Goal: Task Accomplishment & Management: Complete application form

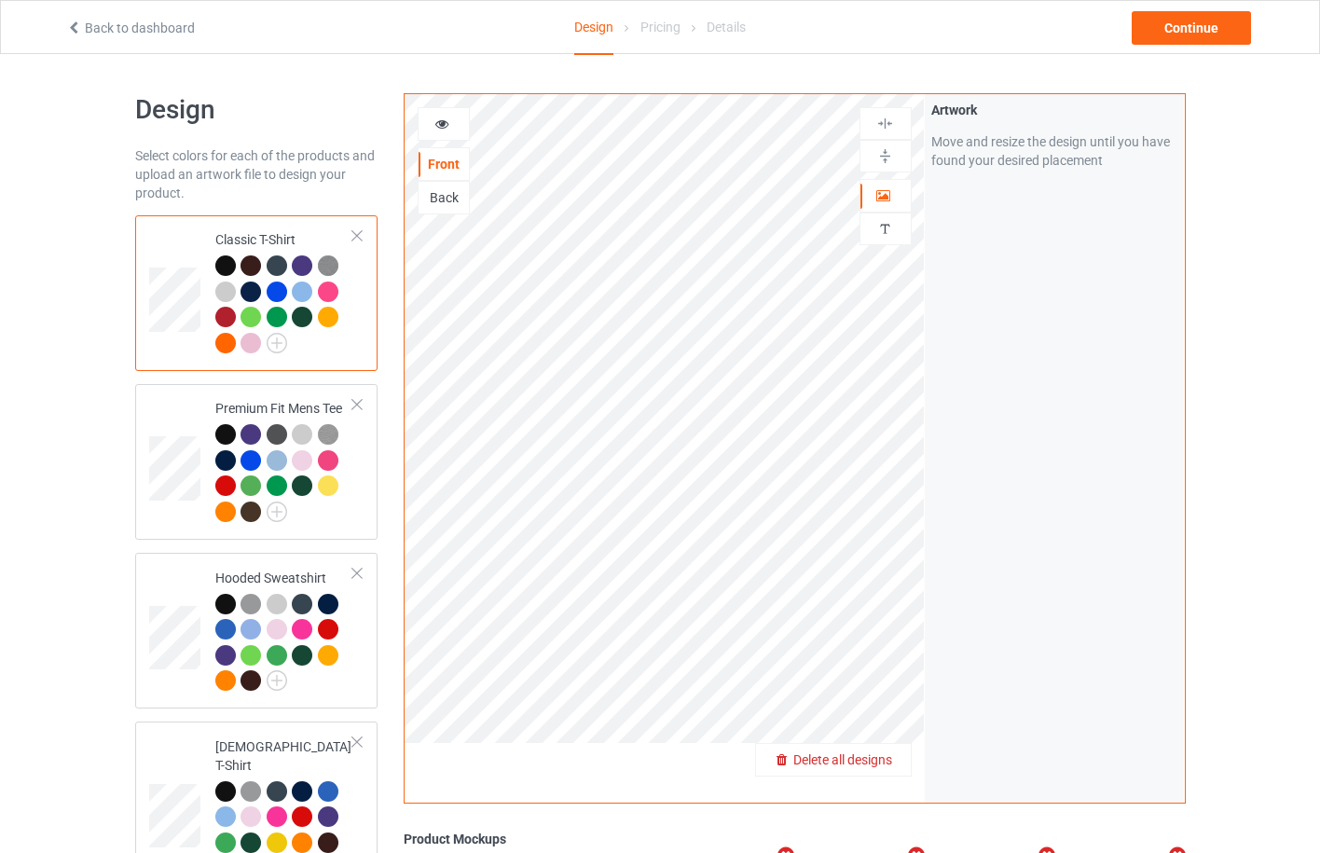
click at [878, 751] on div "Delete all designs" at bounding box center [833, 760] width 155 height 19
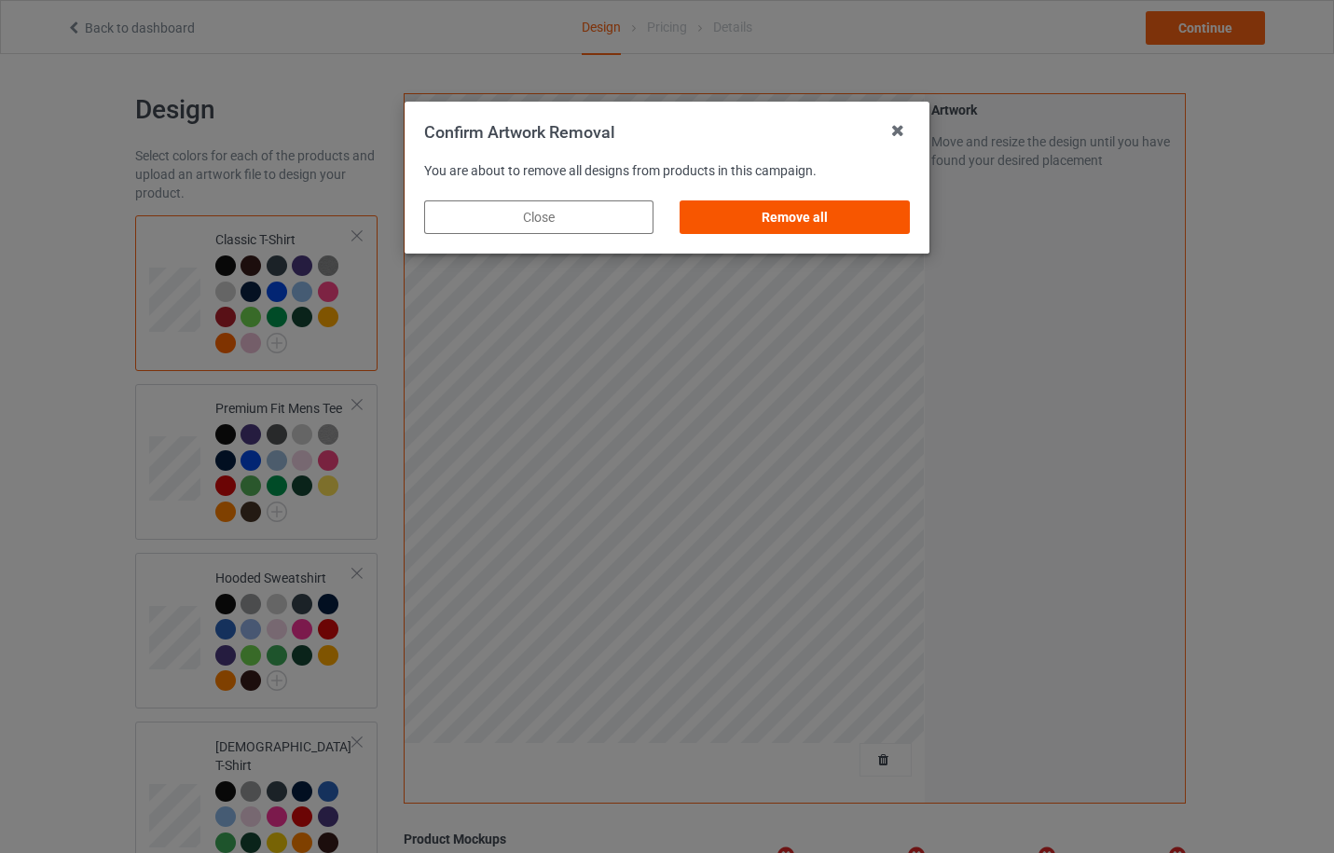
click at [874, 224] on div "Remove all" at bounding box center [795, 217] width 229 height 34
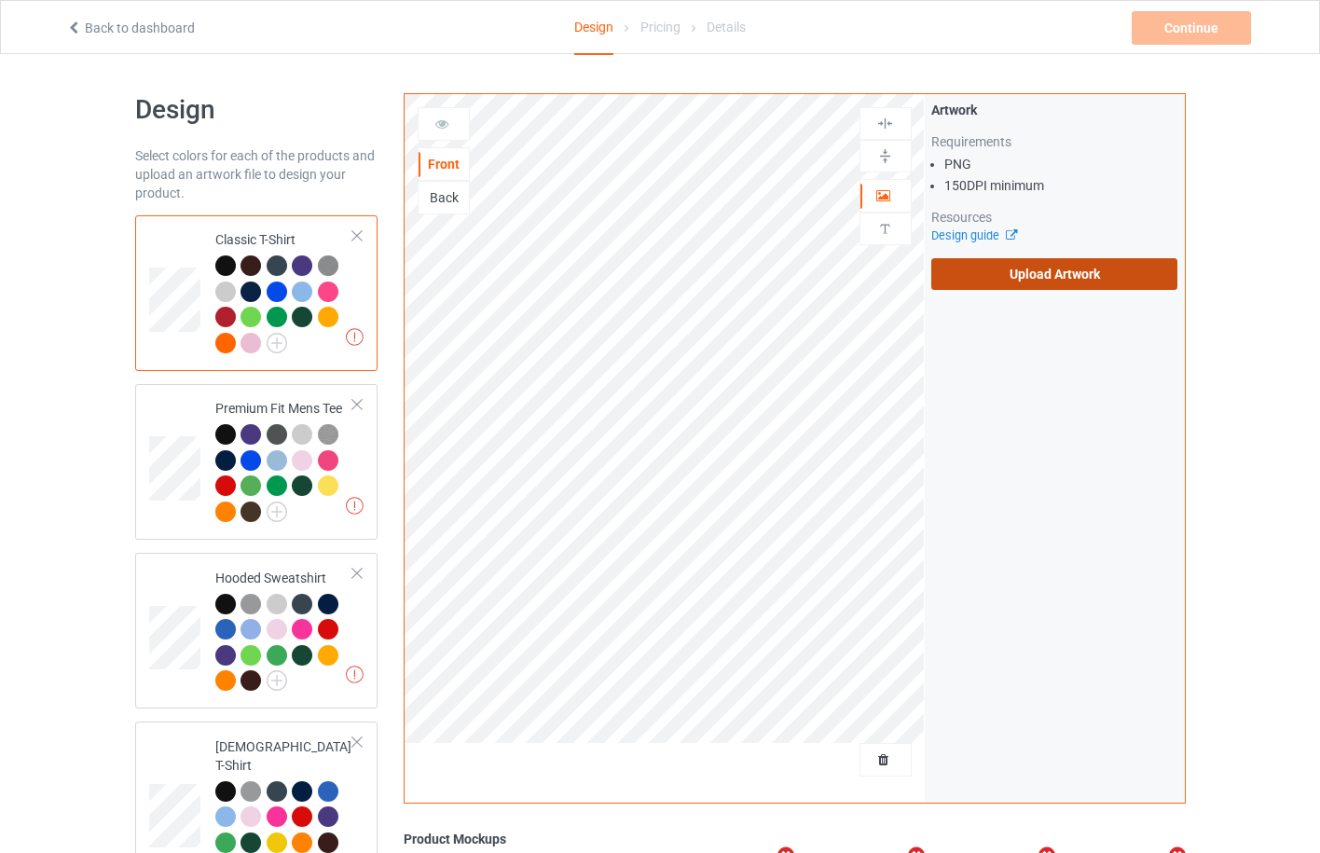
click at [1036, 277] on label "Upload Artwork" at bounding box center [1055, 274] width 247 height 32
click at [0, 0] on input "Upload Artwork" at bounding box center [0, 0] width 0 height 0
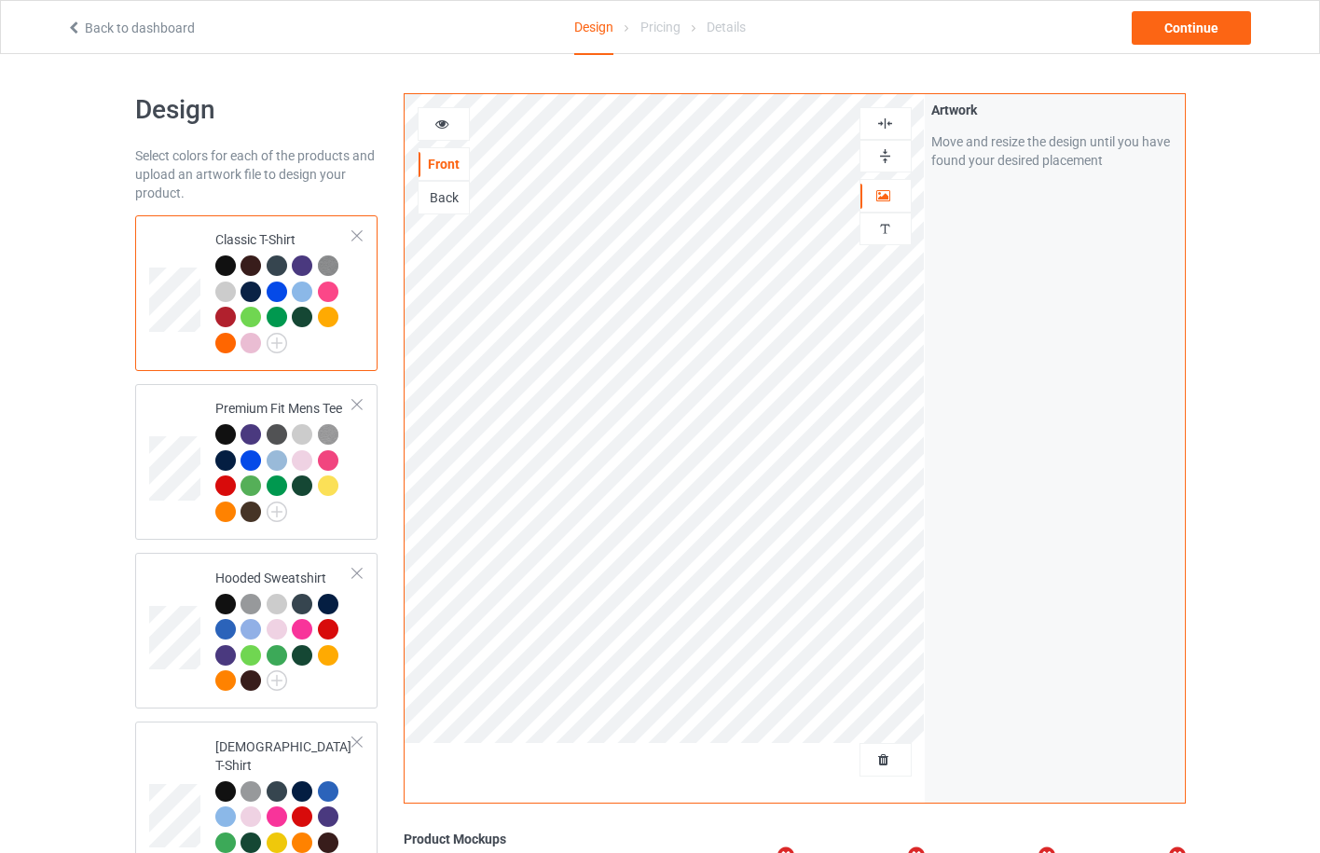
click at [230, 315] on div at bounding box center [225, 317] width 21 height 21
click at [223, 317] on div at bounding box center [225, 317] width 21 height 21
click at [325, 269] on img at bounding box center [328, 266] width 21 height 21
click at [252, 293] on div at bounding box center [251, 292] width 21 height 21
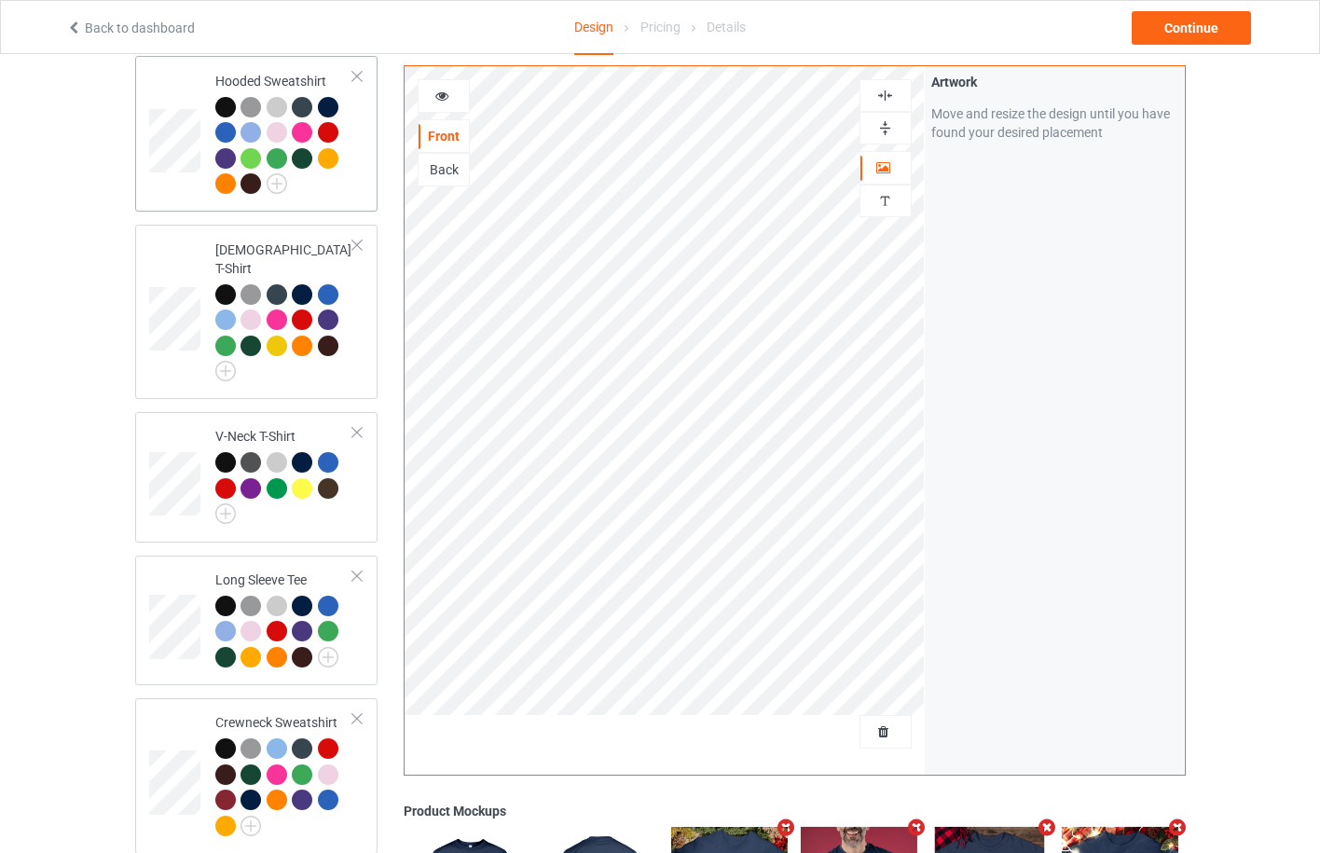
scroll to position [953, 0]
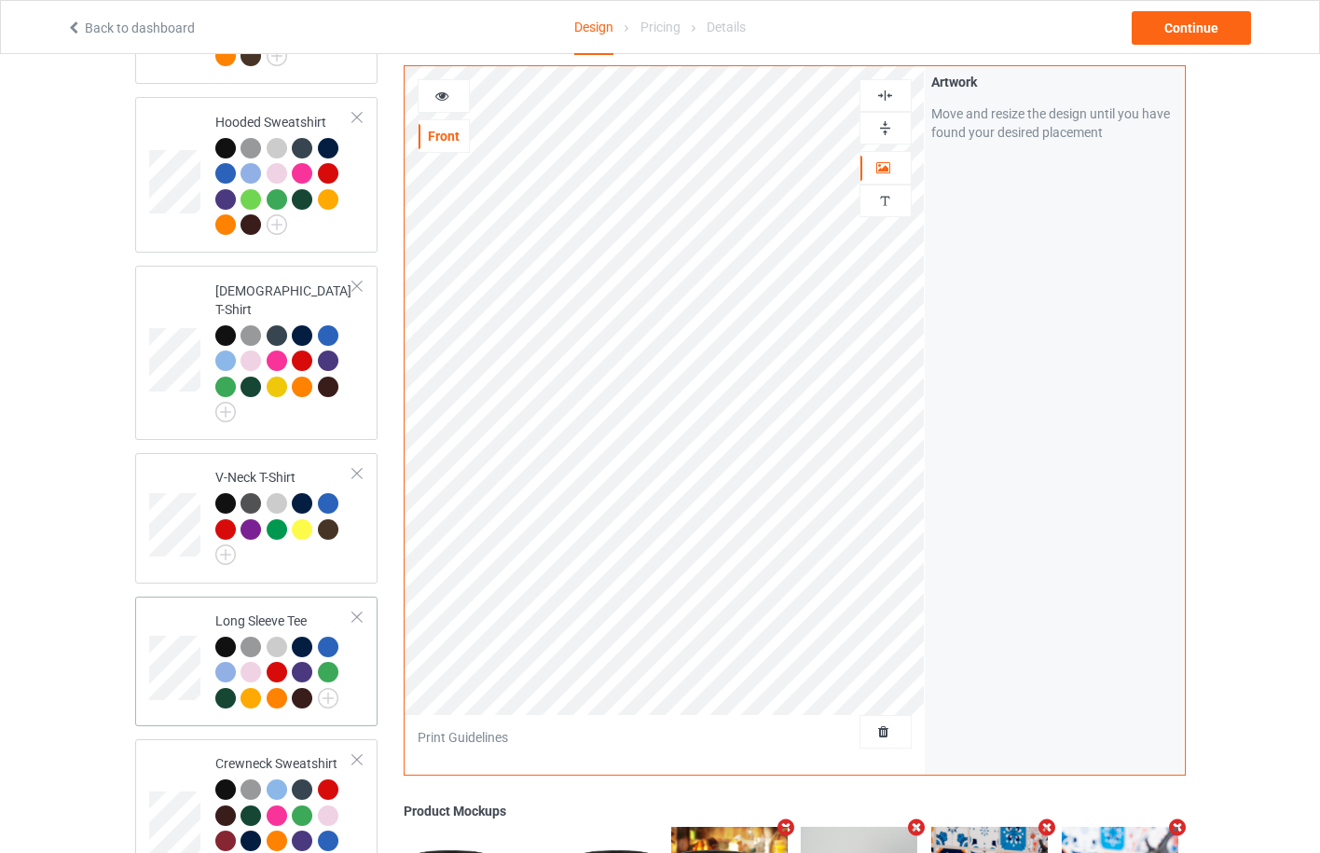
scroll to position [953, 0]
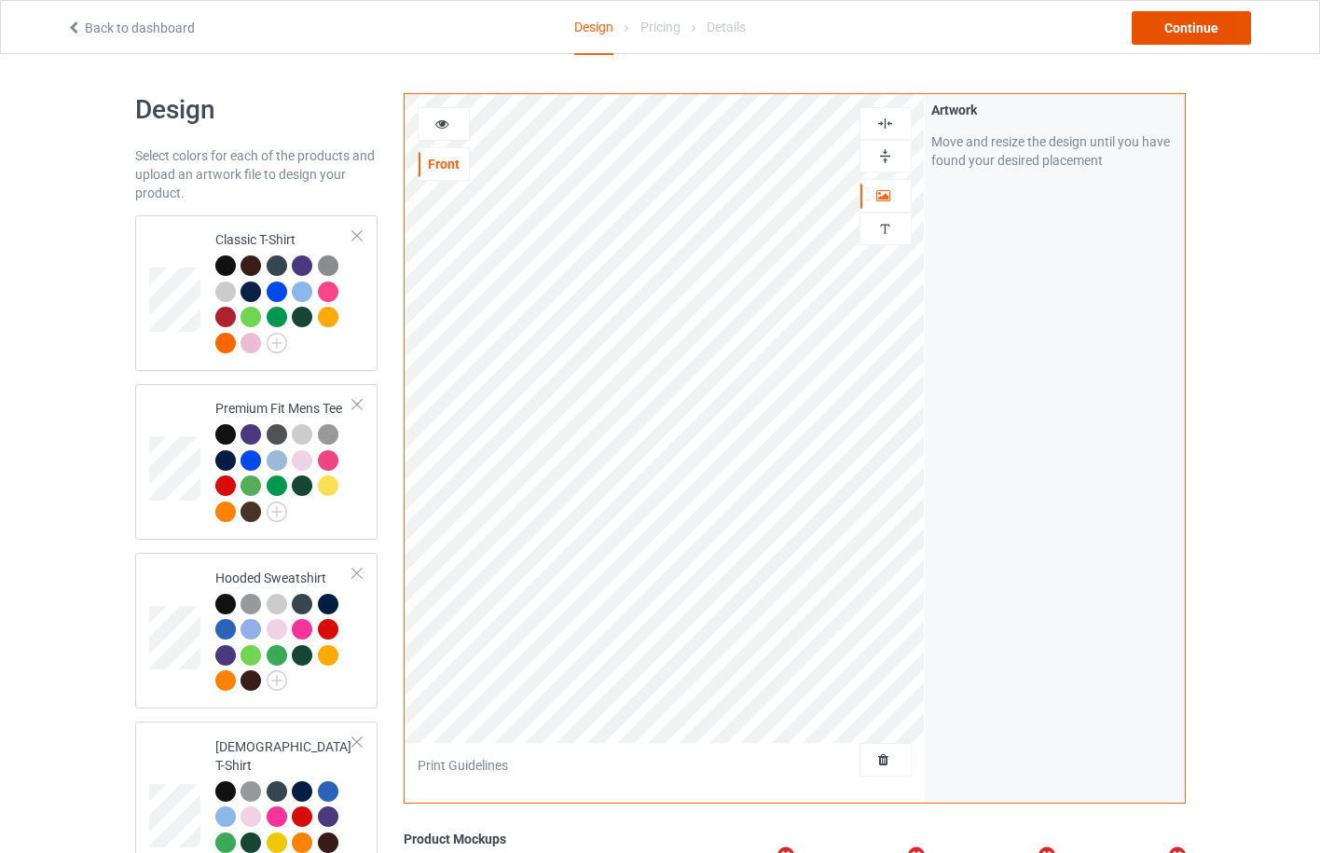
click at [1203, 35] on div "Continue" at bounding box center [1191, 28] width 119 height 34
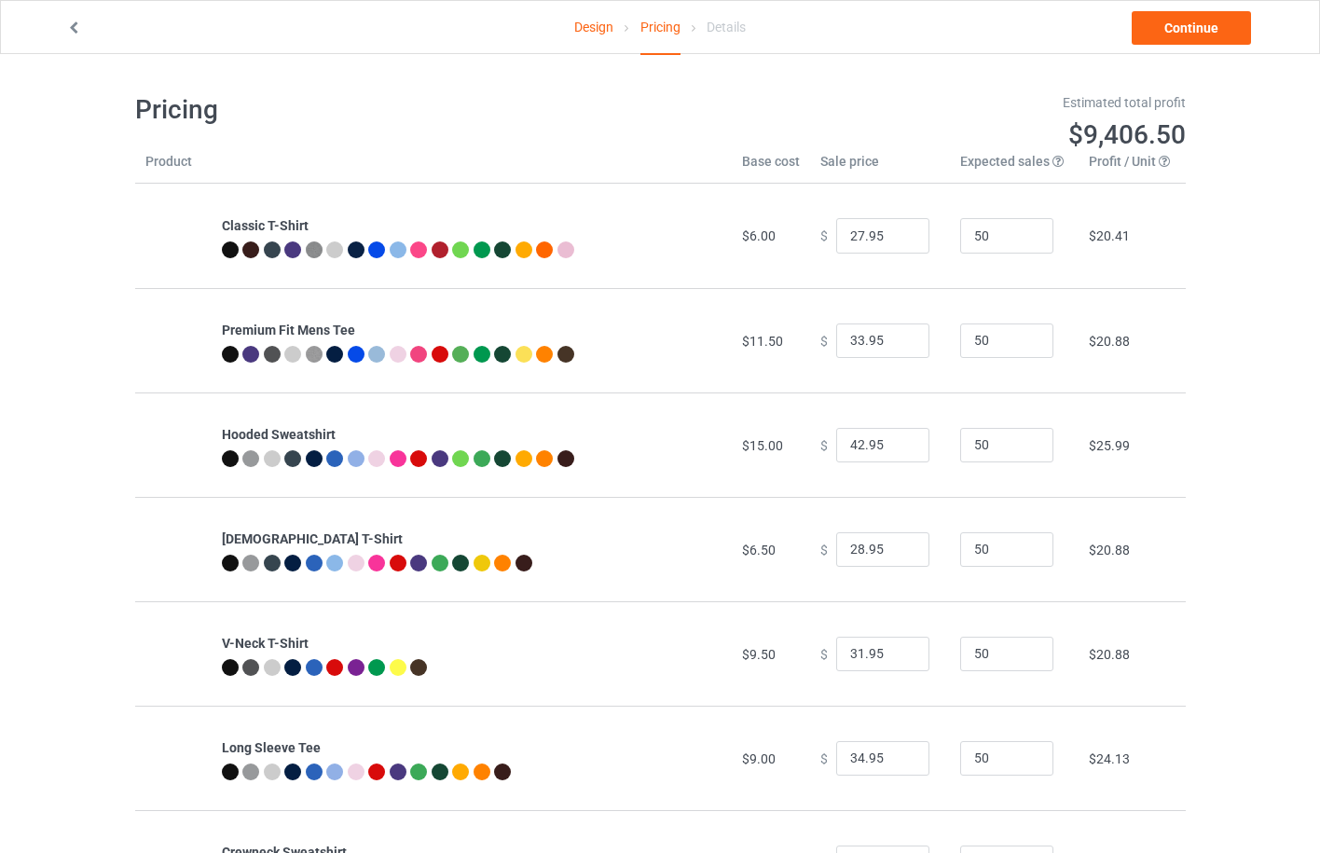
scroll to position [311, 0]
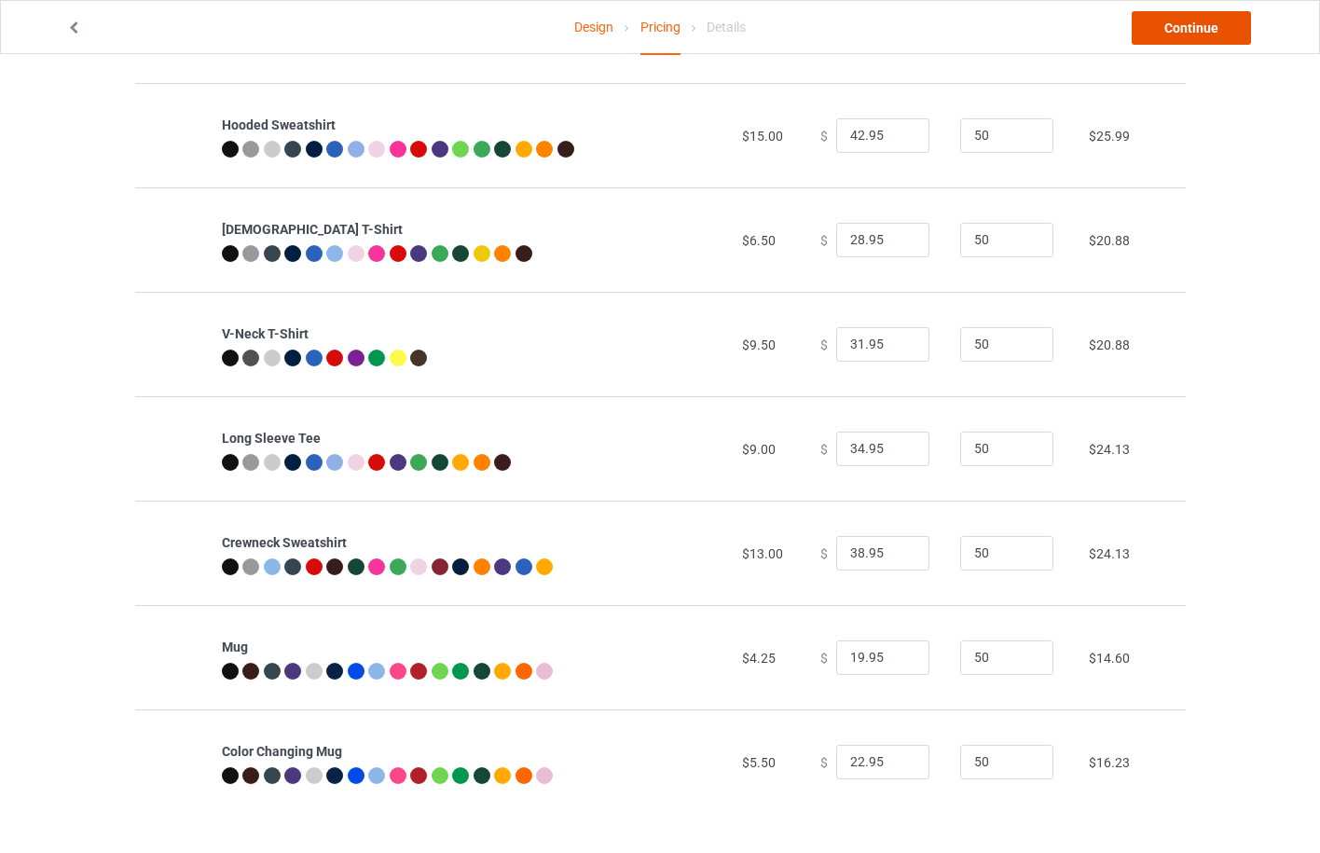
click at [1211, 35] on link "Continue" at bounding box center [1191, 28] width 119 height 34
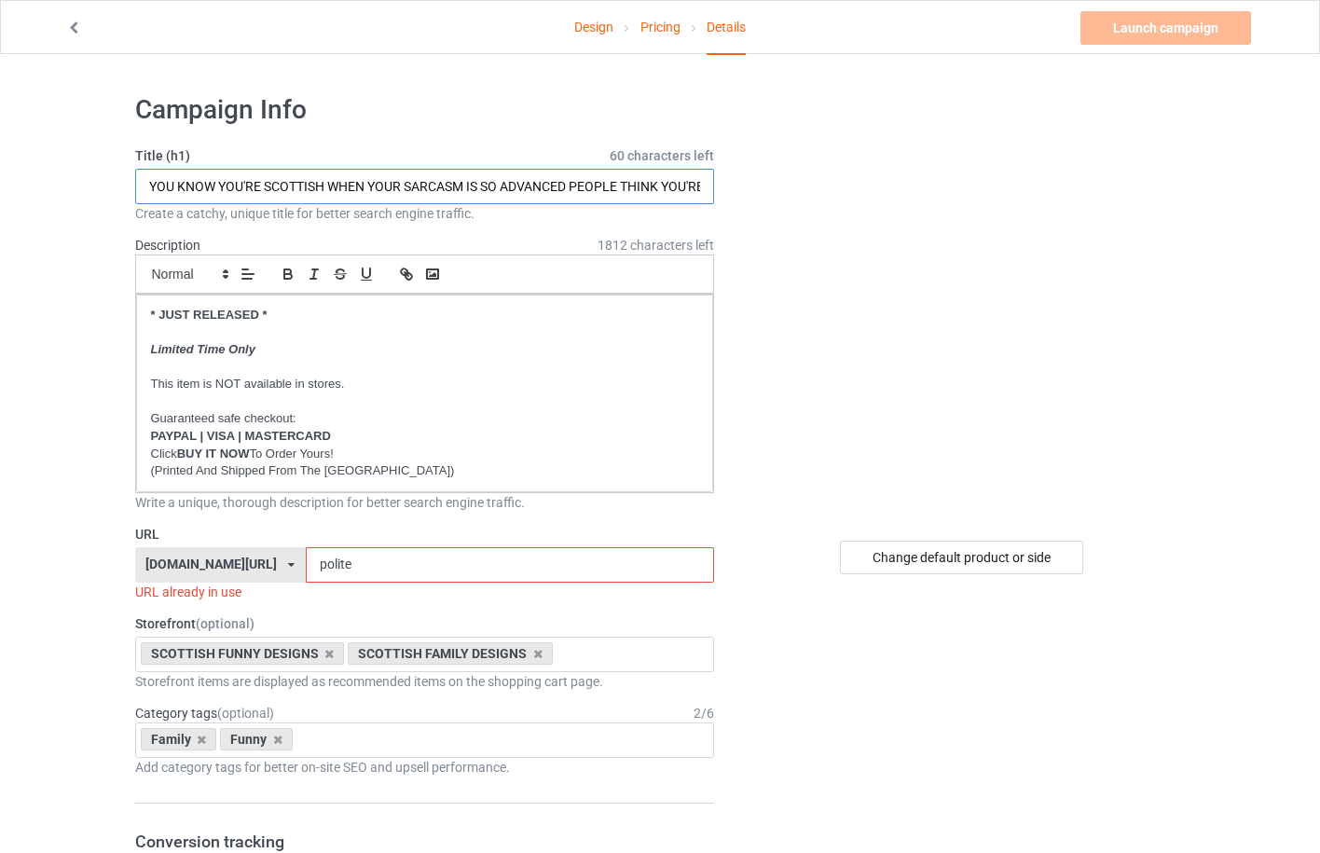
click at [524, 187] on input "YOU KNOW YOU'RE SCOTTISH WHEN YOUR SARCASM IS SO ADVANCED PEOPLE THINK YOU'RE B…" at bounding box center [425, 186] width 580 height 35
type input "KILTS GOOD GIRLS DON'T ASK BAD GIRLS FIND OUT FOR THEMSELVES"
drag, startPoint x: 375, startPoint y: 566, endPoint x: 297, endPoint y: 563, distance: 78.4
click at [306, 563] on input "polite" at bounding box center [510, 564] width 408 height 35
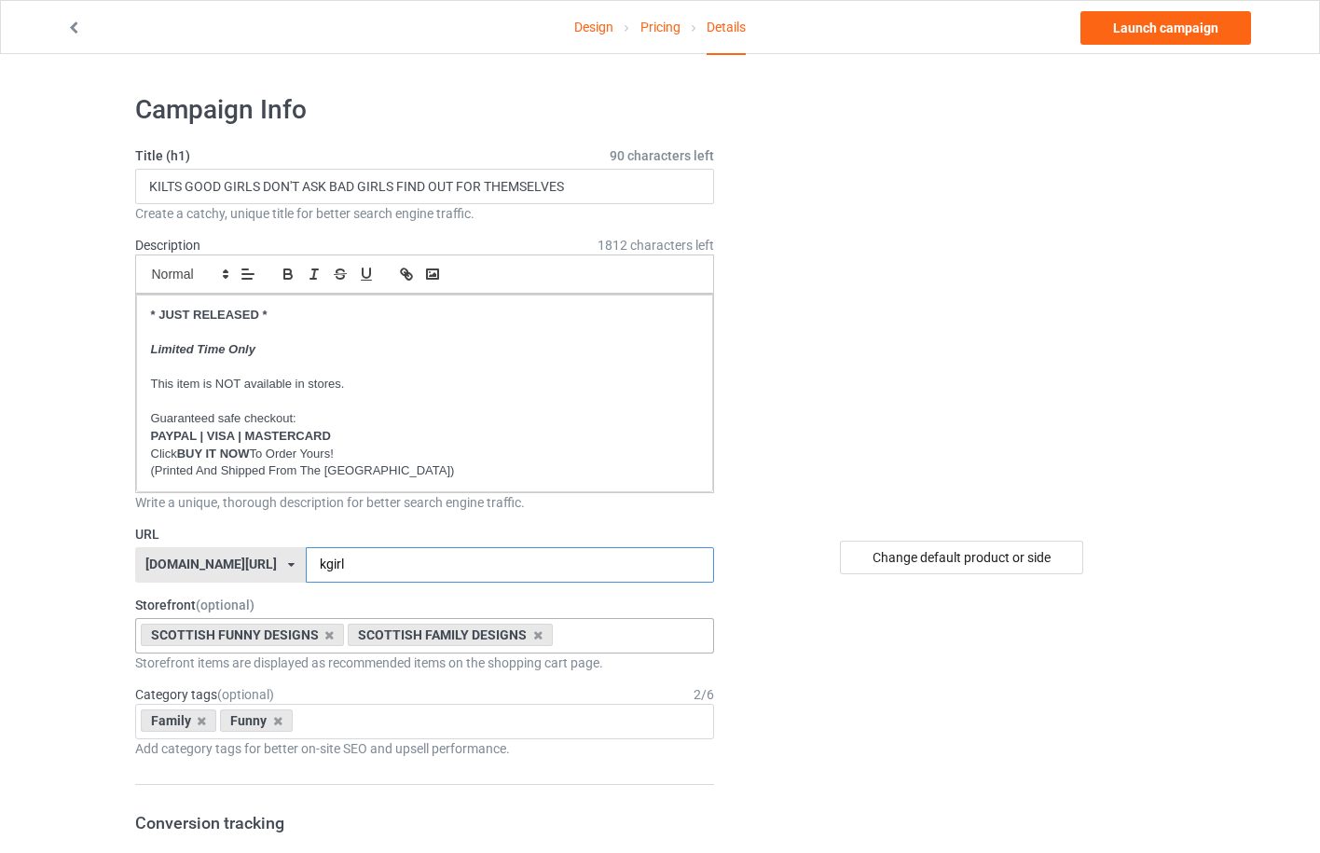
type input "kgirl"
click at [644, 648] on div "SCOTTISH FUNNY DESIGNS SCOTTISH FAMILY DESIGNS SCOTTISH CHRISTMAS DESIGNS Outdo…" at bounding box center [425, 635] width 580 height 35
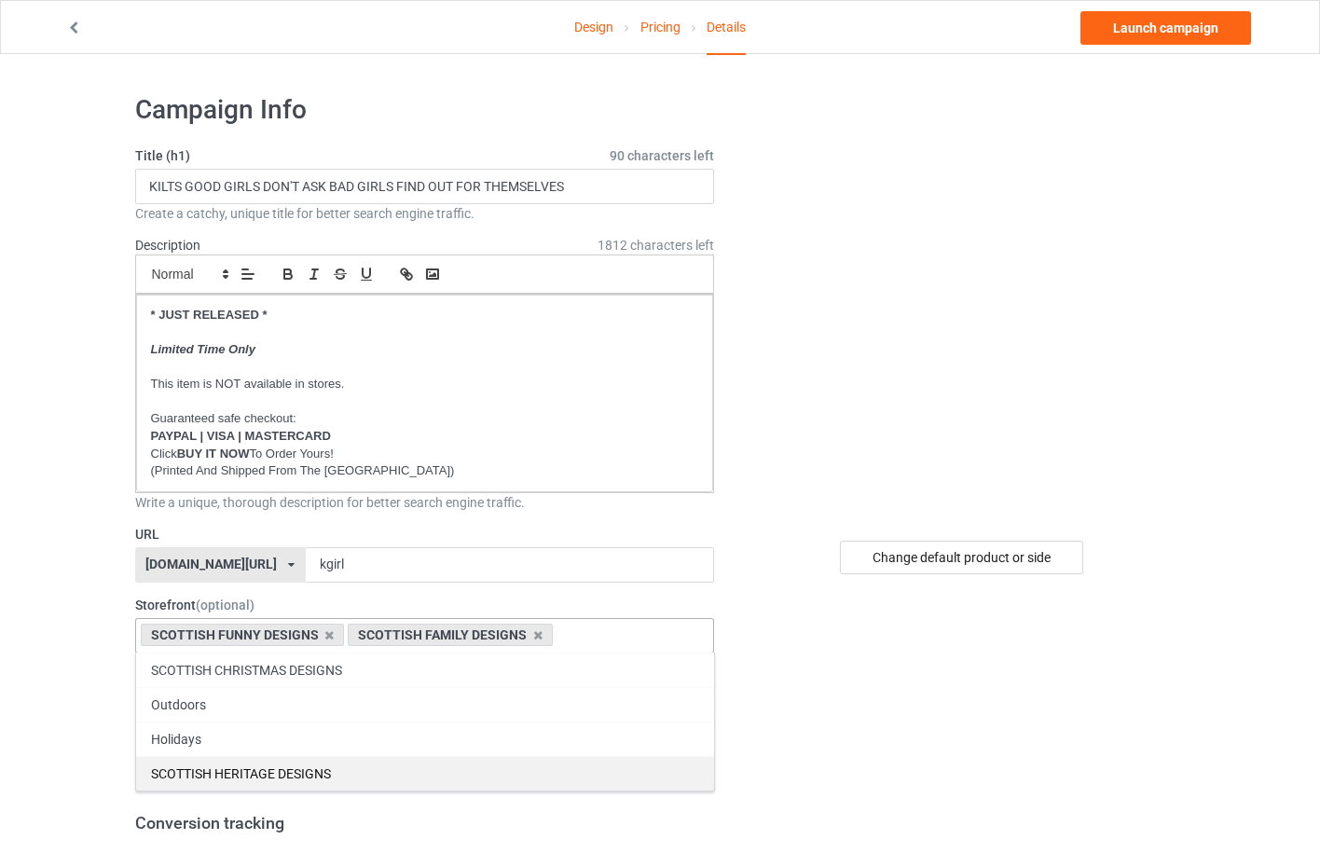
click at [552, 765] on div "SCOTTISH HERITAGE DESIGNS" at bounding box center [425, 773] width 578 height 35
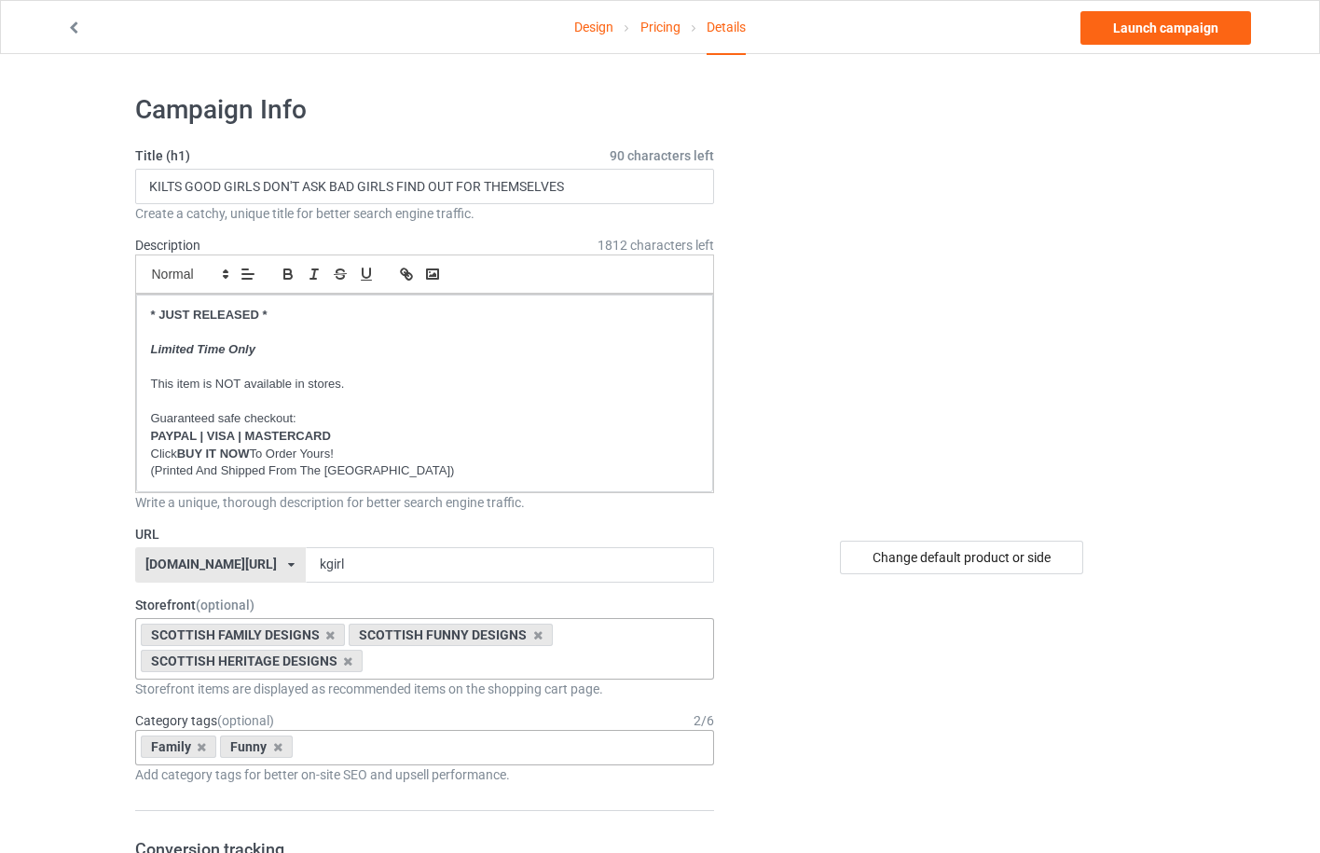
click at [399, 744] on div "Family Funny Age > 1-19 > 1 Age > 1-12 Months > 1 Month Age > 1-12 Months Age >…" at bounding box center [425, 747] width 580 height 35
type input "heritage"
click at [366, 777] on div "Heritage" at bounding box center [425, 782] width 578 height 35
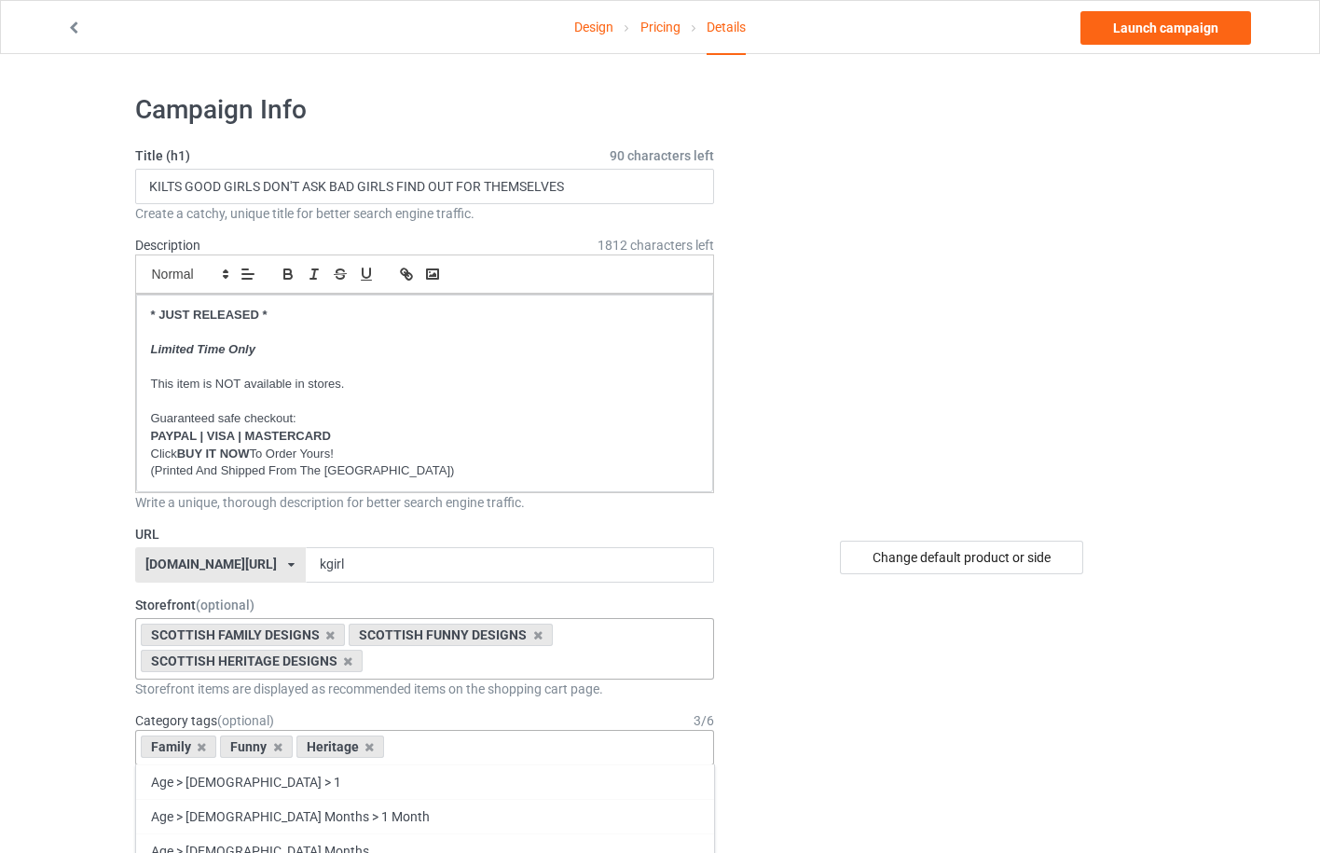
click at [961, 563] on div "Change default product or side" at bounding box center [961, 558] width 243 height 34
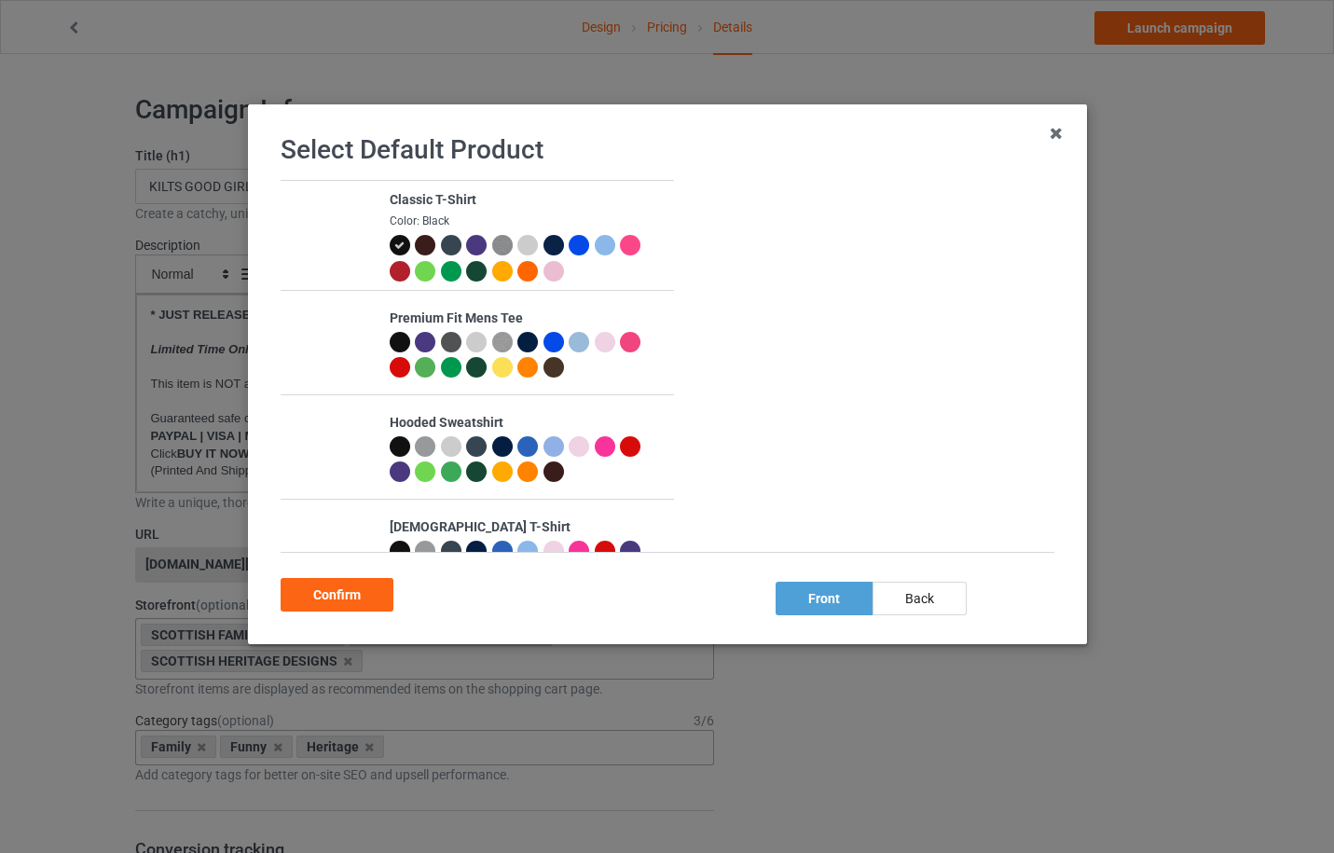
click at [547, 244] on div at bounding box center [553, 245] width 21 height 21
click at [320, 601] on div "Confirm" at bounding box center [337, 595] width 113 height 34
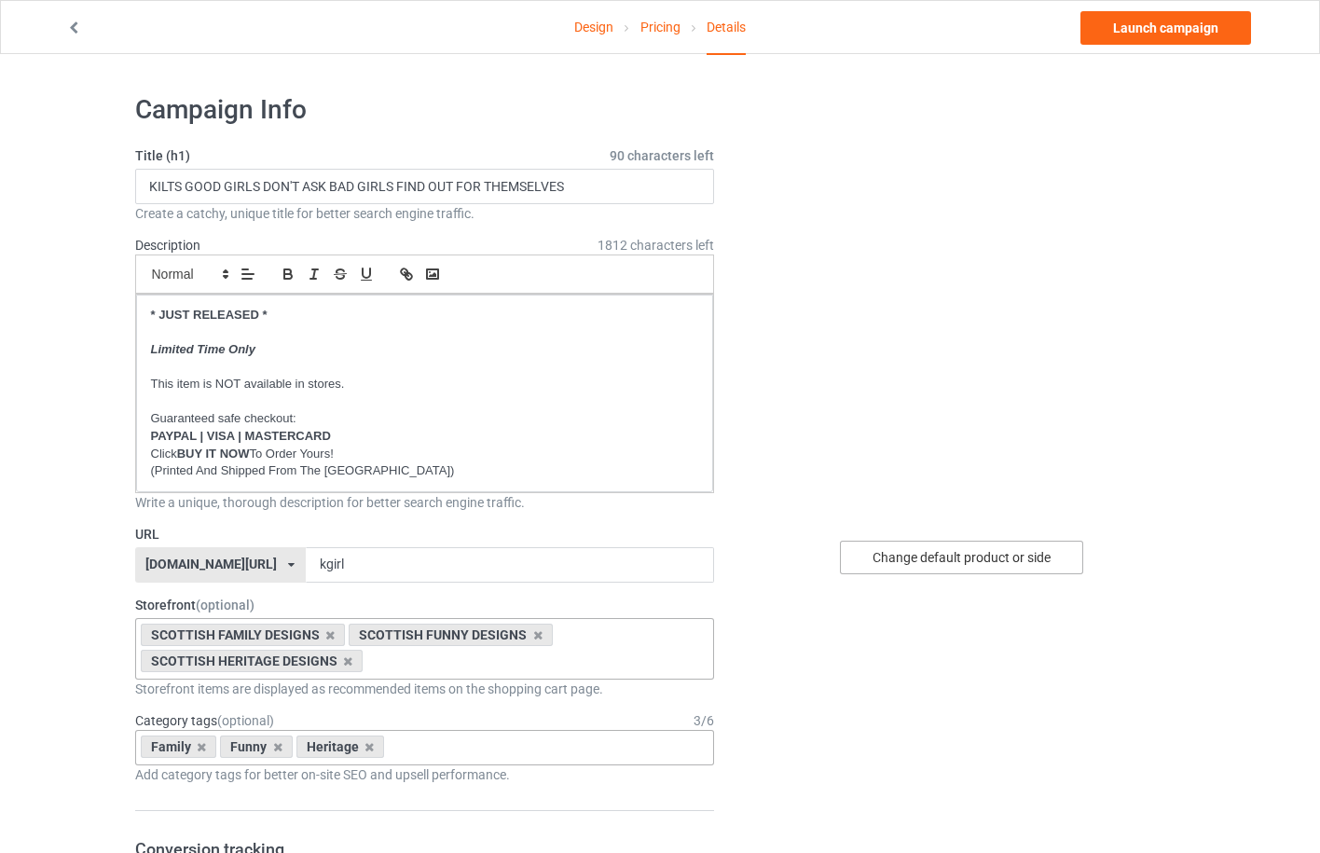
click at [972, 565] on div "Change default product or side" at bounding box center [961, 558] width 243 height 34
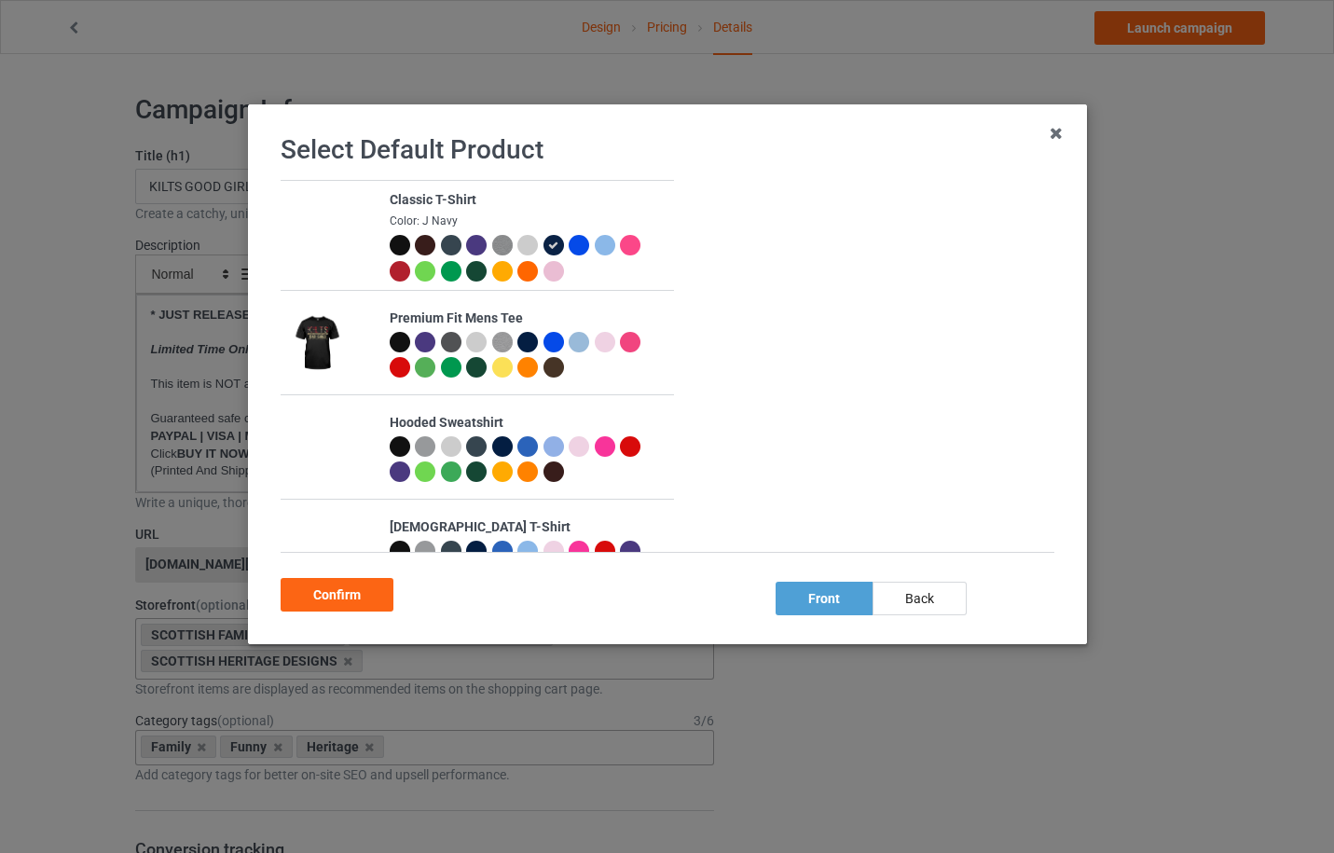
click at [395, 246] on div at bounding box center [399, 245] width 21 height 21
click at [361, 589] on div "Confirm" at bounding box center [337, 595] width 113 height 34
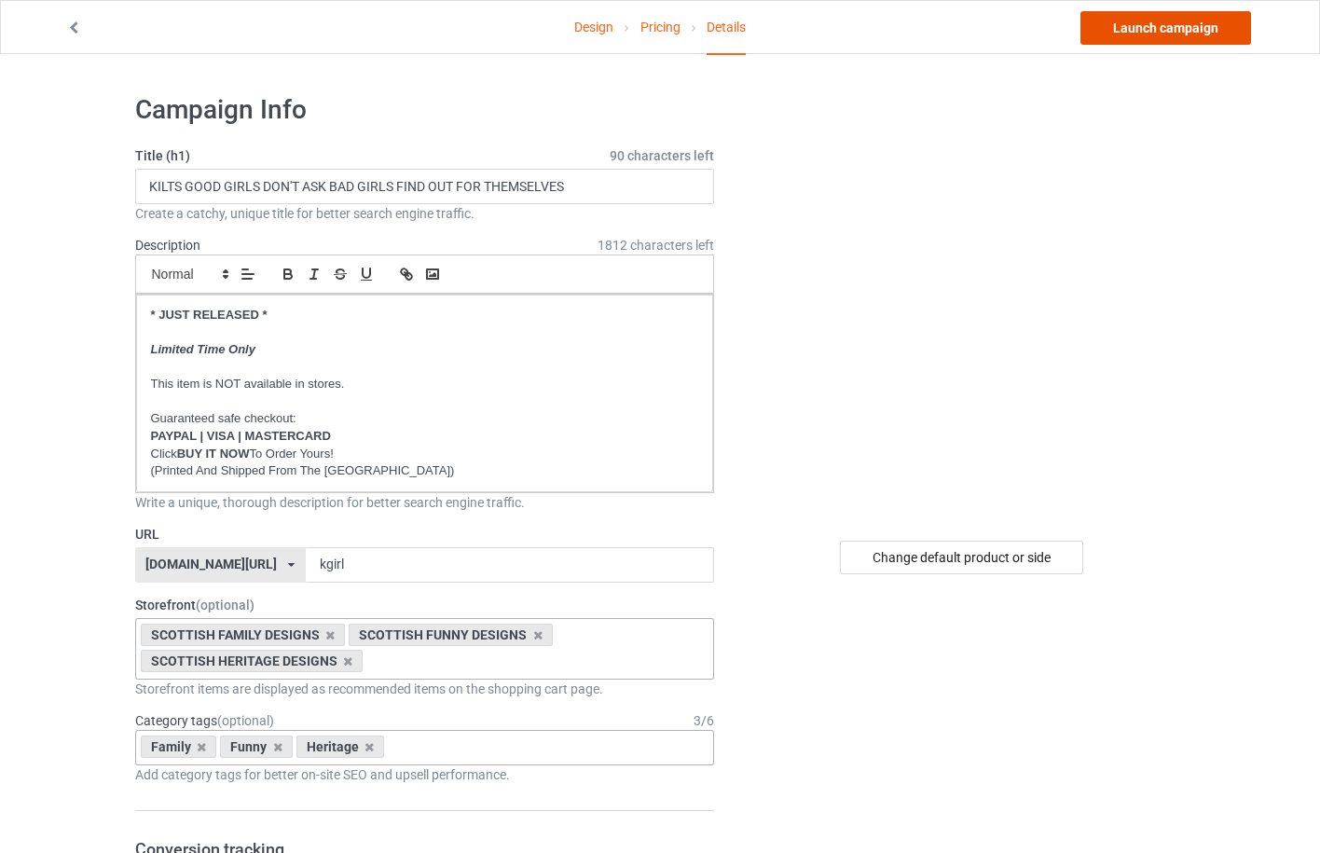
click at [1163, 28] on link "Launch campaign" at bounding box center [1166, 28] width 171 height 34
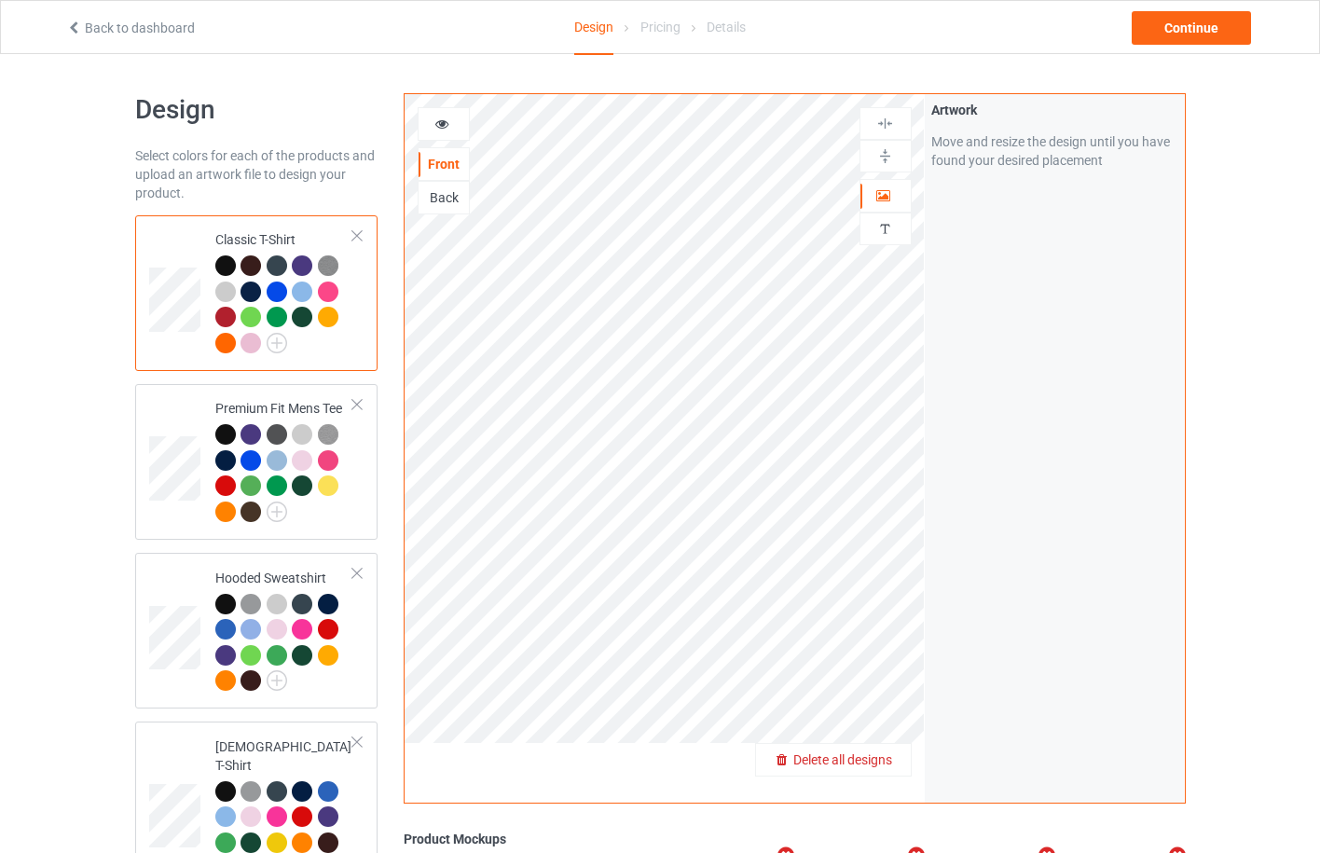
click at [888, 755] on span "Delete all designs" at bounding box center [843, 760] width 99 height 15
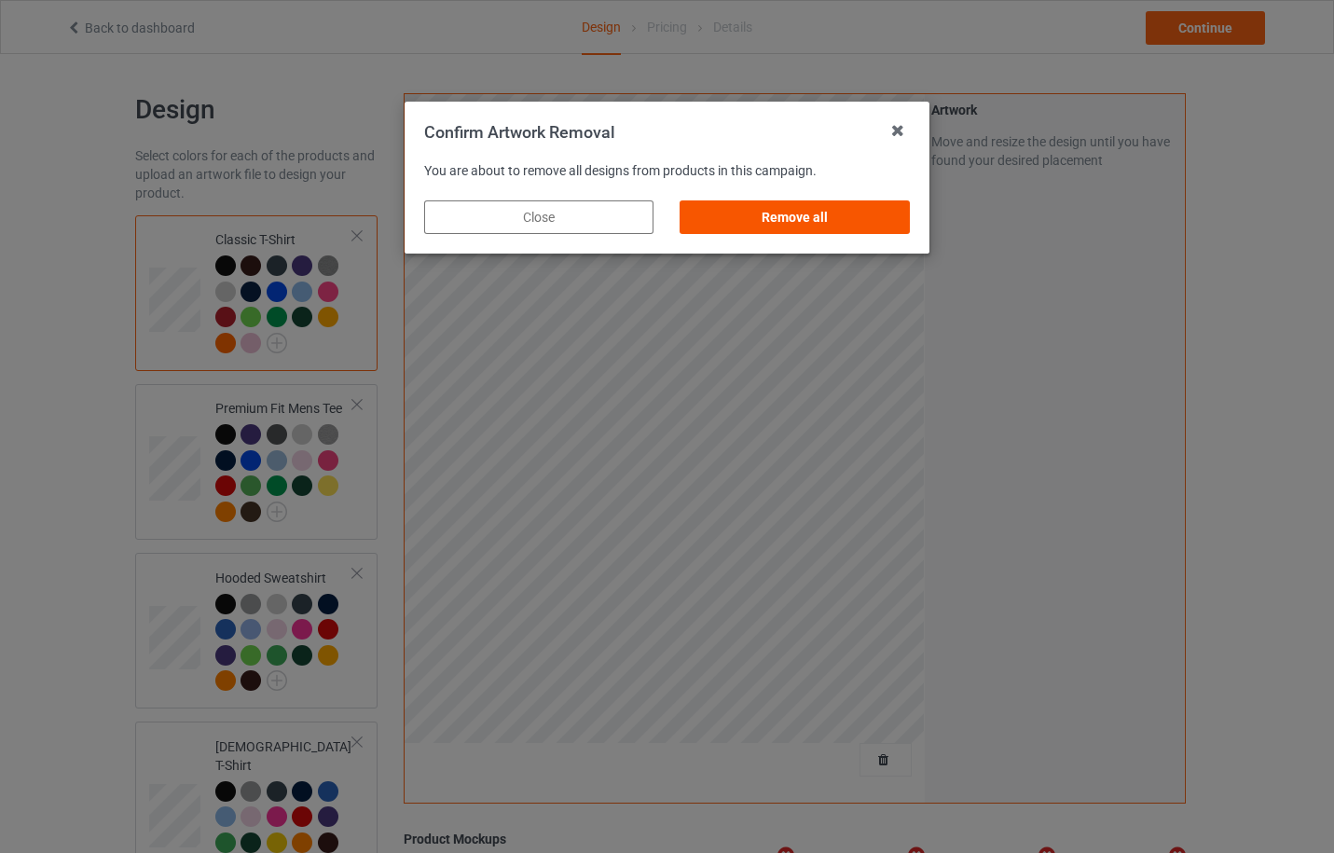
click at [836, 216] on div "Remove all" at bounding box center [795, 217] width 229 height 34
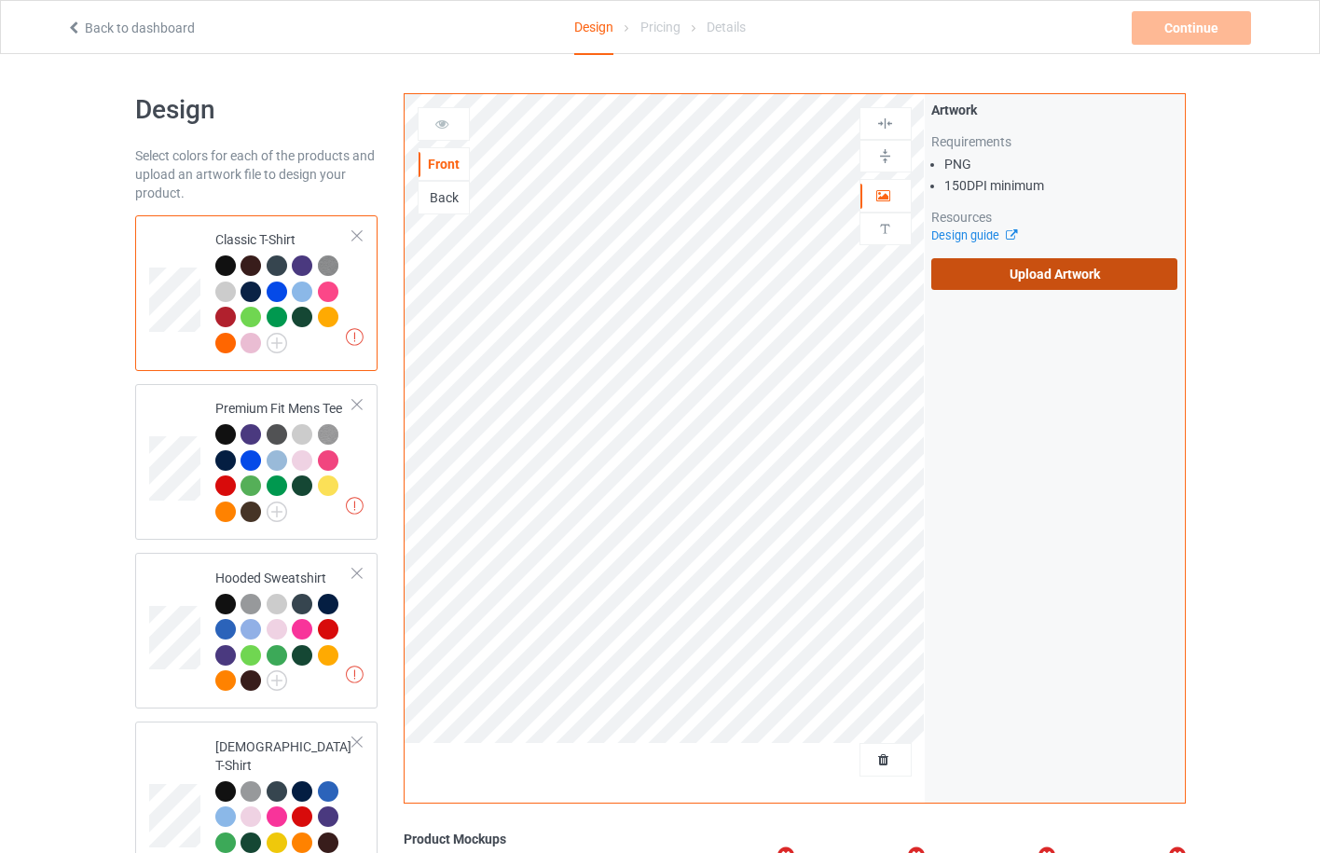
click at [1076, 271] on label "Upload Artwork" at bounding box center [1055, 274] width 247 height 32
click at [0, 0] on input "Upload Artwork" at bounding box center [0, 0] width 0 height 0
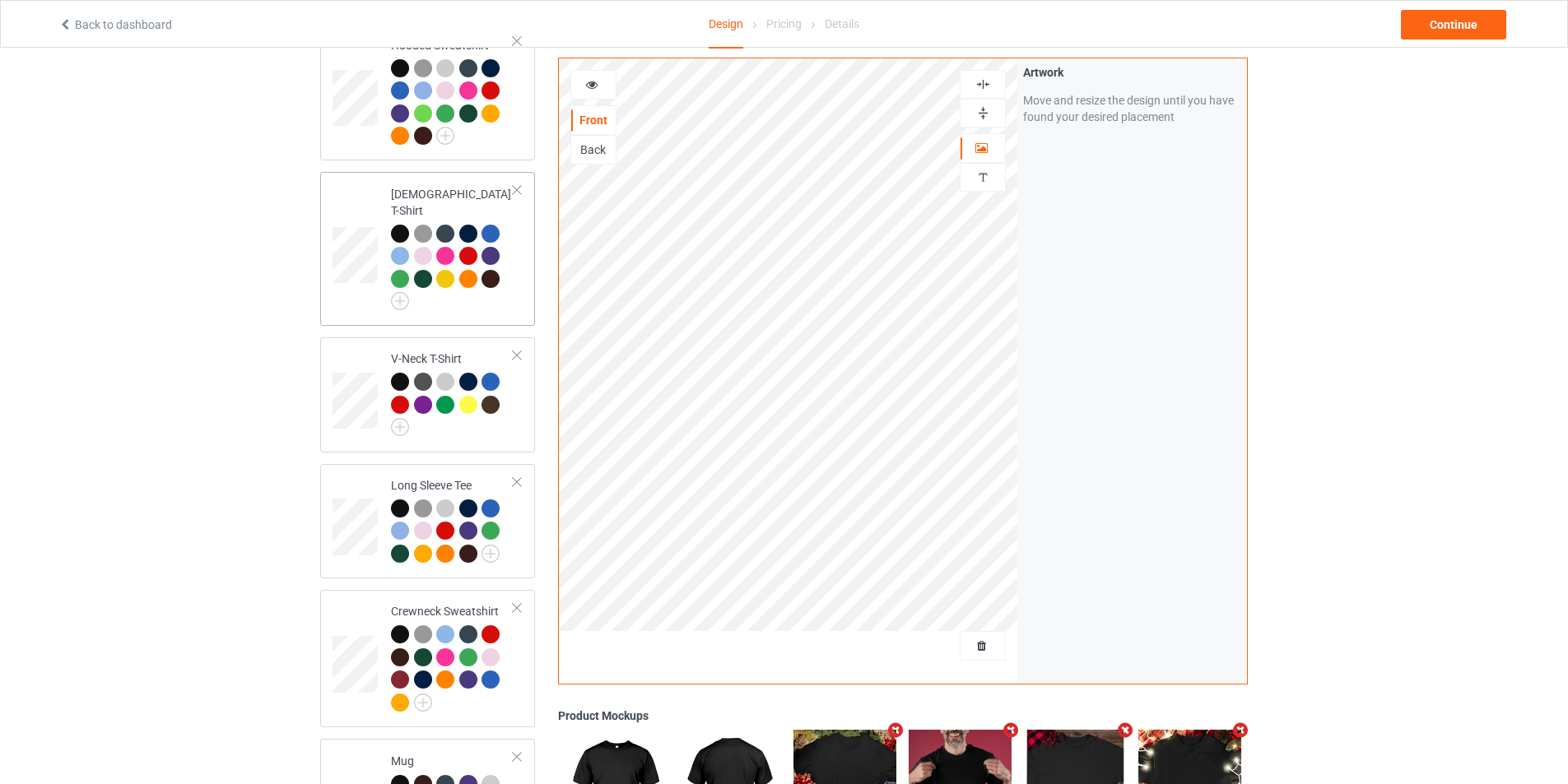
scroll to position [810, 0]
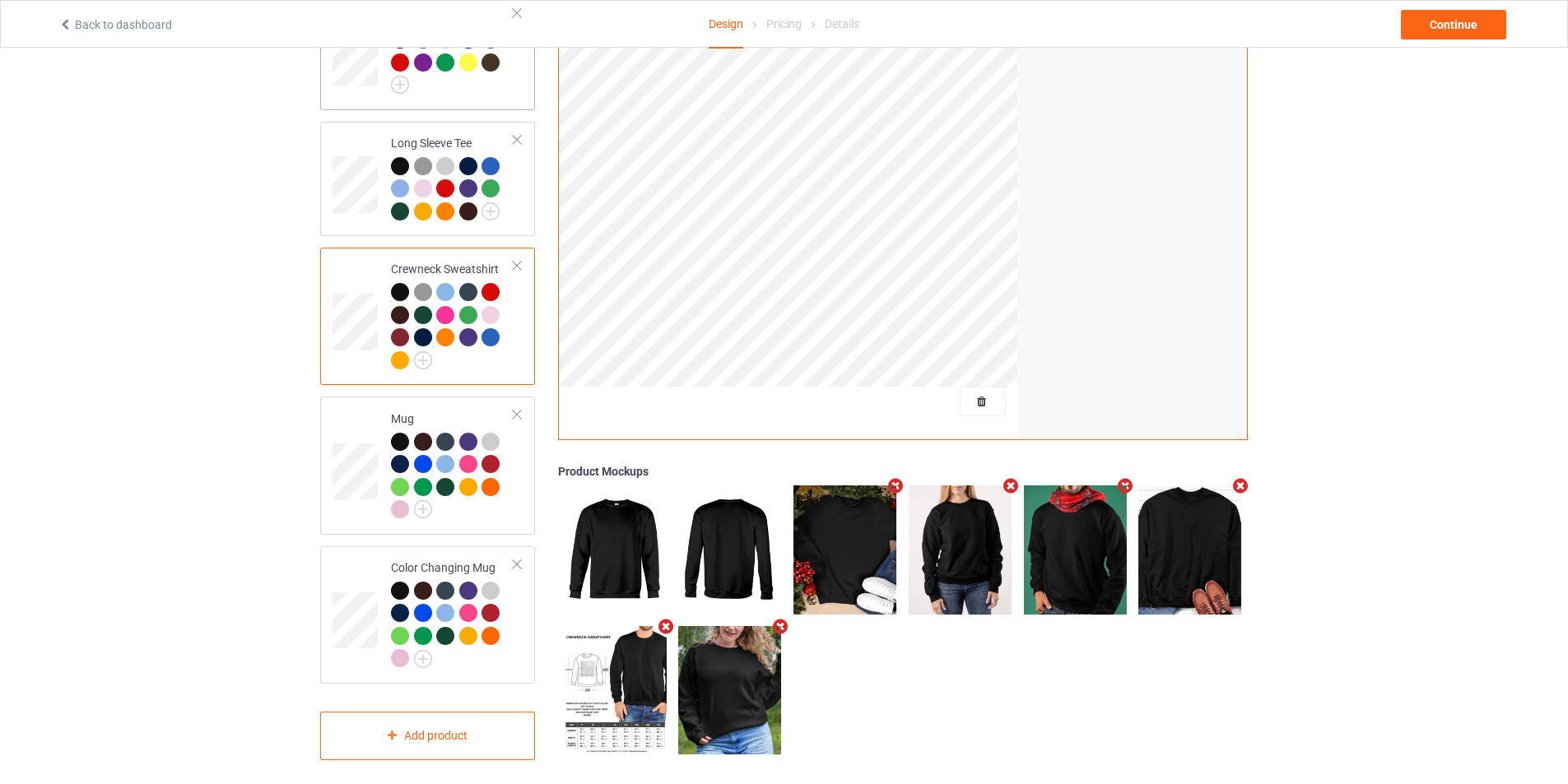
scroll to position [810, 0]
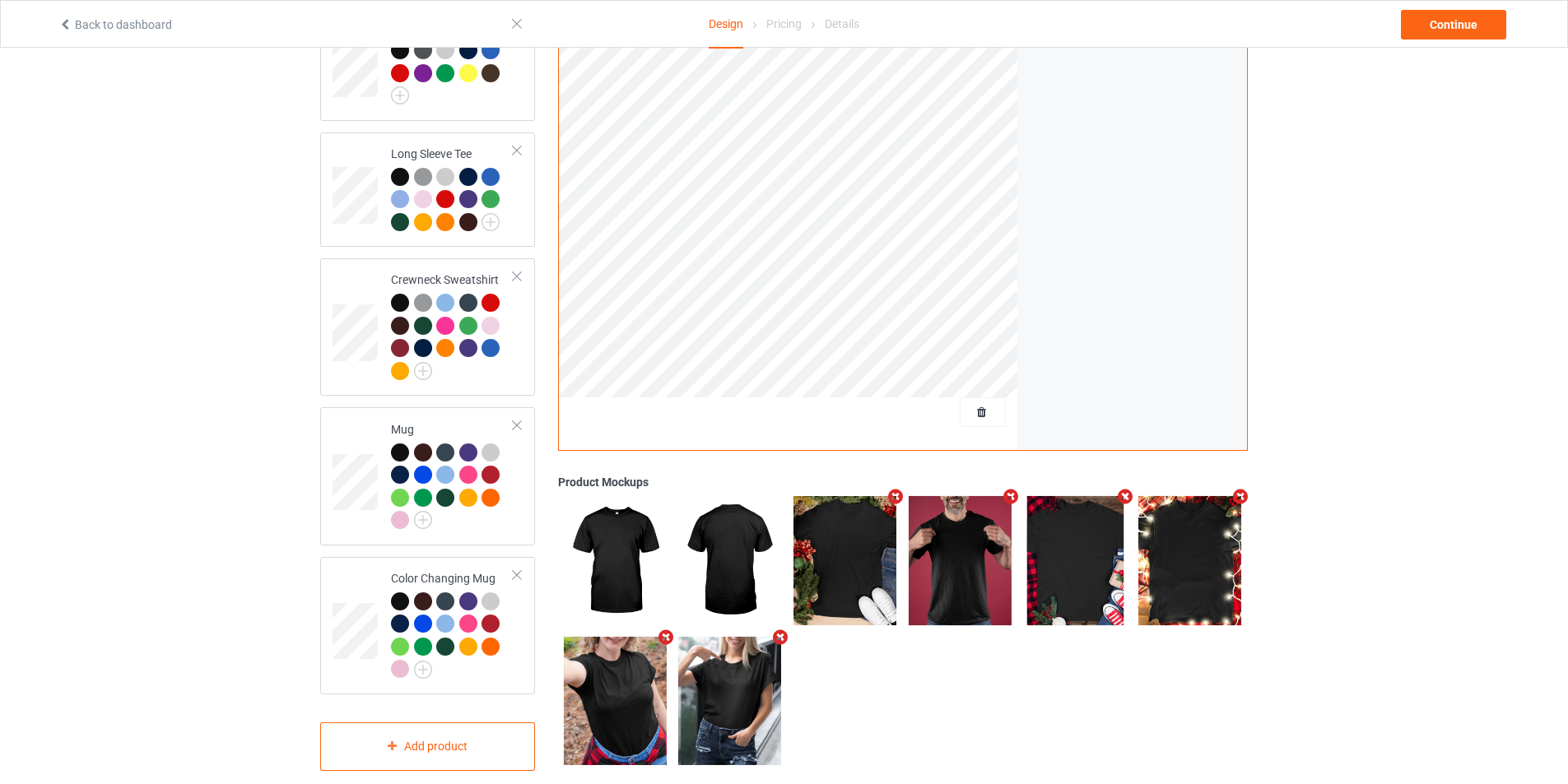
scroll to position [810, 0]
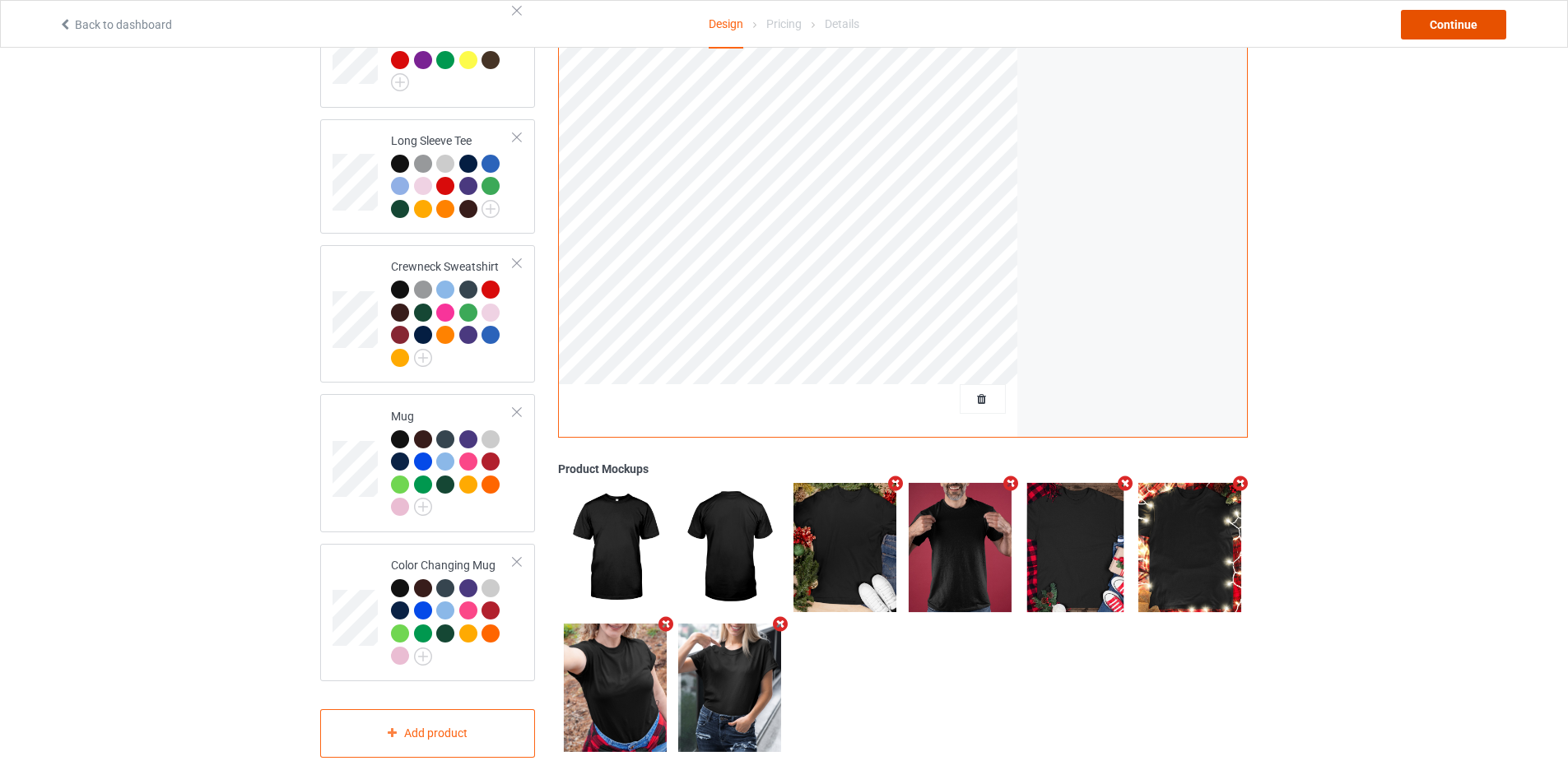
click at [1177, 30] on div "Continue" at bounding box center [1452, 25] width 105 height 30
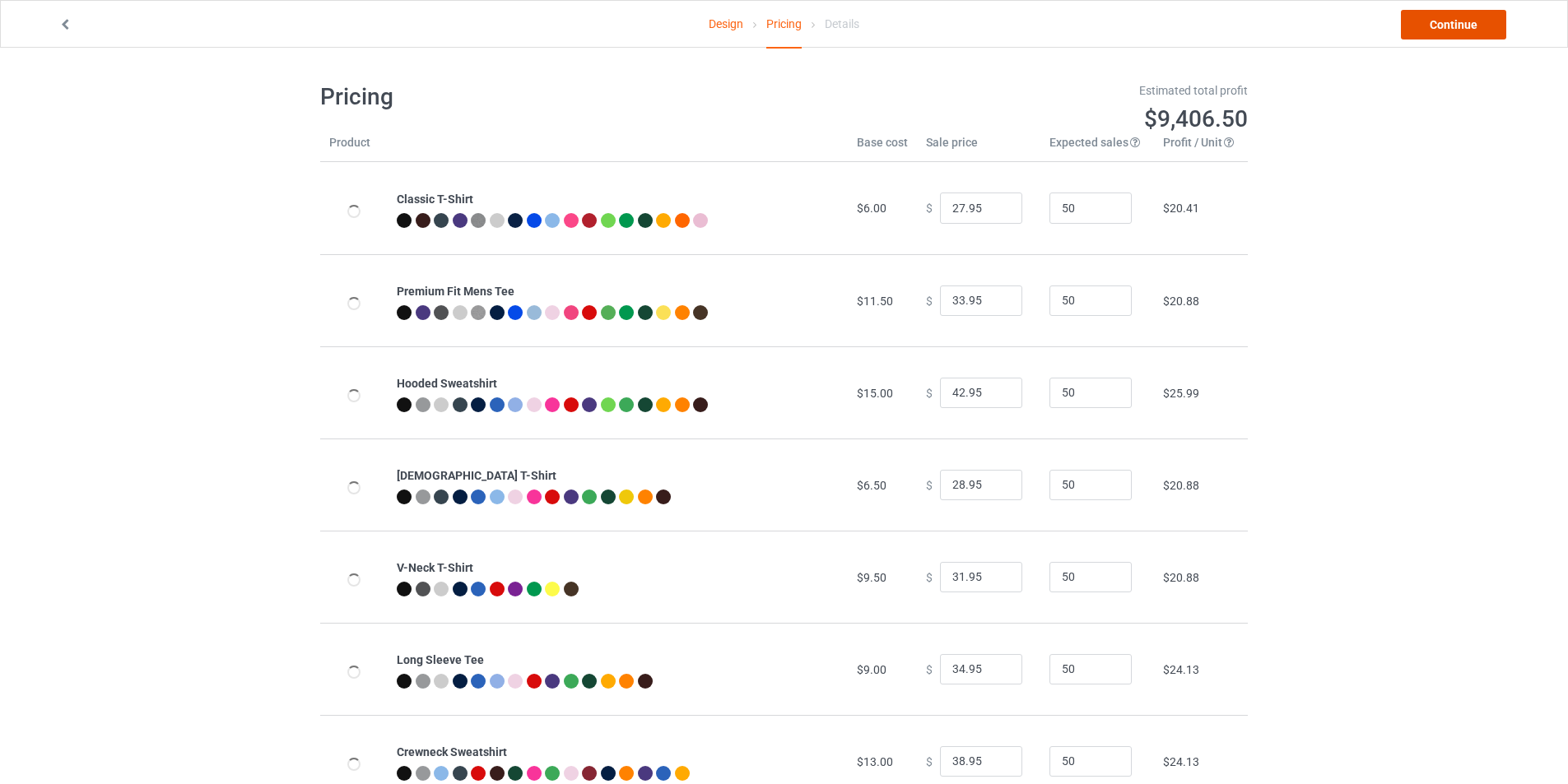
click at [1177, 30] on link "Continue" at bounding box center [1452, 25] width 105 height 30
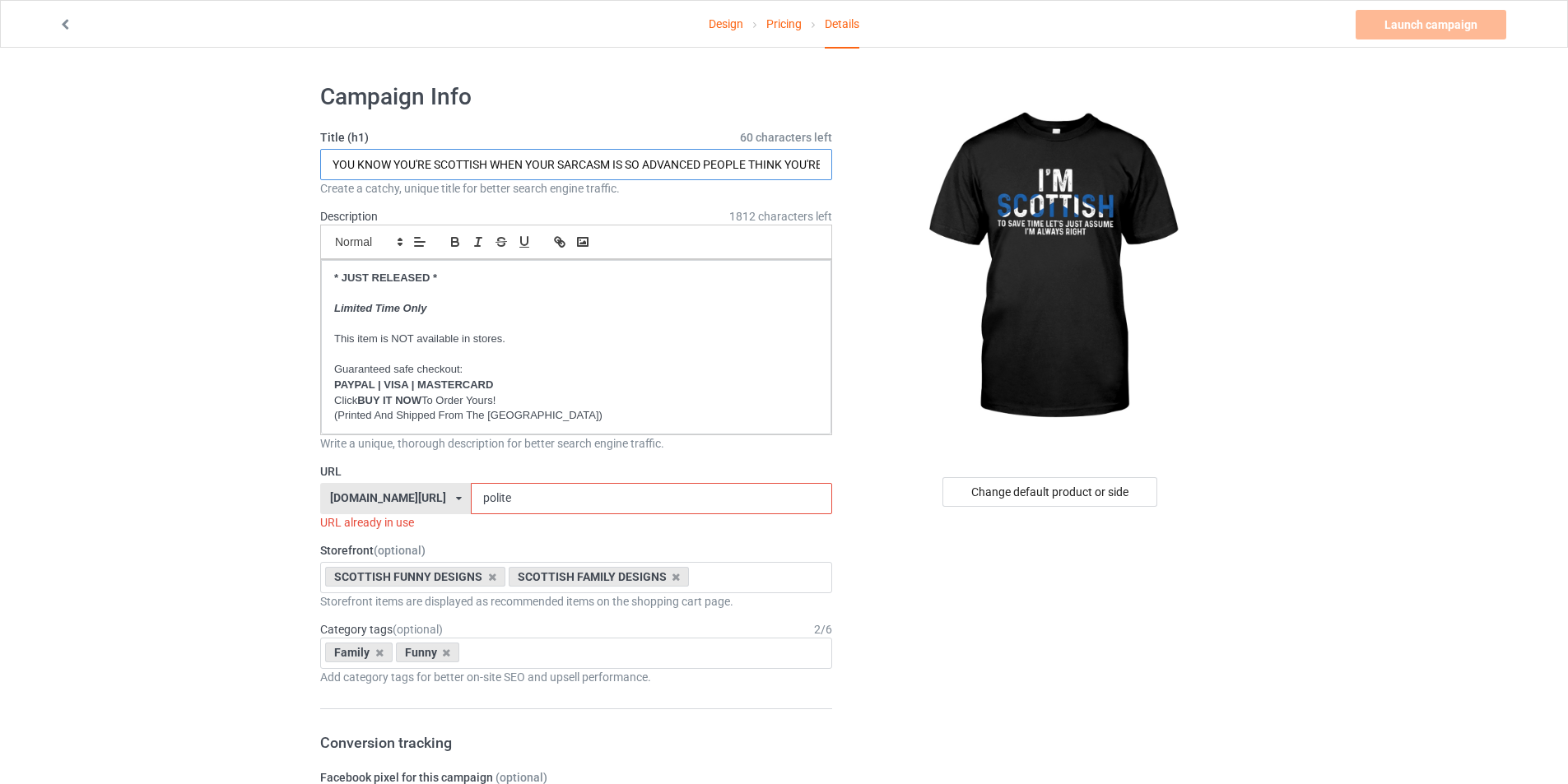
click at [584, 163] on input "YOU KNOW YOU'RE SCOTTISH WHEN YOUR SARCASM IS SO ADVANCED PEOPLE THINK YOU'RE B…" at bounding box center [576, 164] width 512 height 31
type input "I'M SCOTTISH TO SAVE TIME LET'S JUST ASSUME I'M ALWAYS RIGHT"
drag, startPoint x: 514, startPoint y: 501, endPoint x: 454, endPoint y: 501, distance: 60.0
click at [454, 501] on div "scotlandcorner.com/ aussieoutlook.com/ britishlike.com/ canadianlike.com/ danis…" at bounding box center [576, 497] width 512 height 31
click at [473, 497] on input "right" at bounding box center [650, 497] width 360 height 31
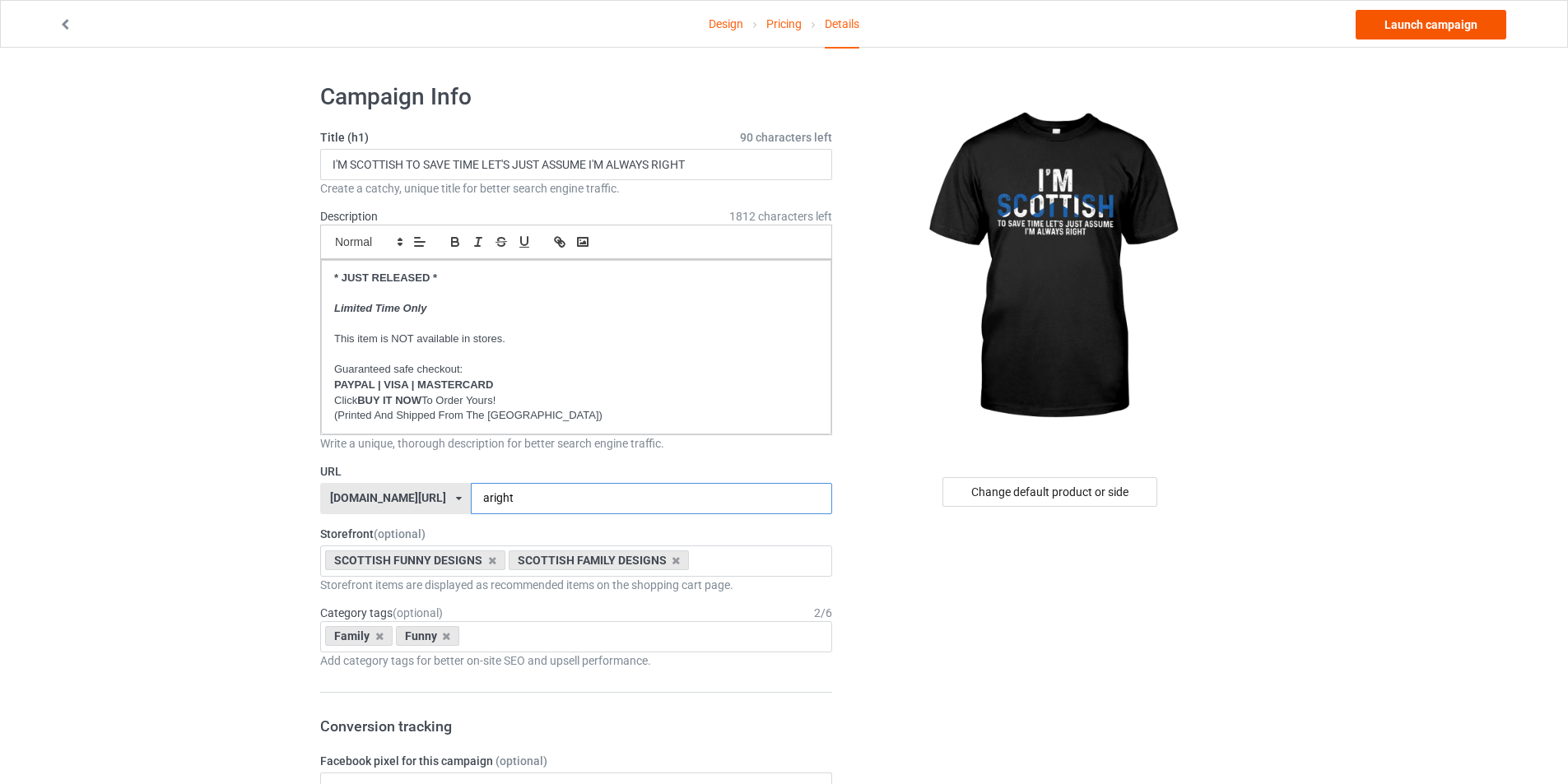
type input "aright"
click at [1177, 24] on link "Launch campaign" at bounding box center [1430, 25] width 151 height 30
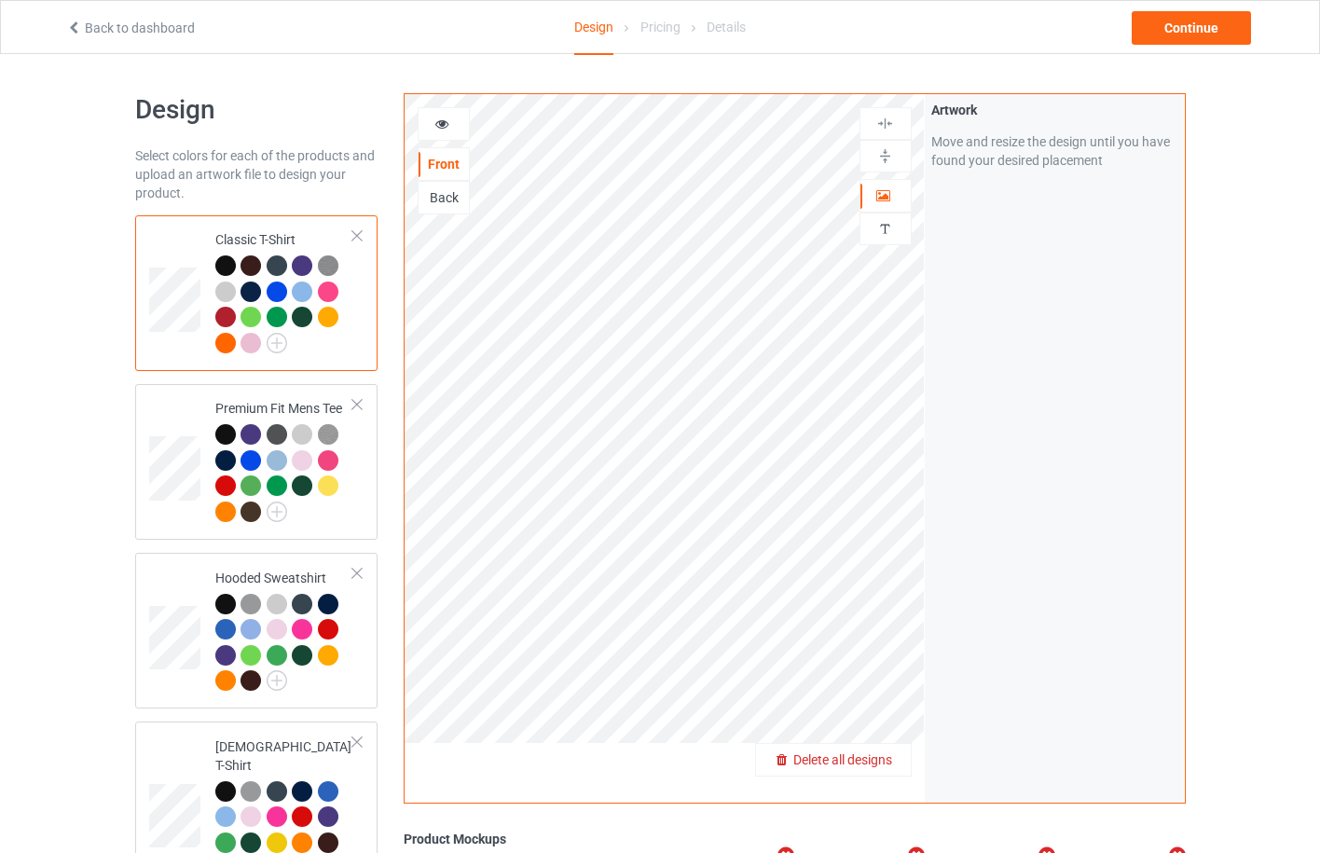
drag, startPoint x: 876, startPoint y: 750, endPoint x: 885, endPoint y: 764, distance: 16.8
click at [885, 764] on span "Delete all designs" at bounding box center [843, 760] width 99 height 15
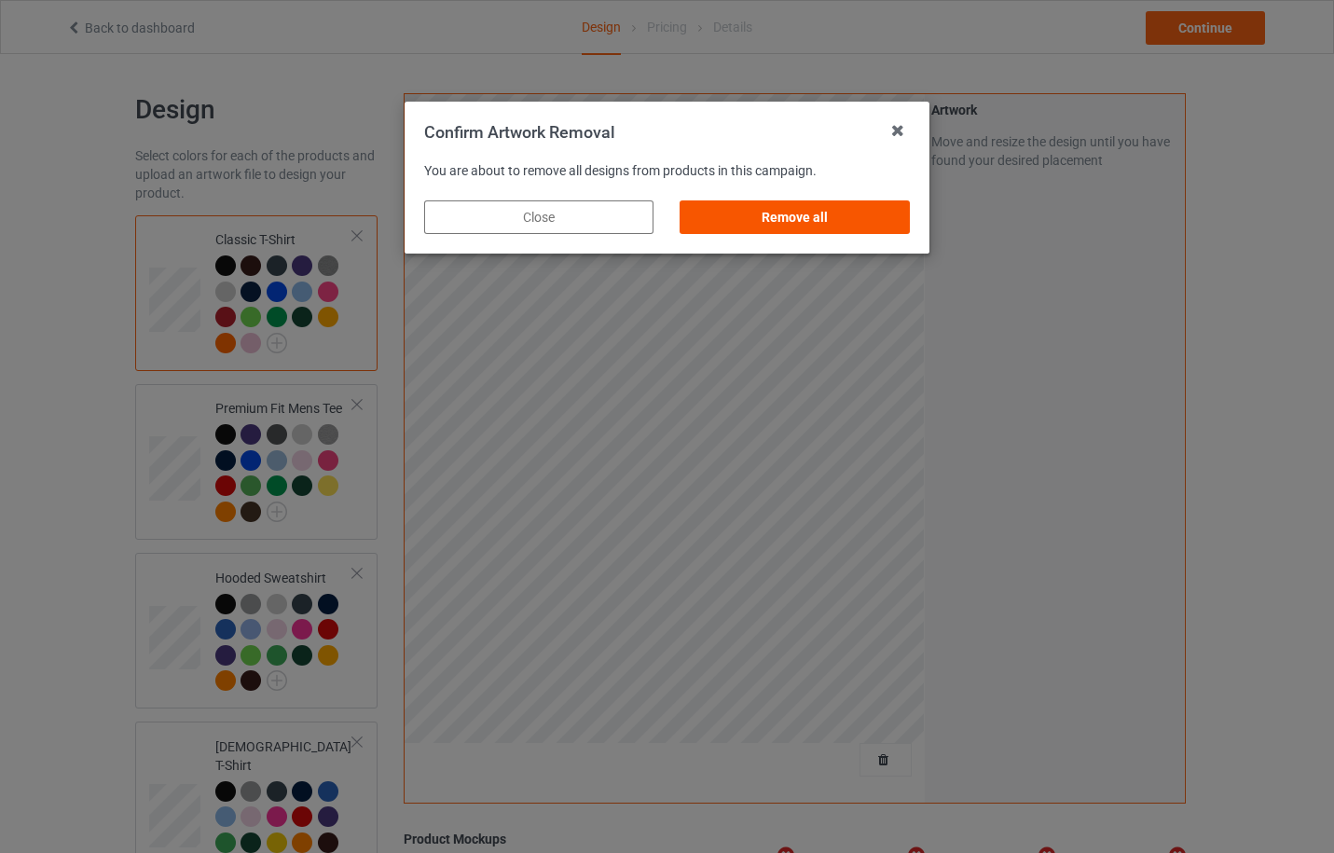
click at [847, 212] on div "Remove all" at bounding box center [795, 217] width 229 height 34
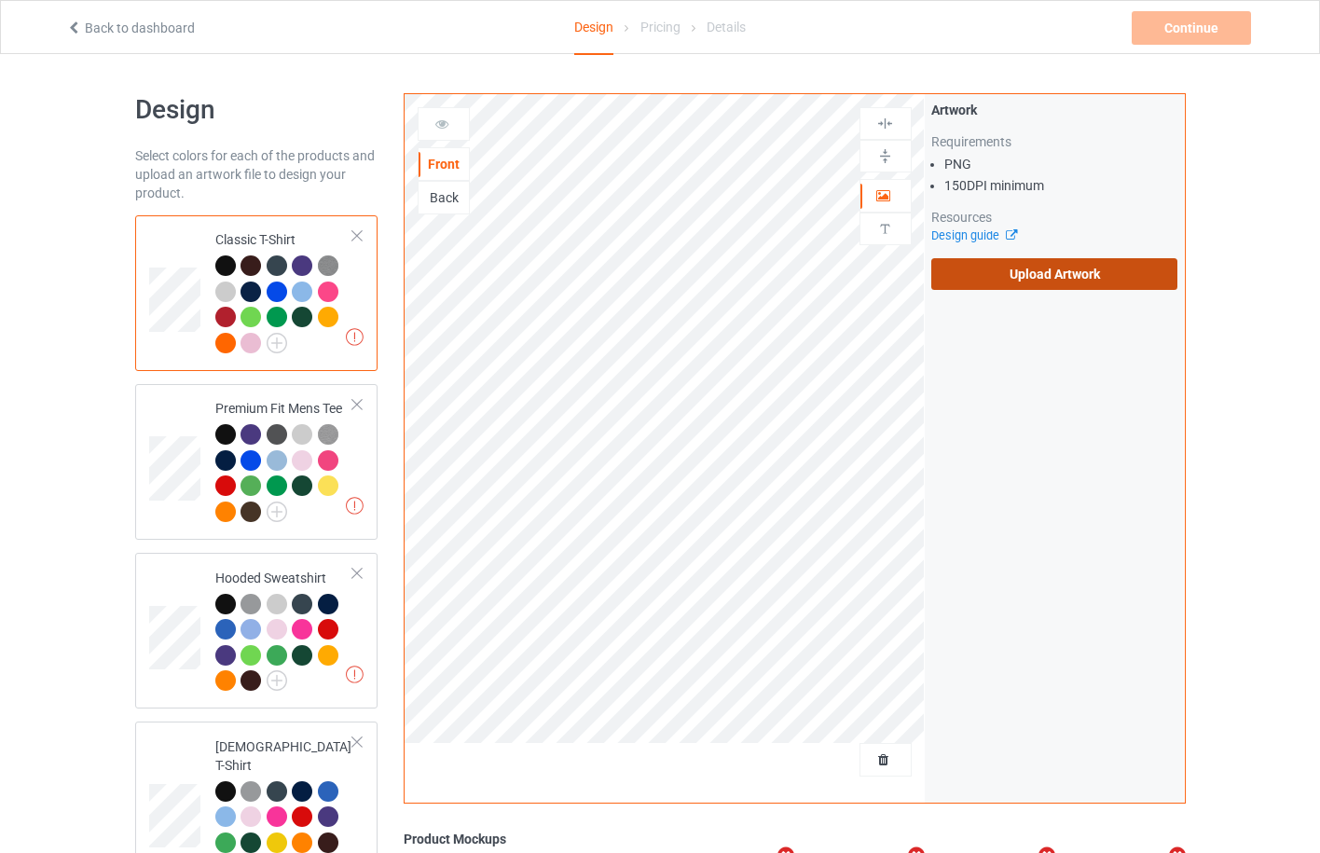
click at [1093, 280] on label "Upload Artwork" at bounding box center [1055, 274] width 247 height 32
click at [0, 0] on input "Upload Artwork" at bounding box center [0, 0] width 0 height 0
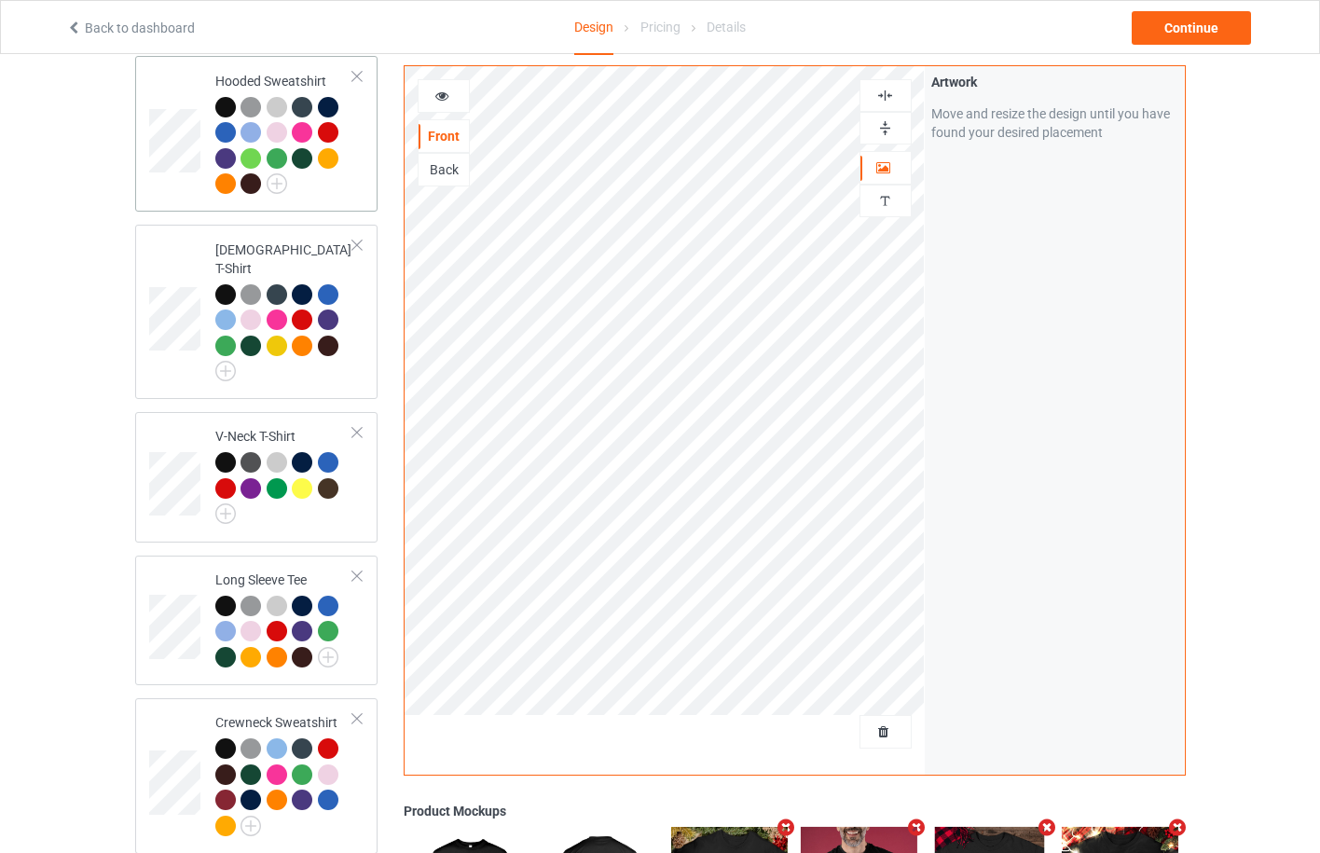
scroll to position [953, 0]
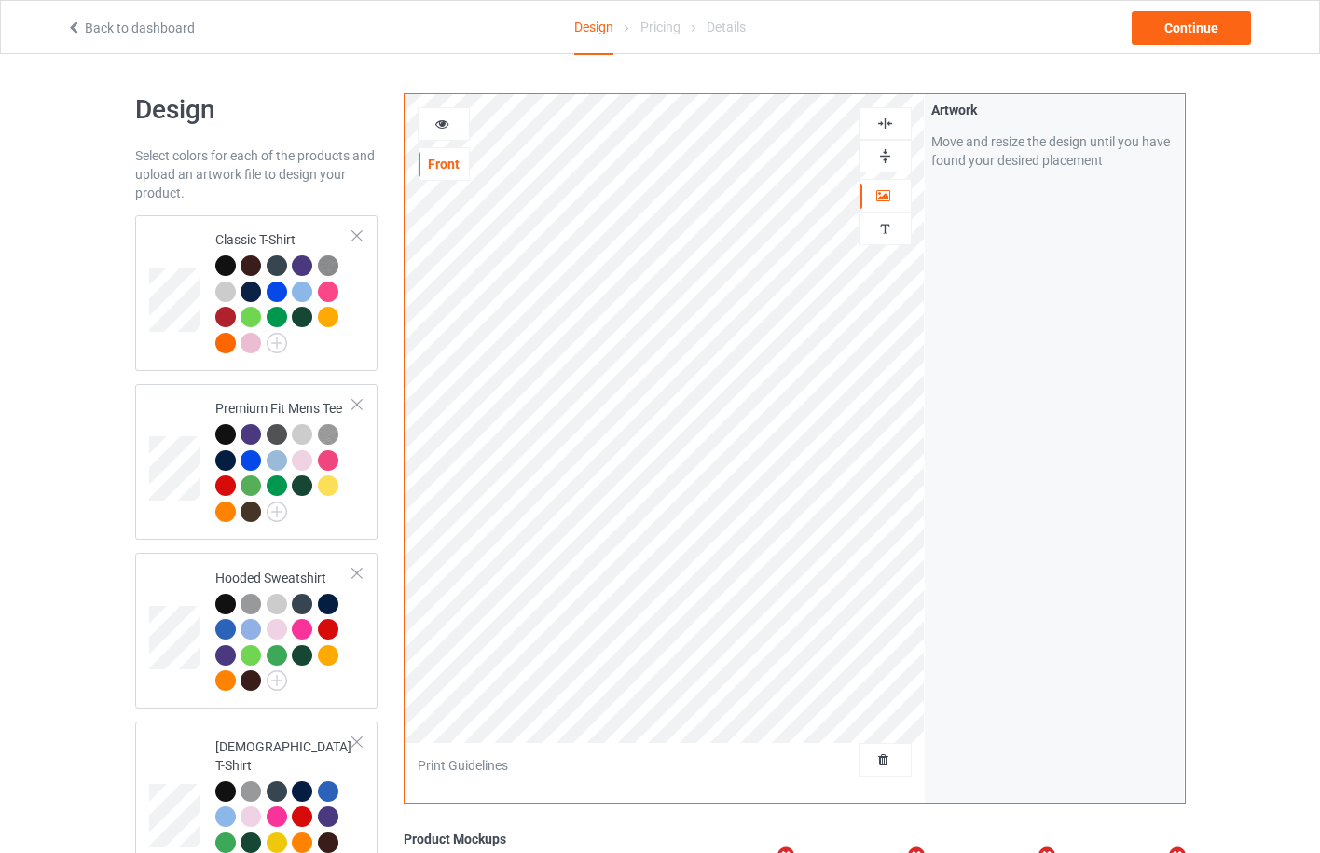
click at [440, 119] on icon at bounding box center [443, 121] width 16 height 13
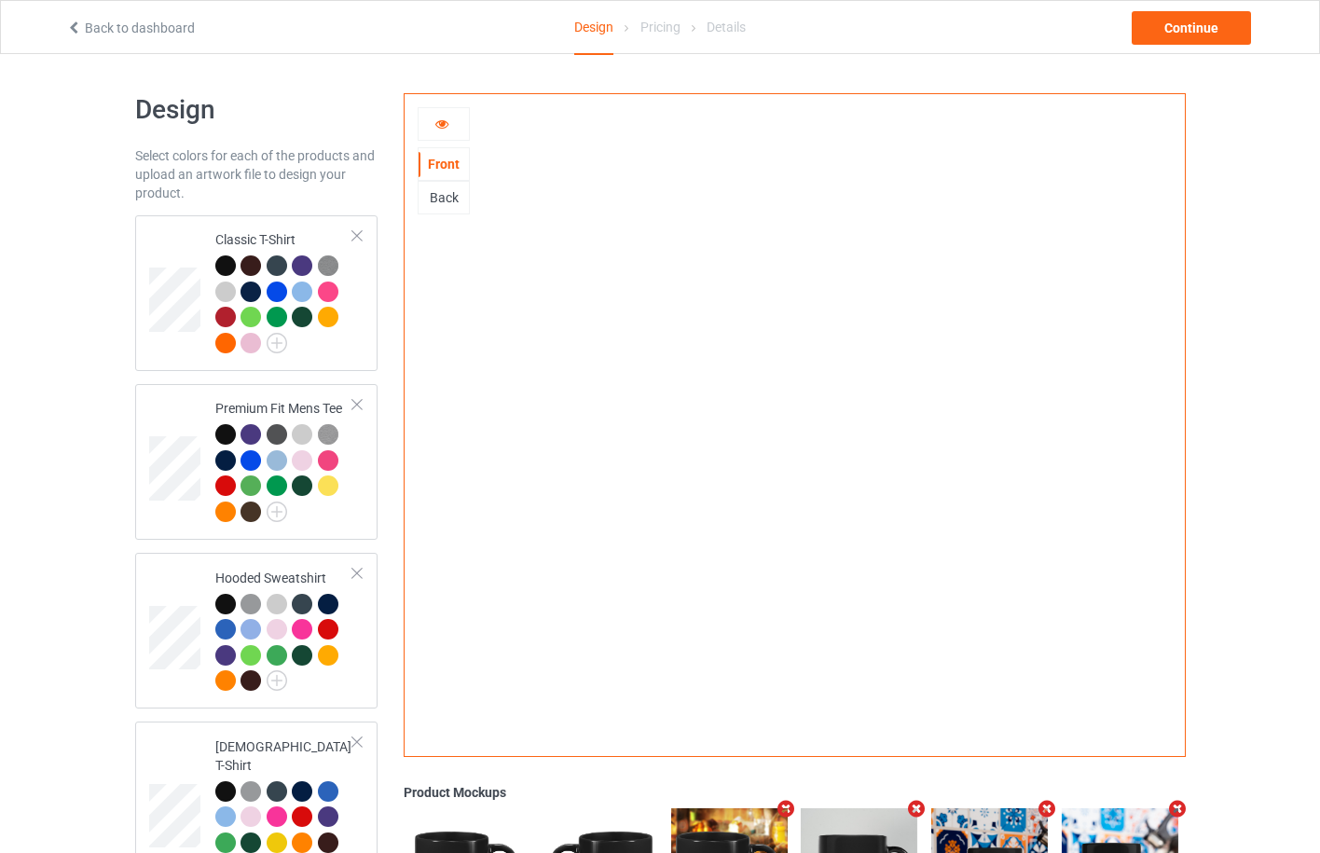
click at [441, 126] on icon at bounding box center [443, 121] width 16 height 13
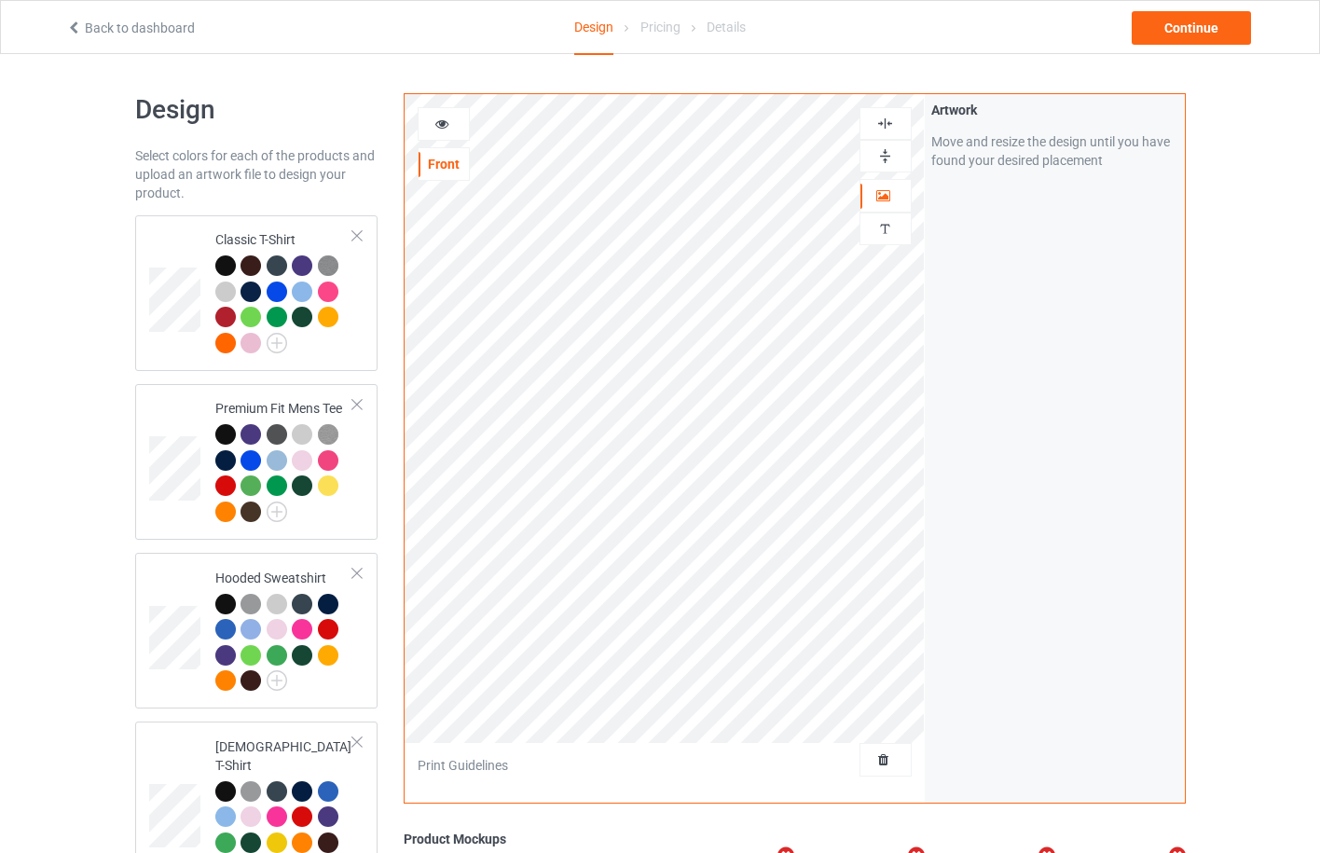
click at [440, 120] on icon at bounding box center [443, 121] width 16 height 13
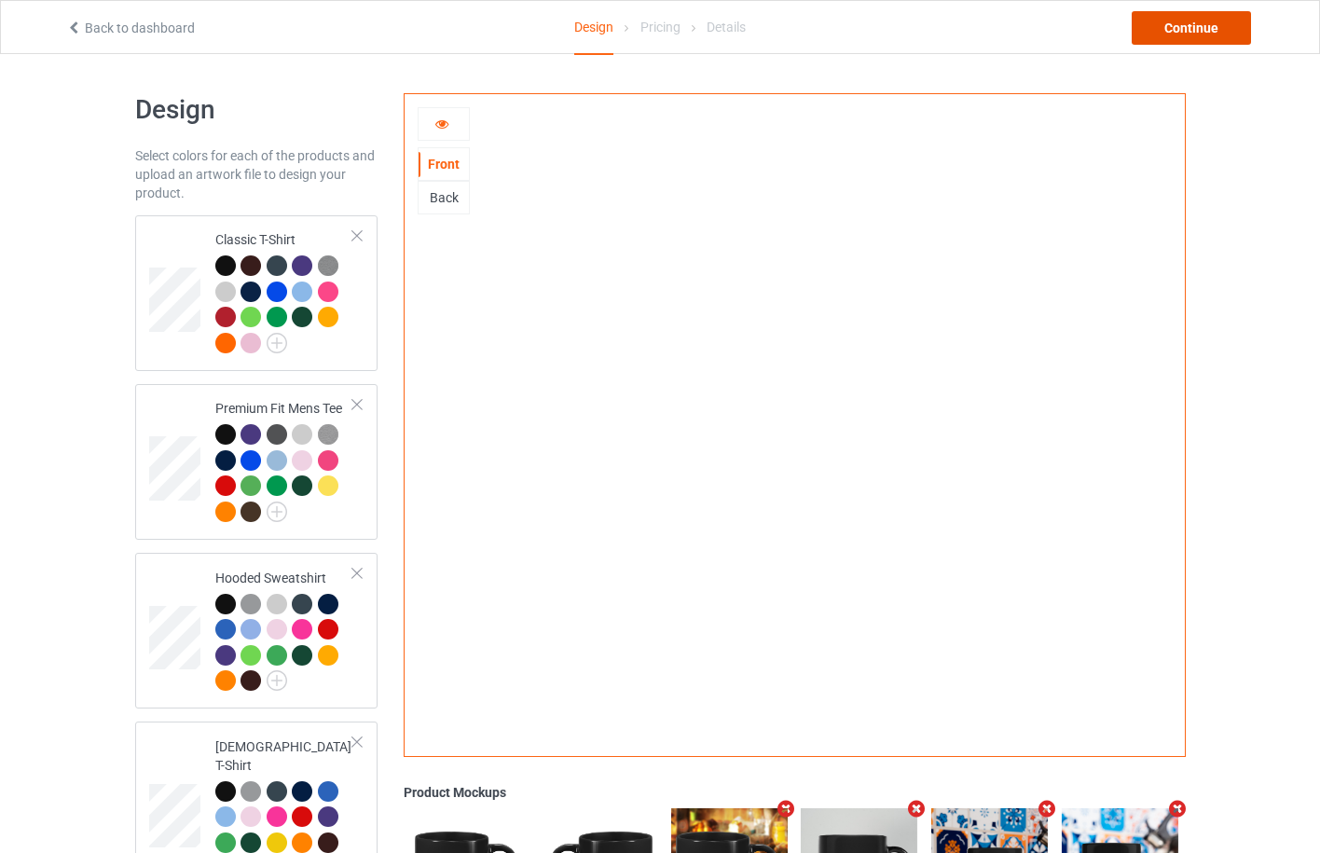
click at [1170, 35] on div "Continue" at bounding box center [1191, 28] width 119 height 34
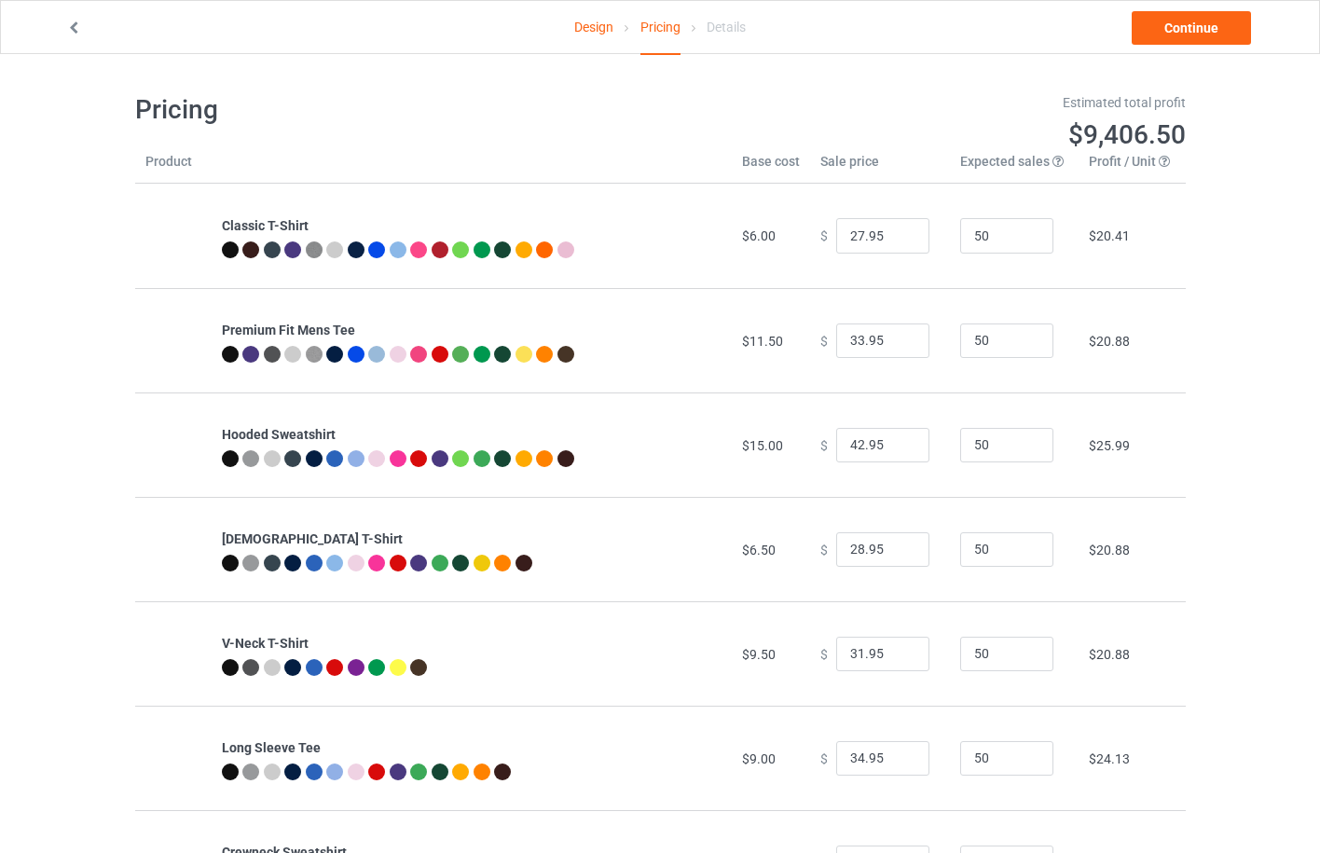
click at [591, 31] on link "Design" at bounding box center [593, 27] width 39 height 52
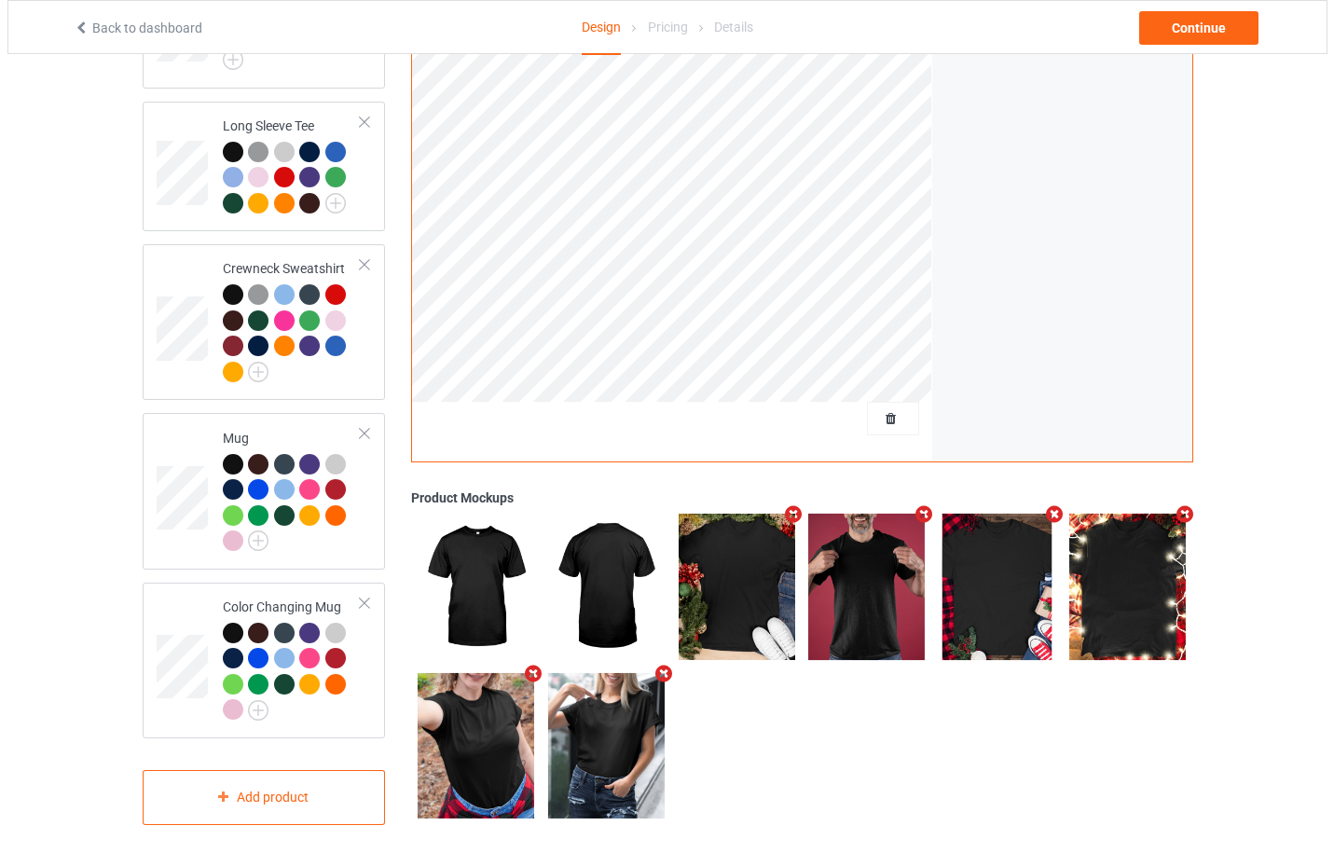
scroll to position [953, 0]
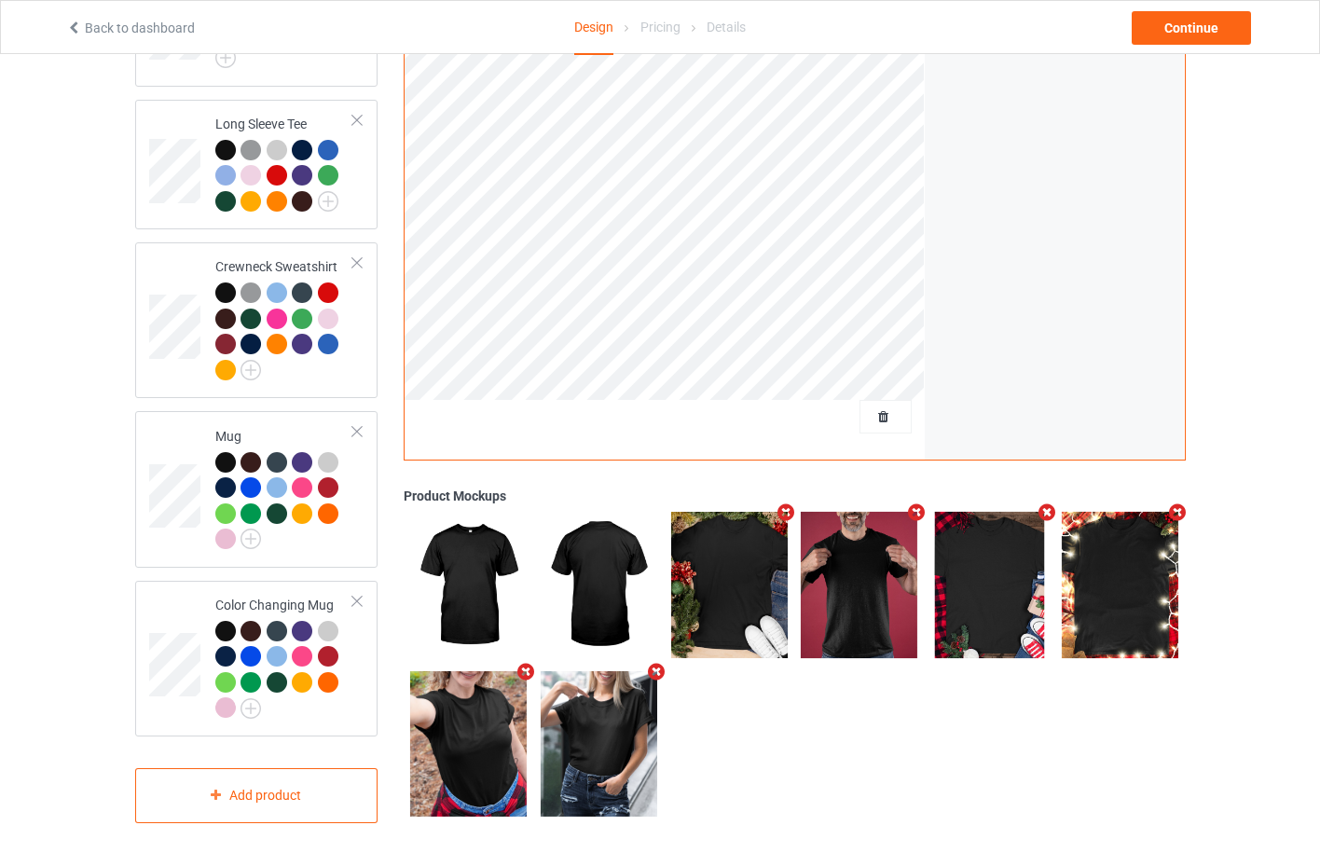
click at [524, 662] on icon "Remove mockup" at bounding box center [526, 671] width 23 height 20
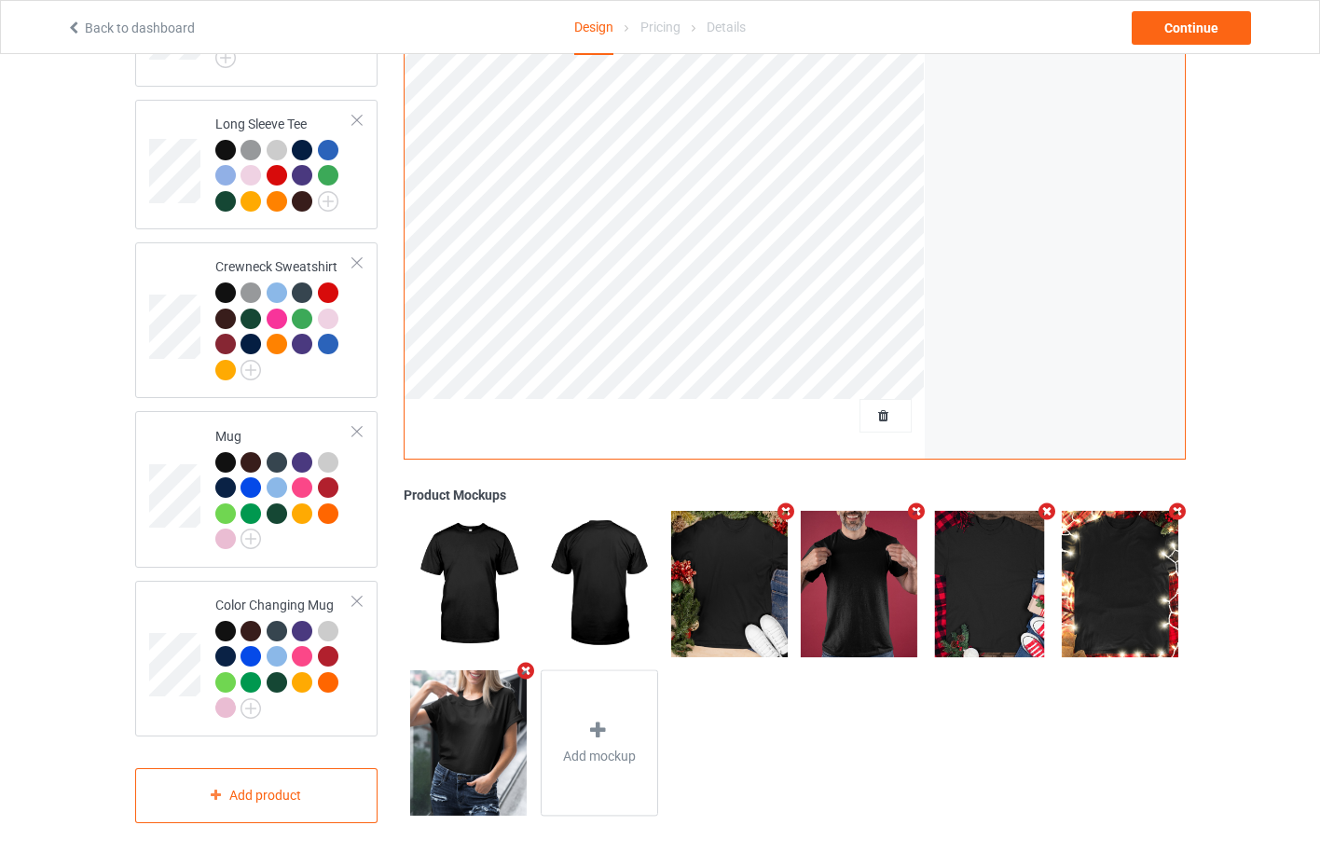
click at [524, 662] on icon "Remove mockup" at bounding box center [526, 671] width 23 height 20
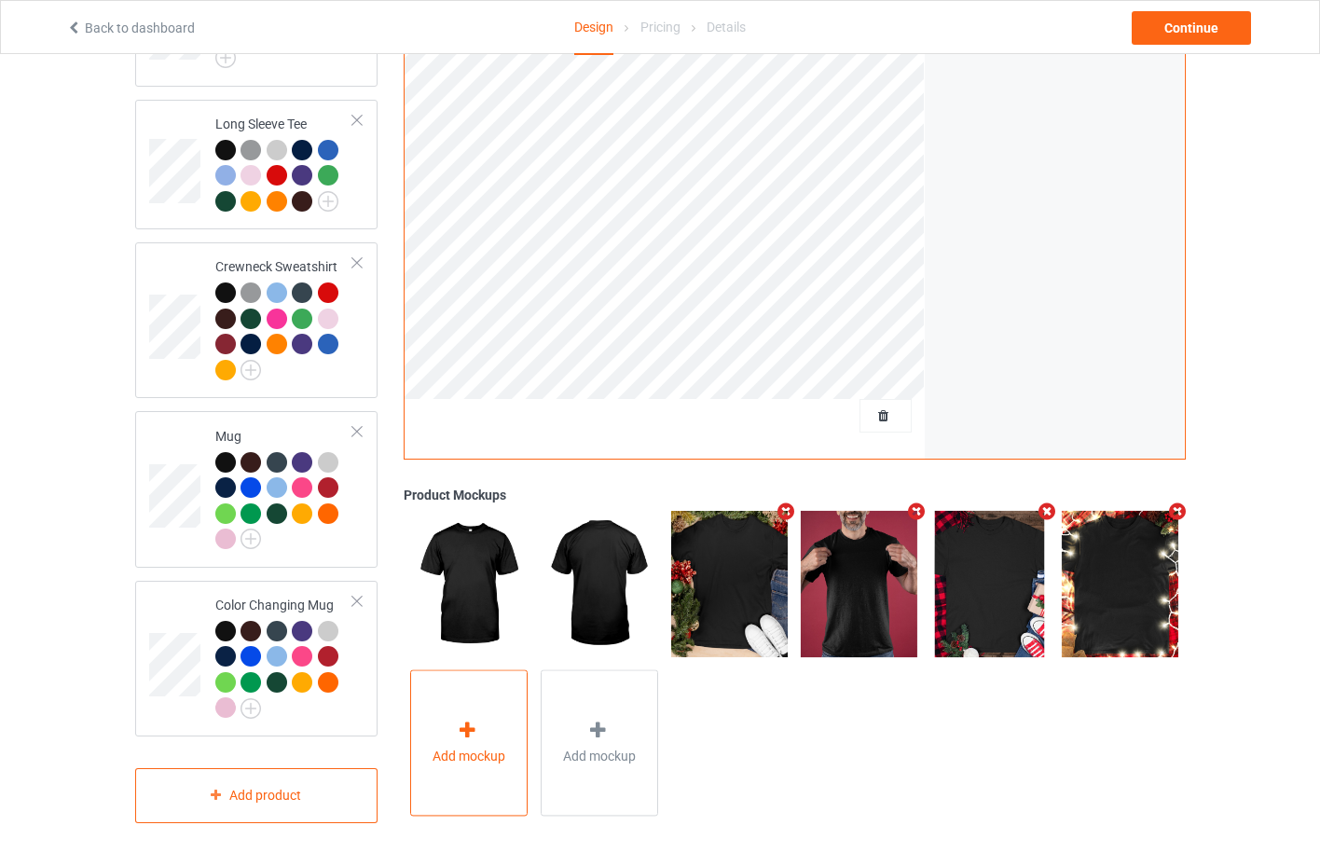
click at [464, 709] on div "Add mockup" at bounding box center [469, 743] width 118 height 146
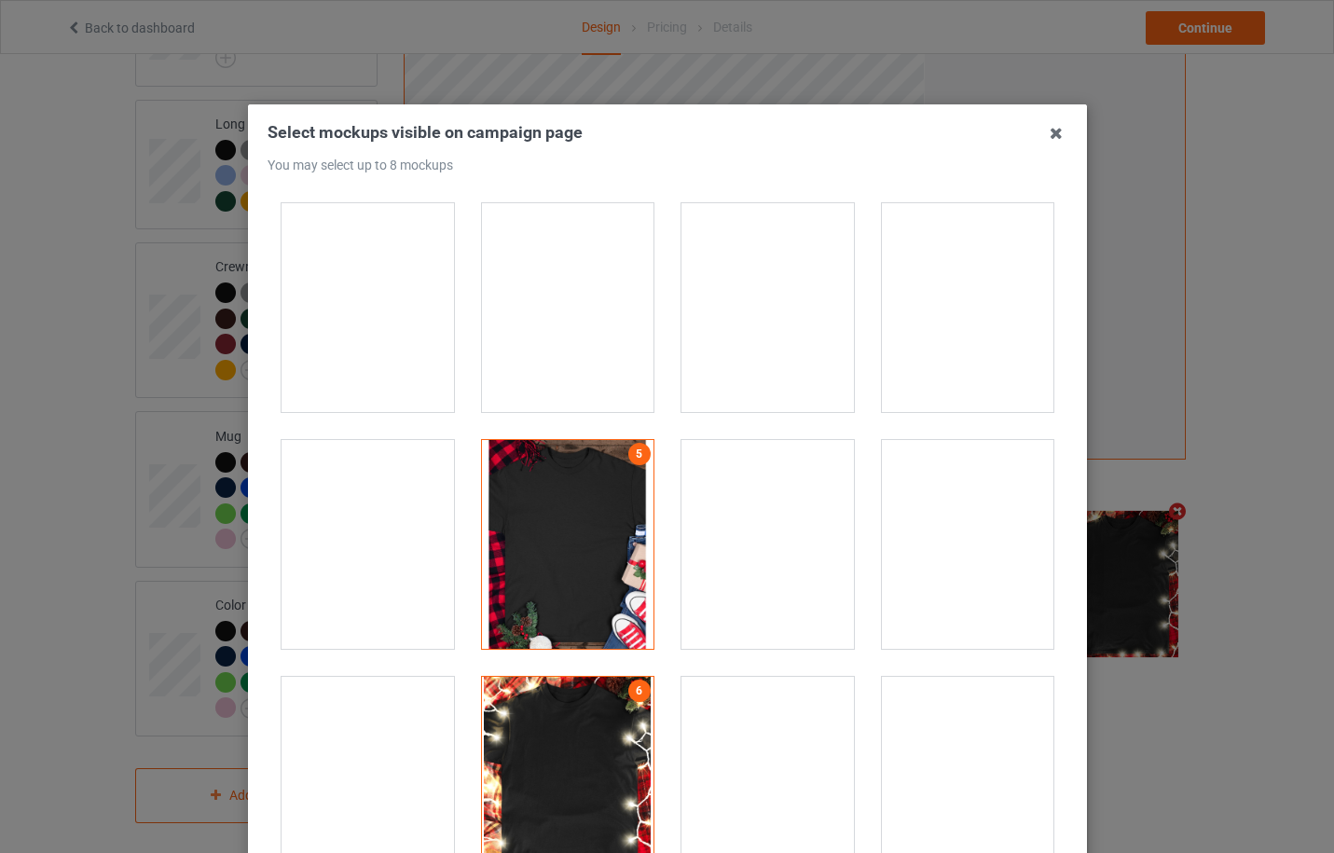
scroll to position [19397, 0]
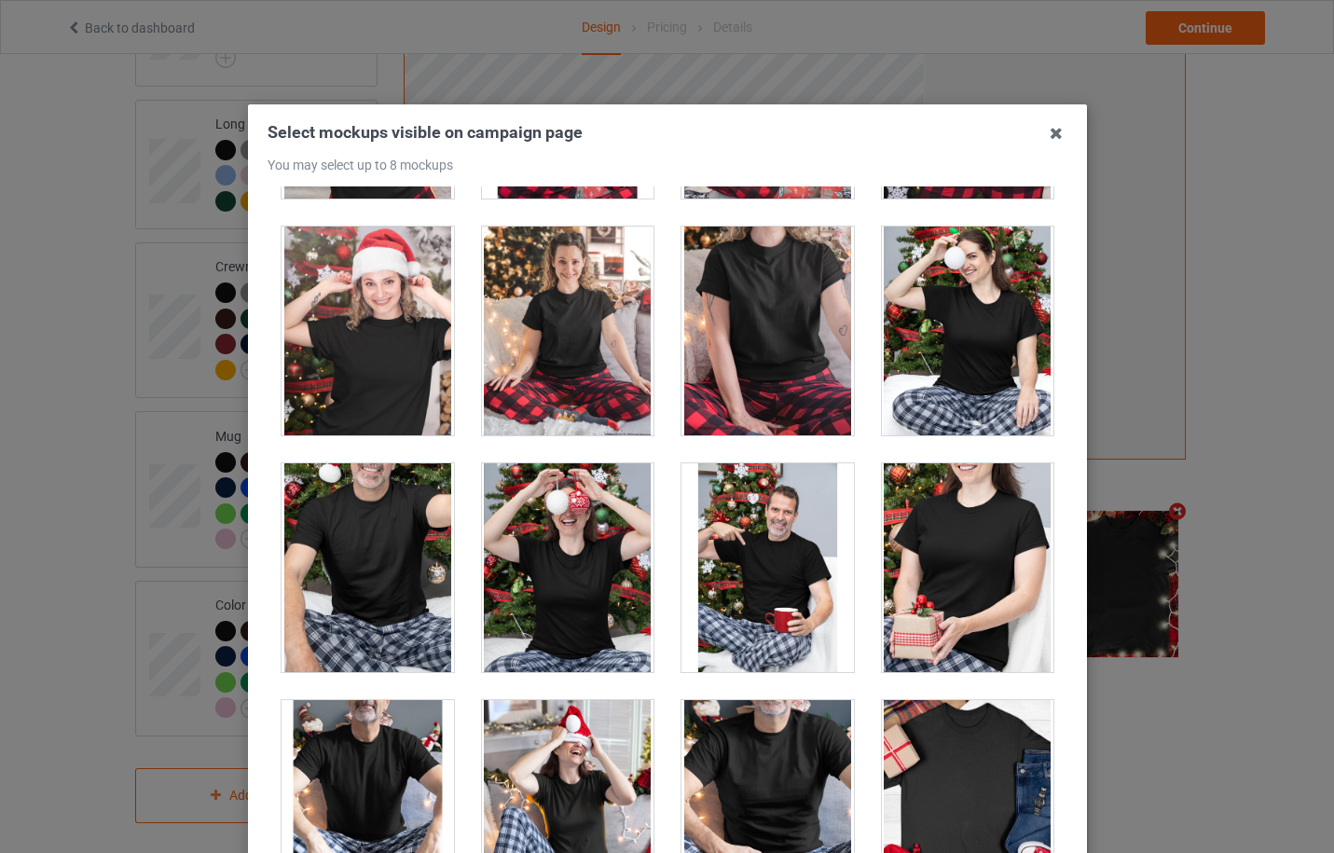
click at [757, 761] on div at bounding box center [768, 804] width 173 height 209
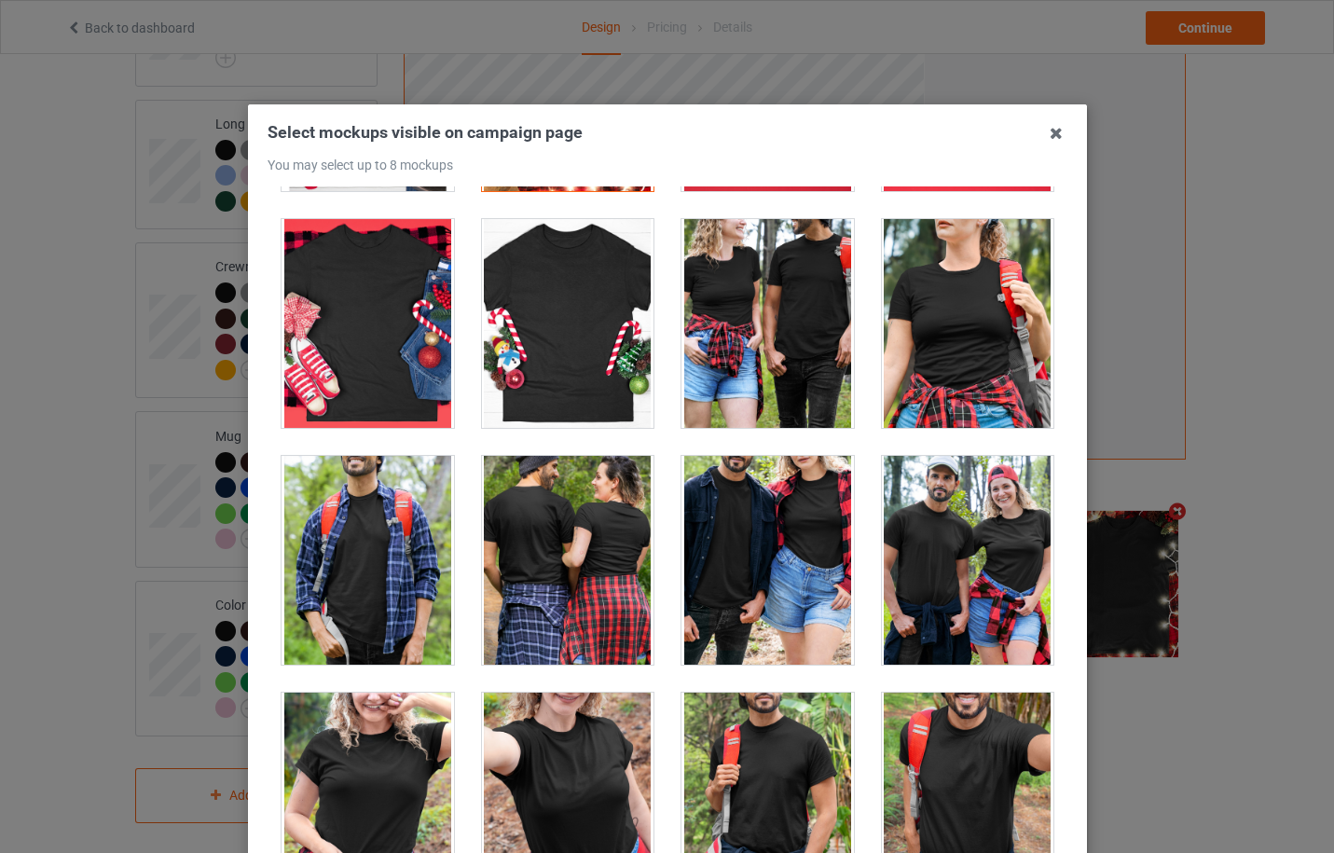
scroll to position [21086, 0]
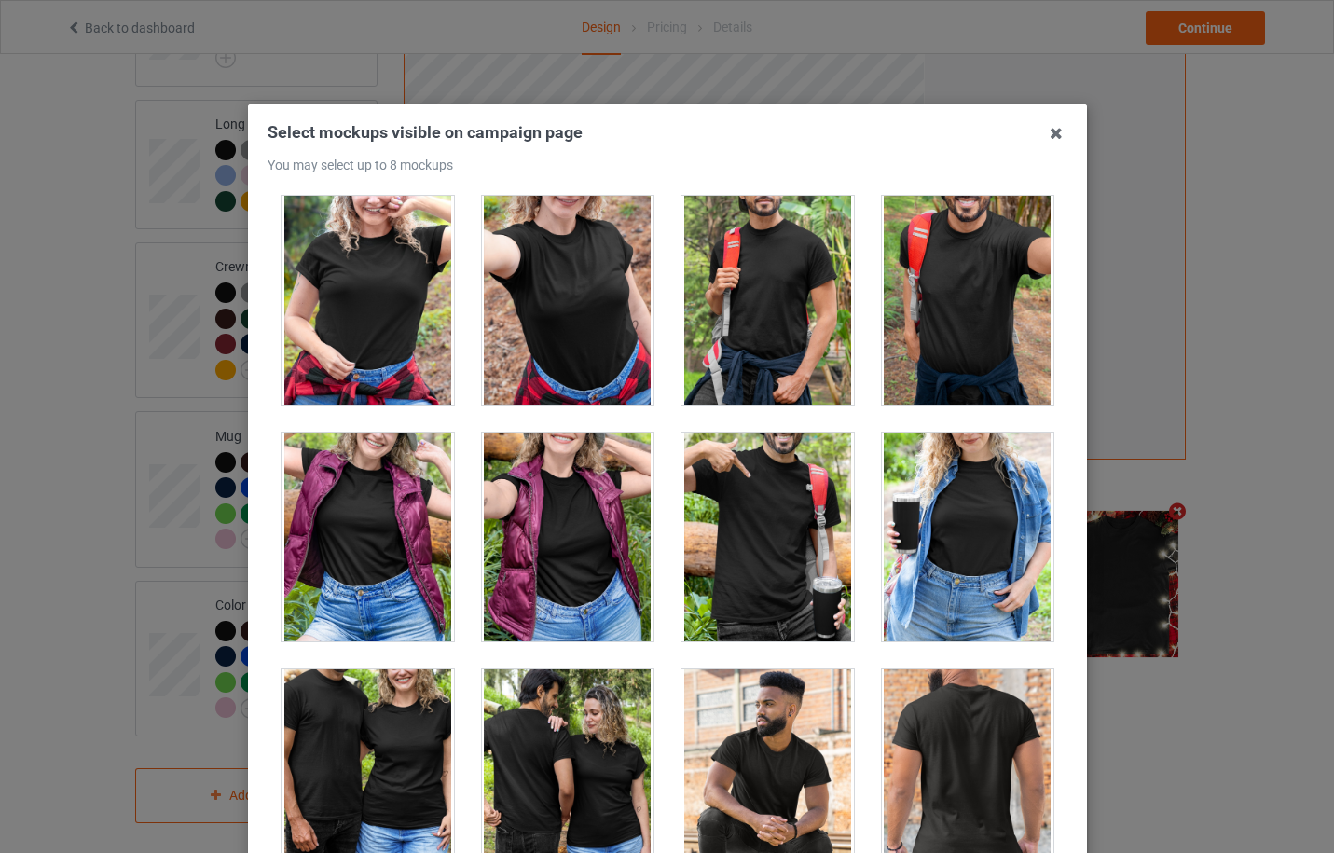
click at [973, 313] on div at bounding box center [967, 300] width 173 height 209
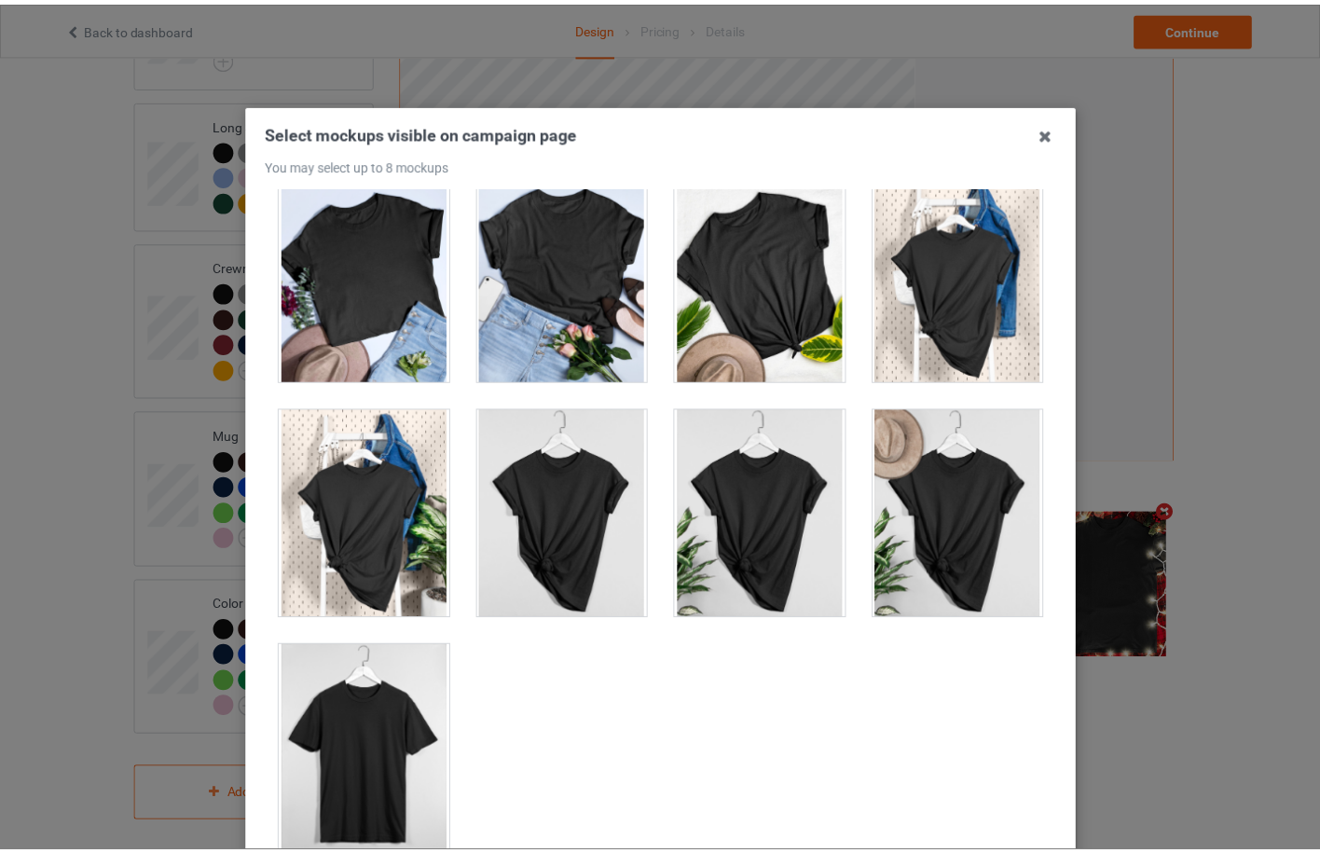
scroll to position [206, 0]
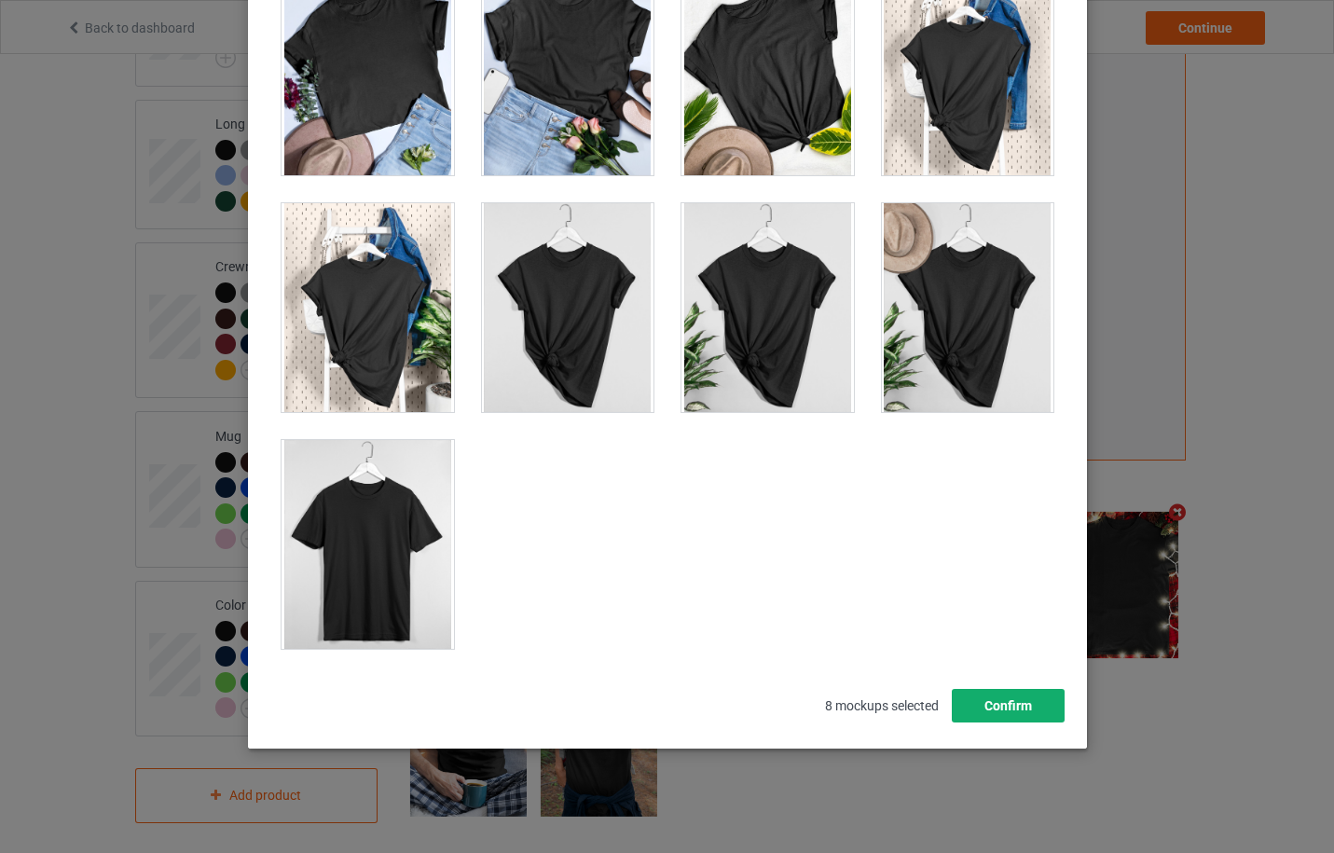
click at [978, 701] on button "Confirm" at bounding box center [1007, 706] width 113 height 34
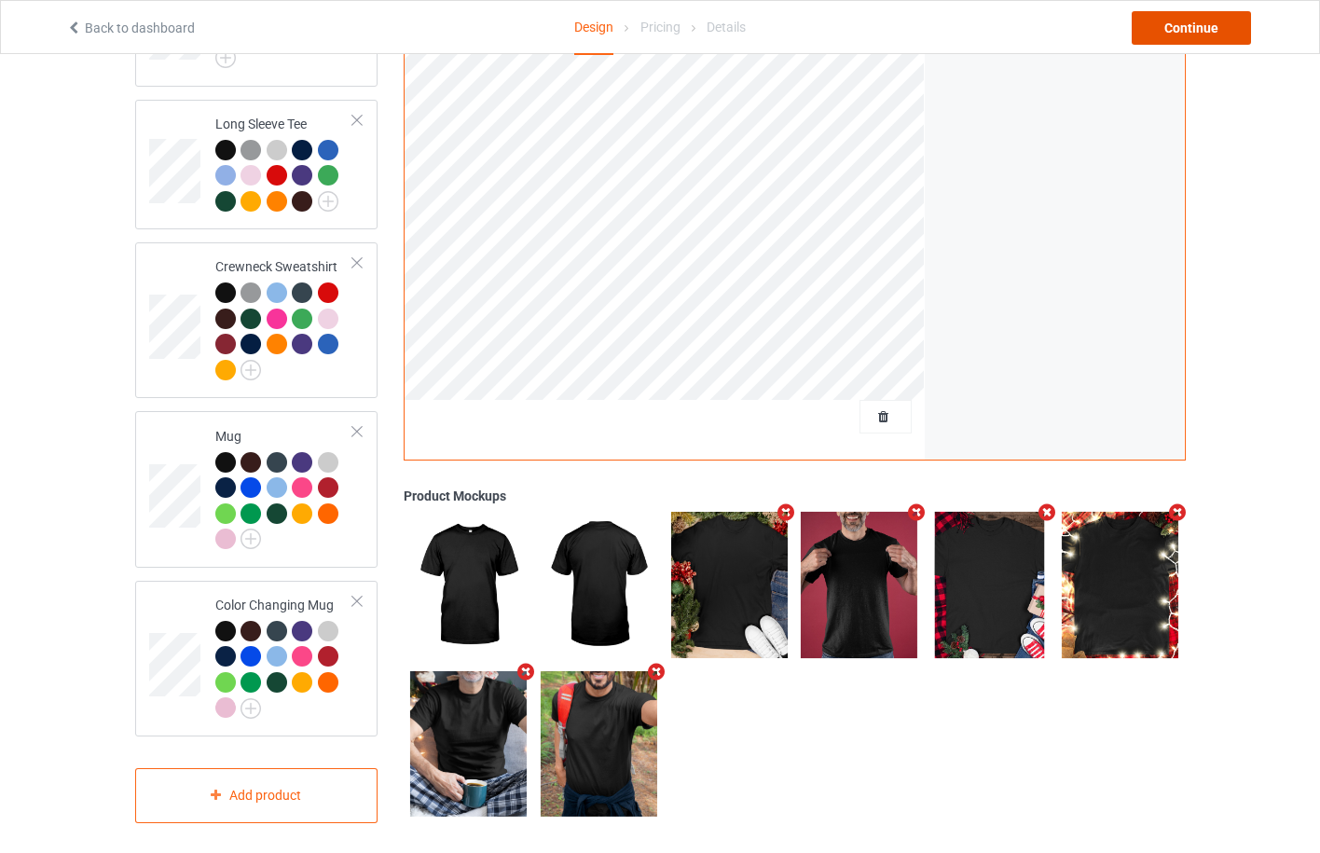
click at [1204, 36] on div "Continue" at bounding box center [1191, 28] width 119 height 34
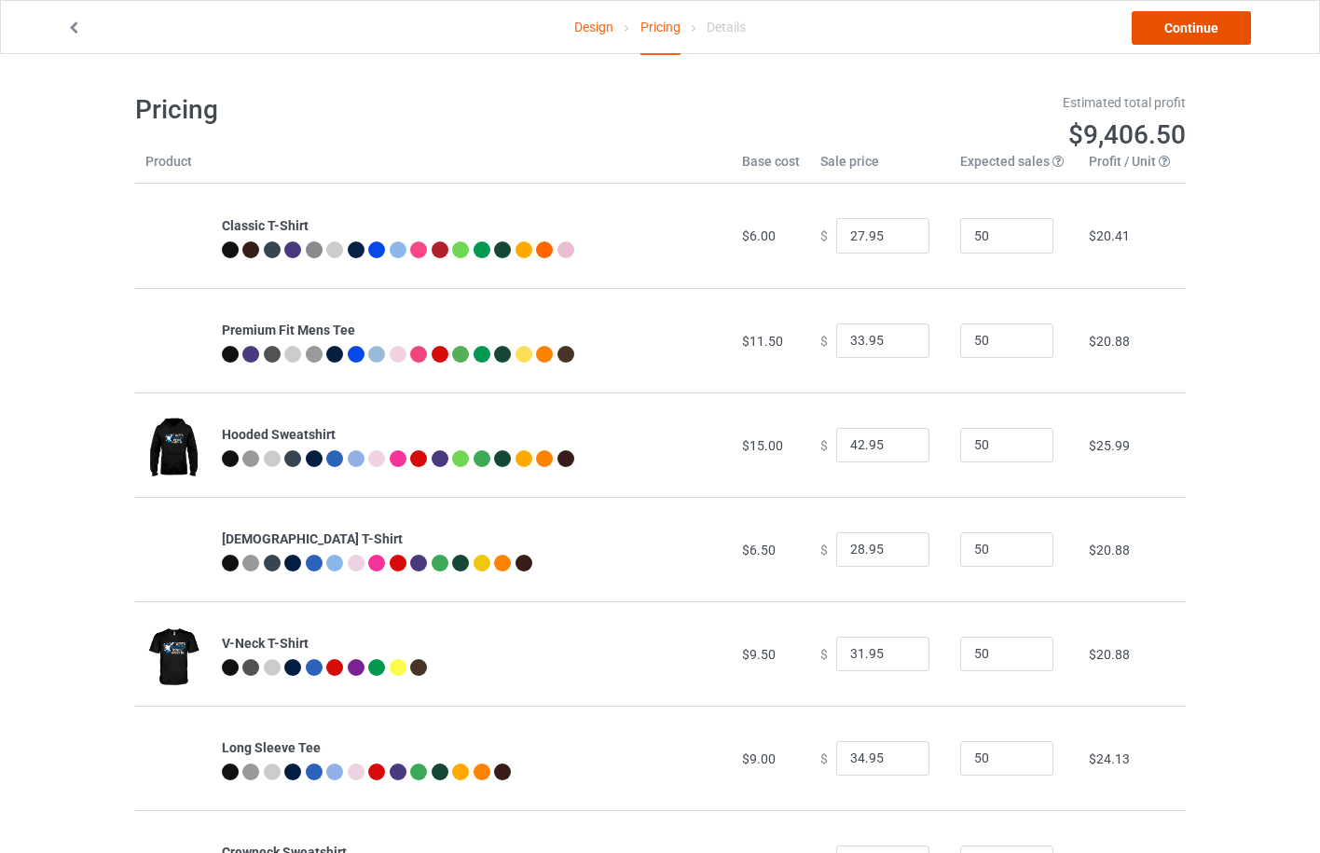
click at [1204, 36] on link "Continue" at bounding box center [1191, 28] width 119 height 34
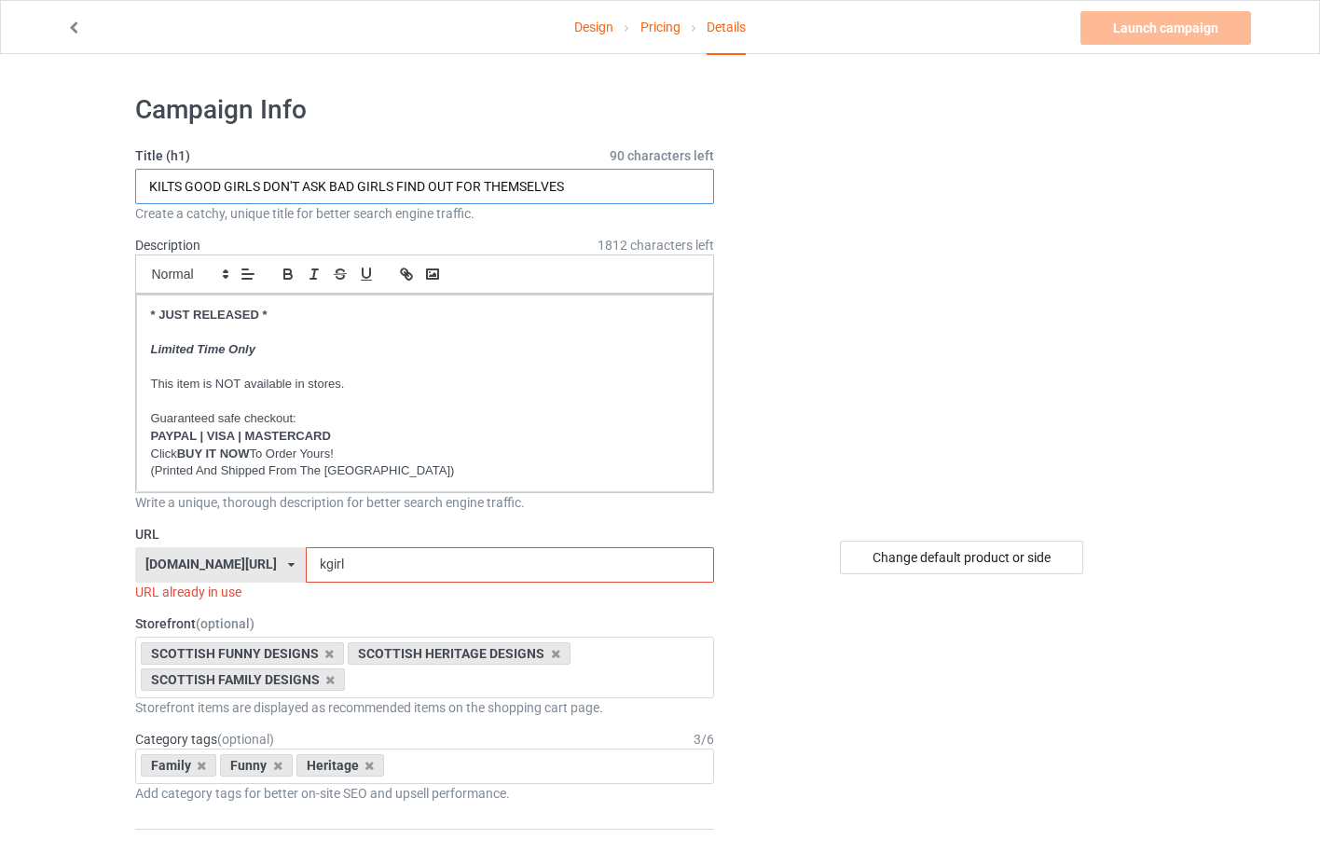
drag, startPoint x: 600, startPoint y: 183, endPoint x: 110, endPoint y: 185, distance: 489.6
type input "MY WIFE'S SCOTTISH NOTHING SCARES ME"
drag, startPoint x: 340, startPoint y: 560, endPoint x: 296, endPoint y: 560, distance: 44.8
click at [296, 560] on div "scotlandcorner.com/ aussieoutlook.com/ britishlike.com/ canadianlike.com/ danis…" at bounding box center [425, 564] width 580 height 35
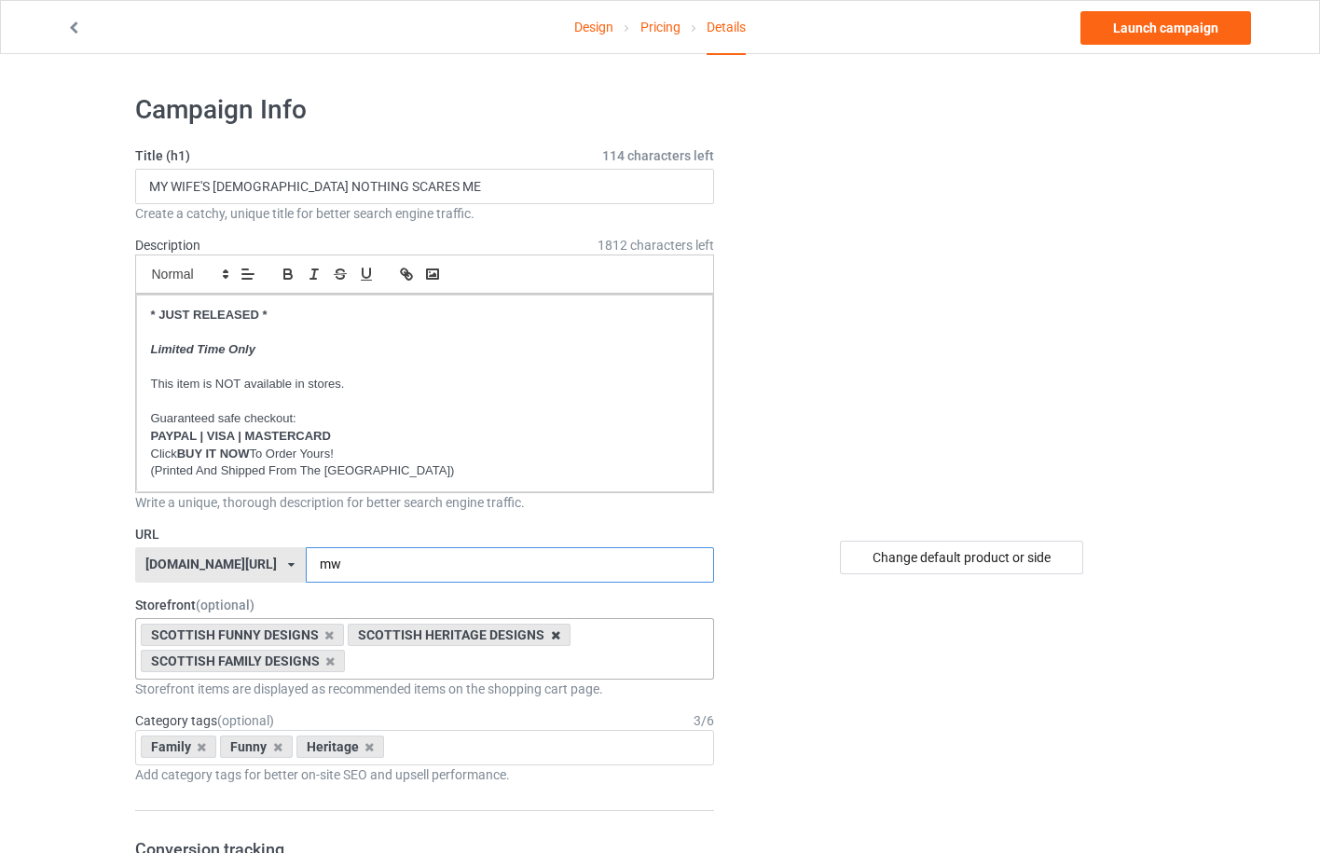
type input "mw"
click at [554, 636] on icon at bounding box center [555, 635] width 9 height 12
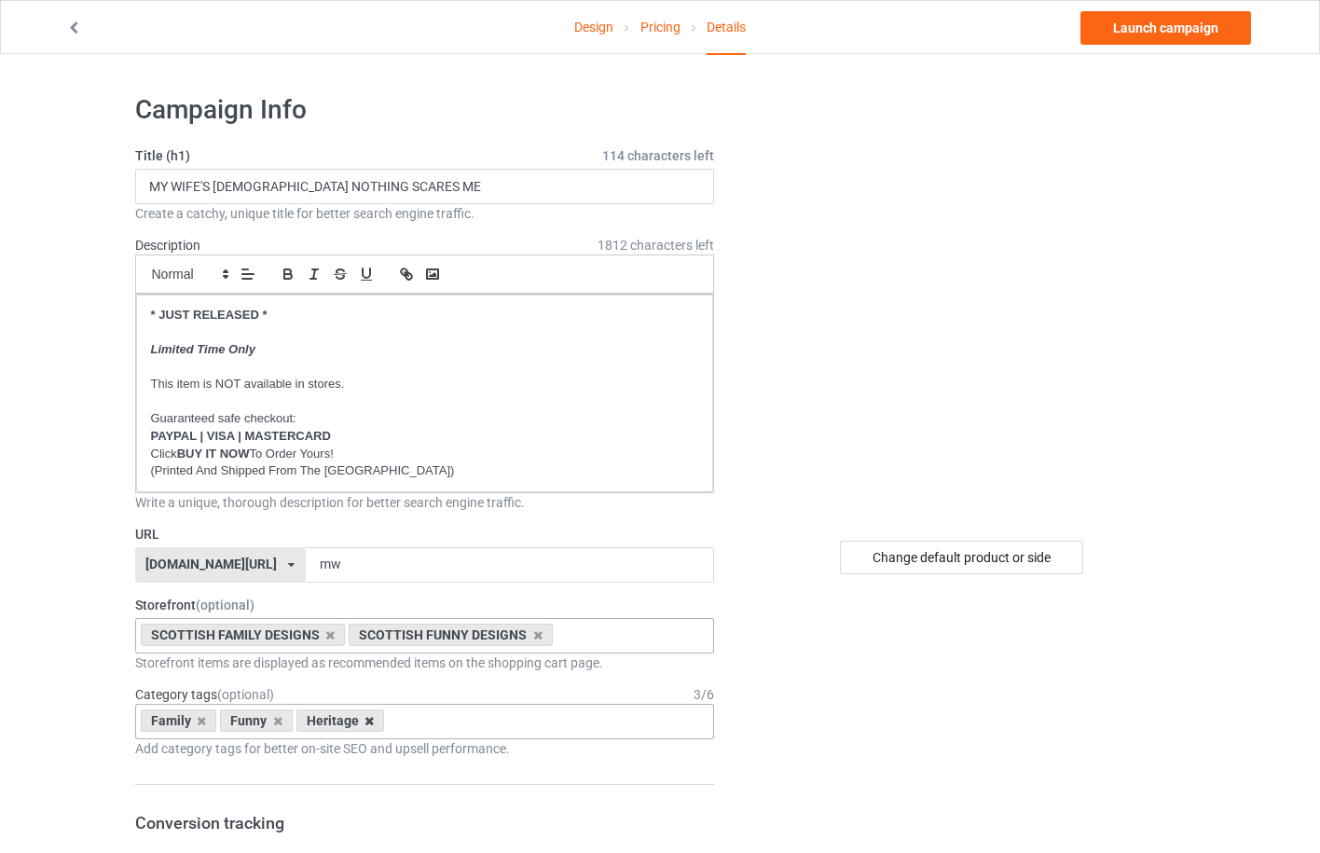
click at [369, 723] on icon at bounding box center [369, 721] width 9 height 12
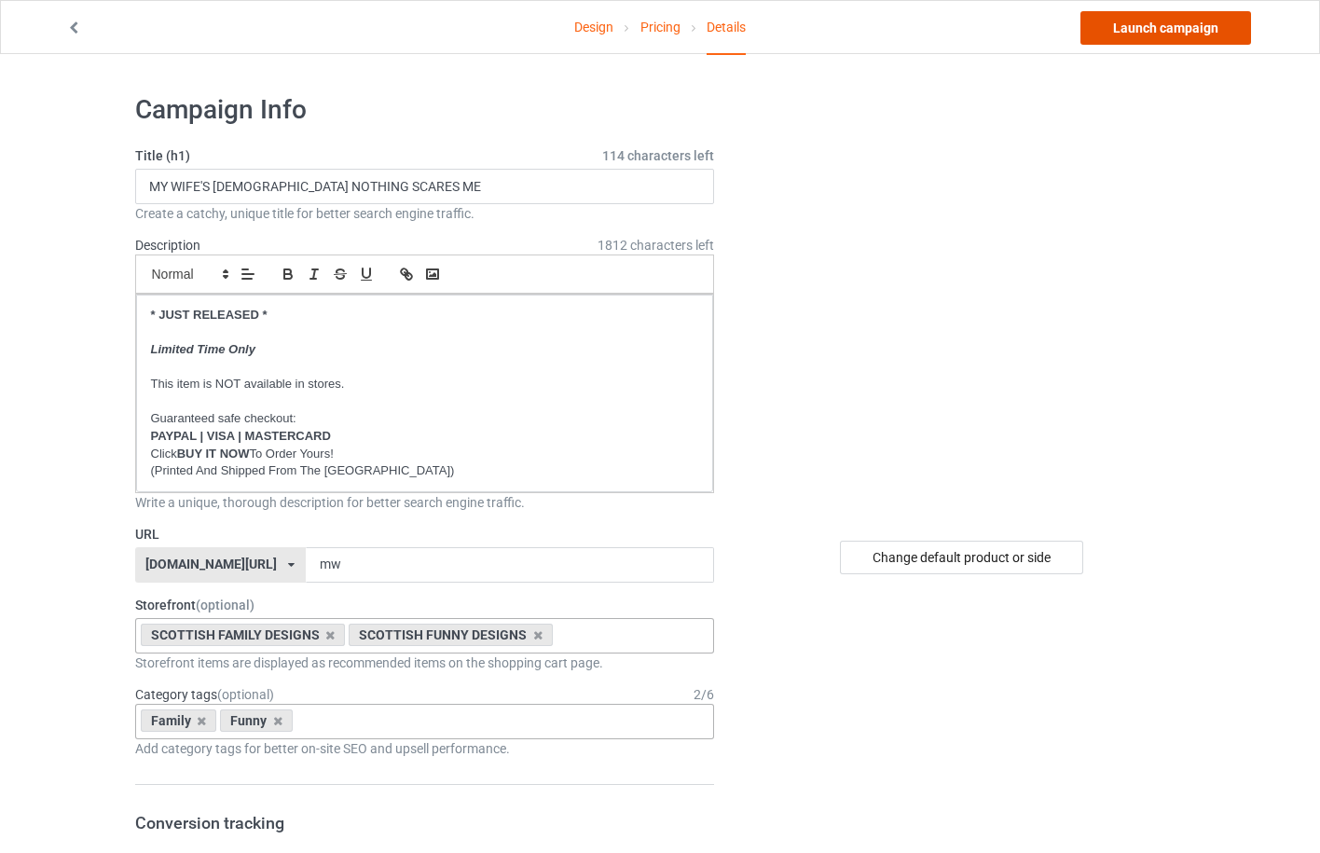
click at [1156, 31] on link "Launch campaign" at bounding box center [1166, 28] width 171 height 34
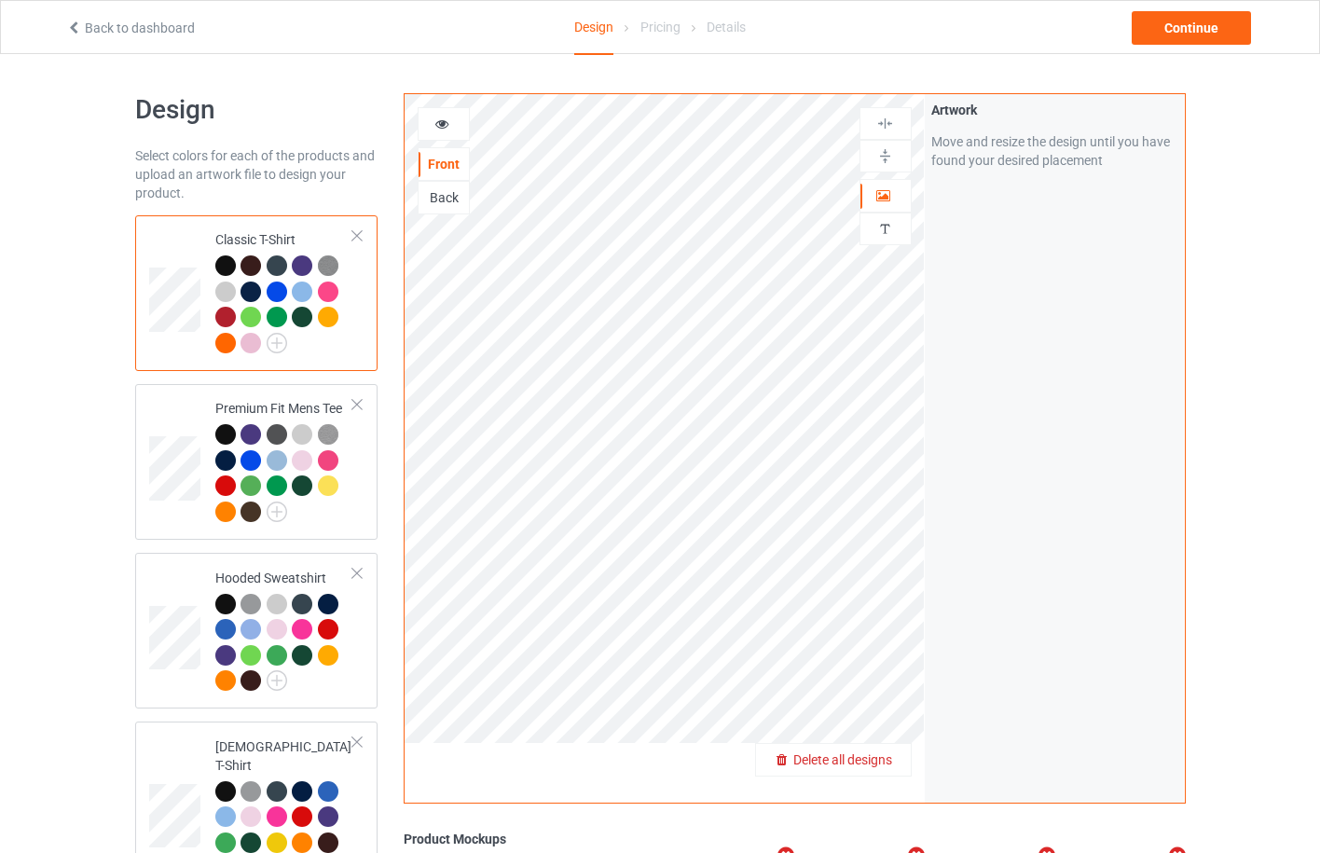
click at [876, 761] on span "Delete all designs" at bounding box center [843, 760] width 99 height 15
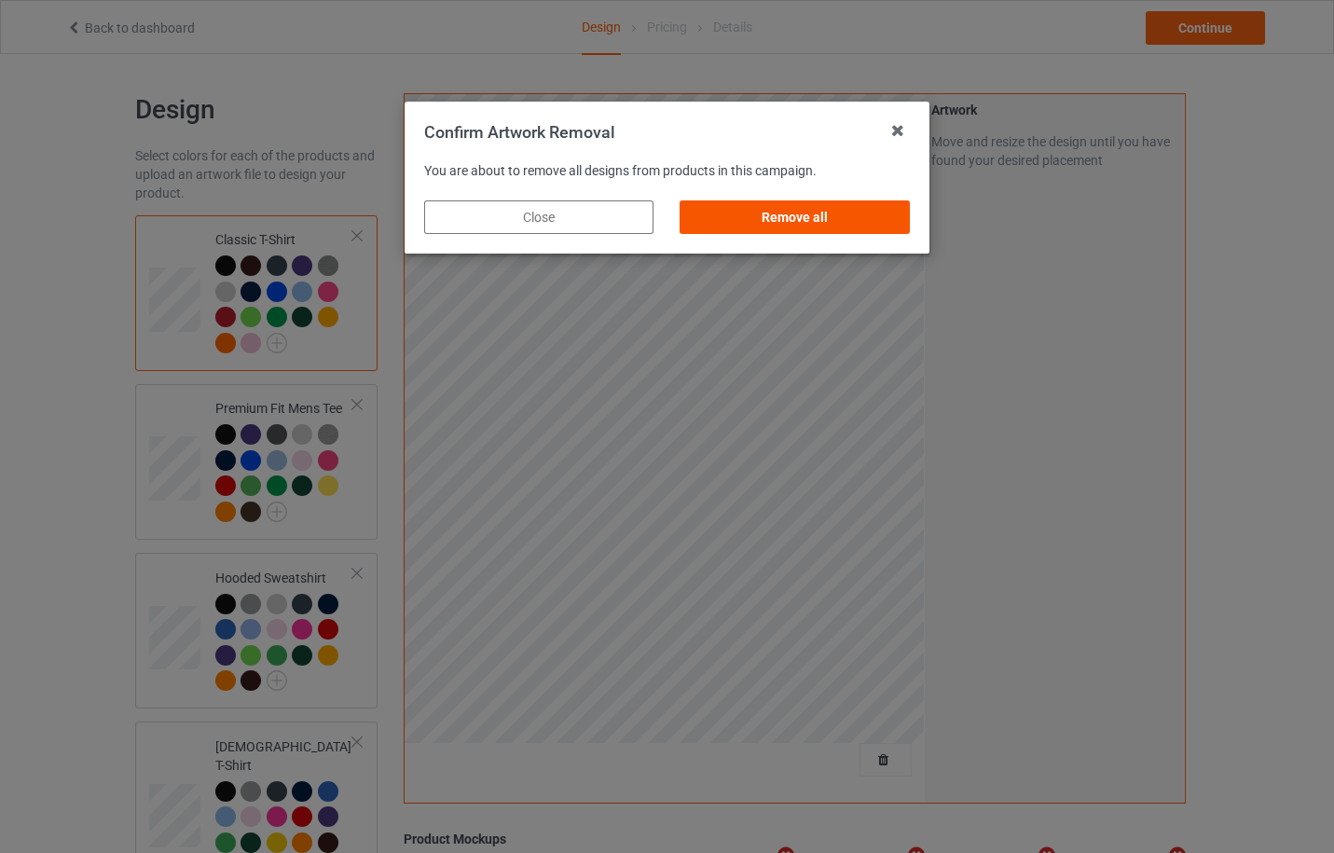
click at [852, 222] on div "Remove all" at bounding box center [795, 217] width 229 height 34
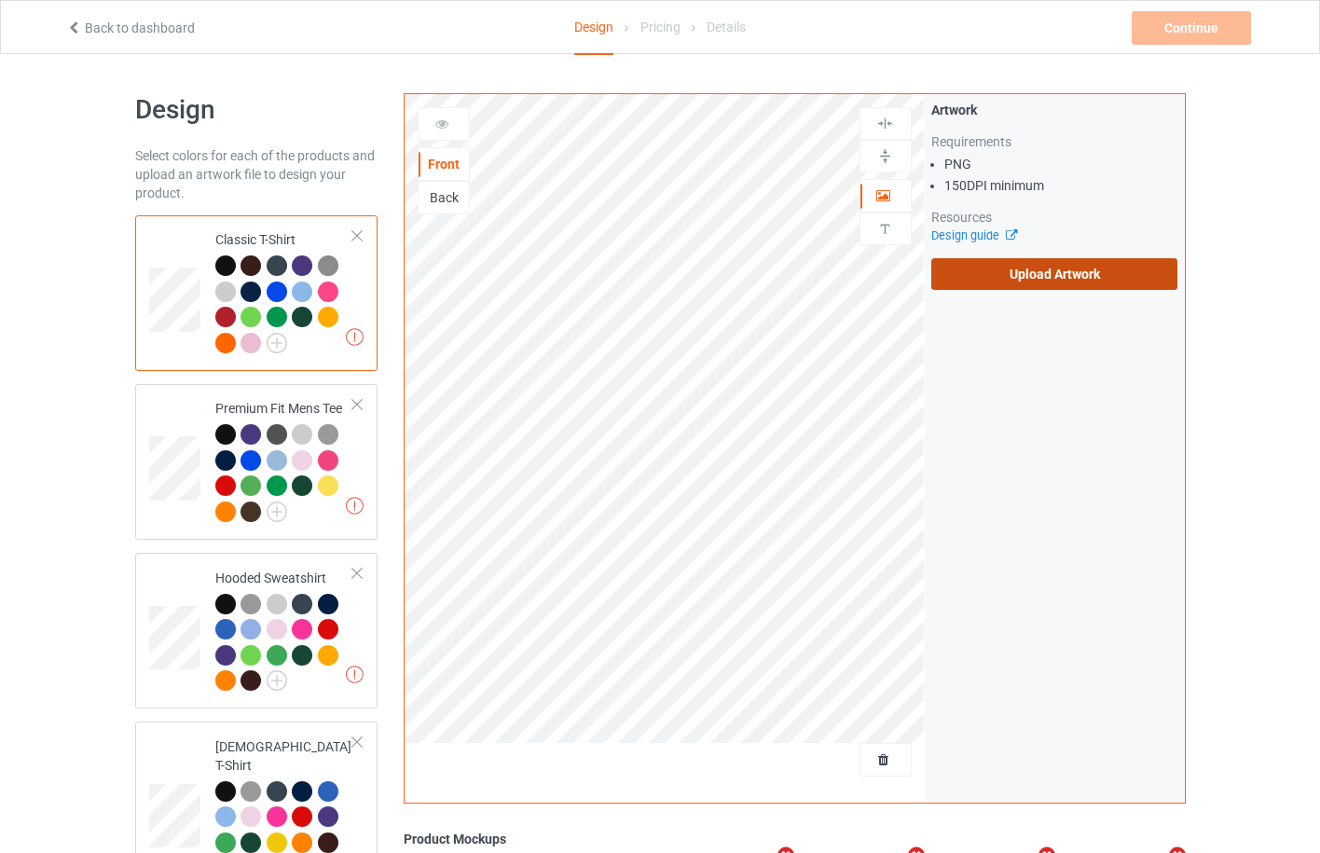
click at [1057, 278] on label "Upload Artwork" at bounding box center [1055, 274] width 247 height 32
click at [0, 0] on input "Upload Artwork" at bounding box center [0, 0] width 0 height 0
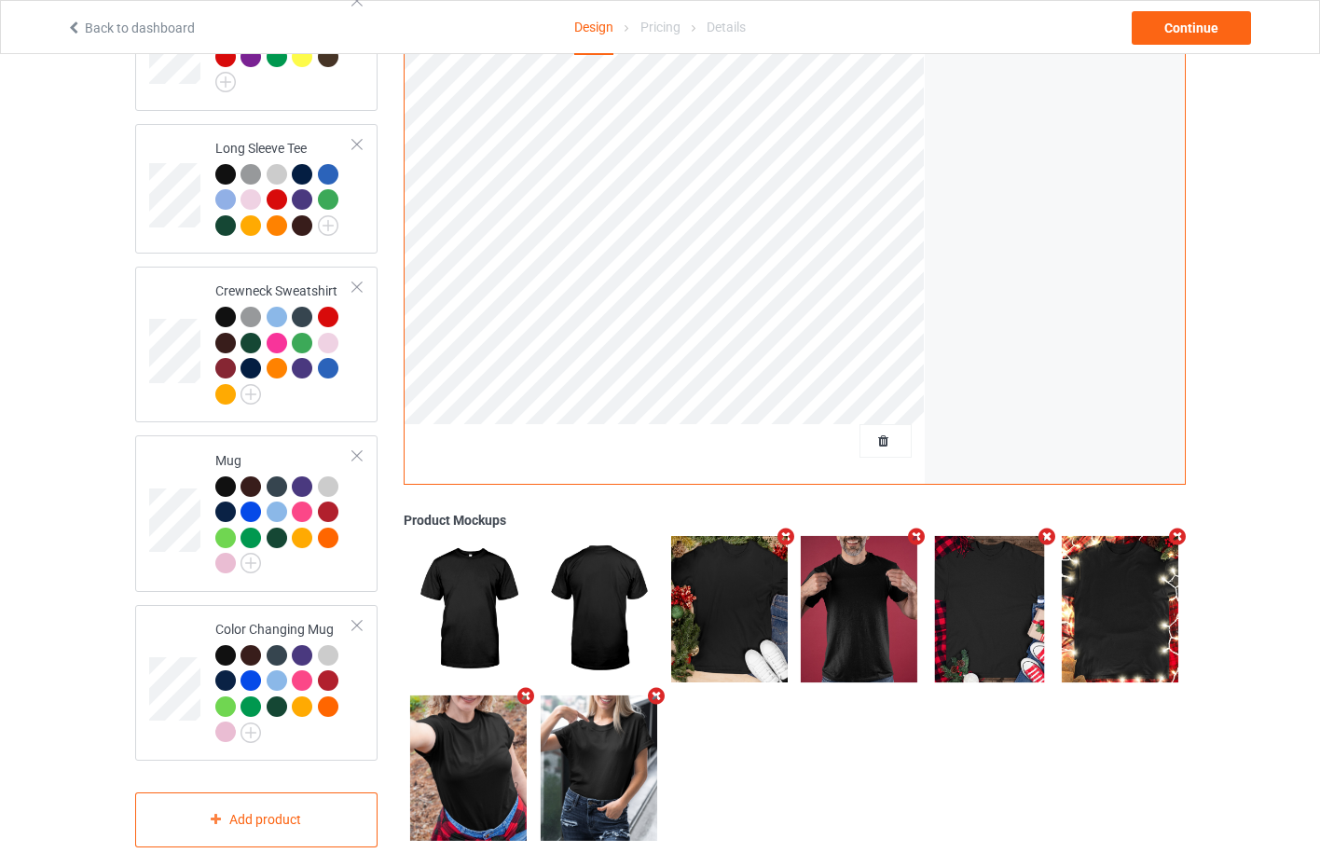
scroll to position [953, 0]
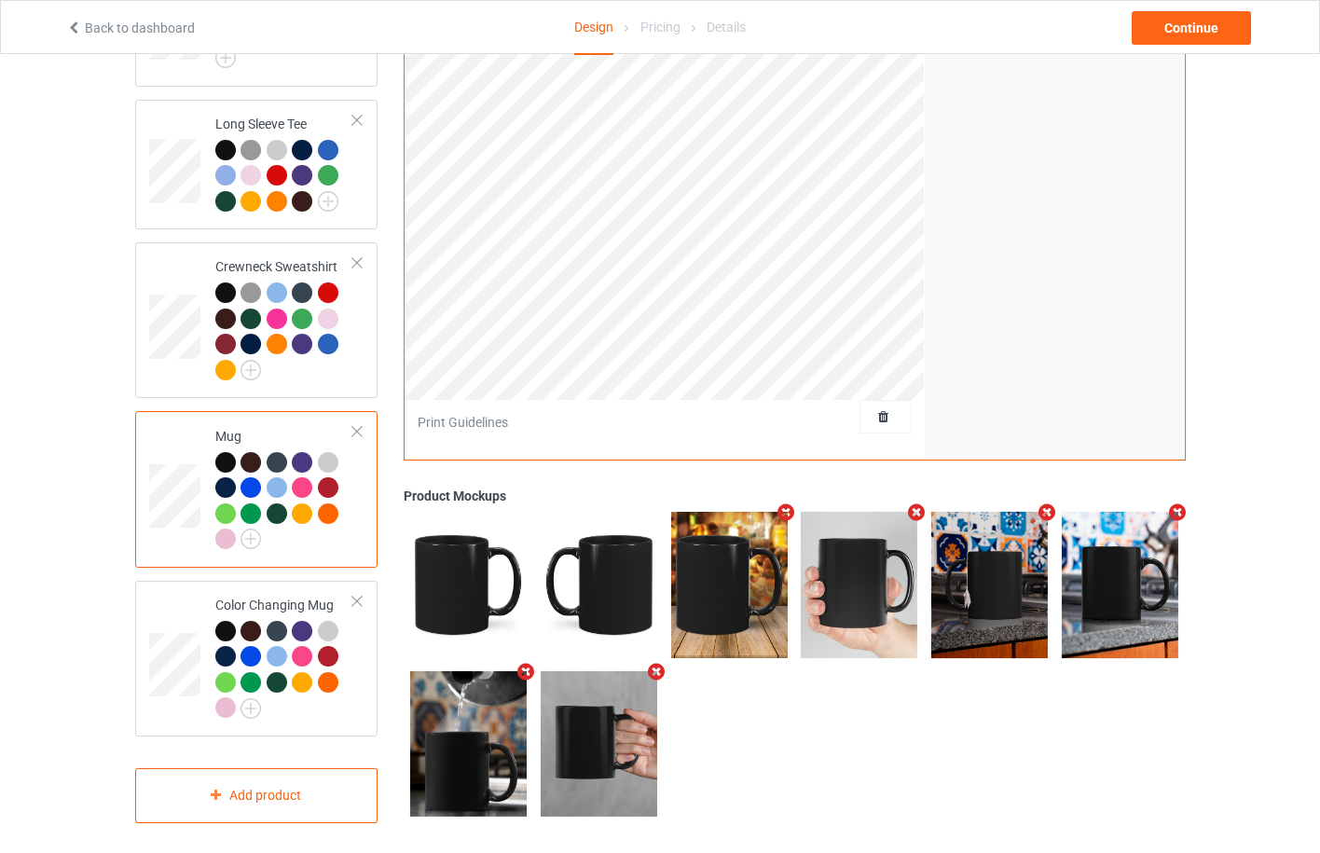
scroll to position [456, 0]
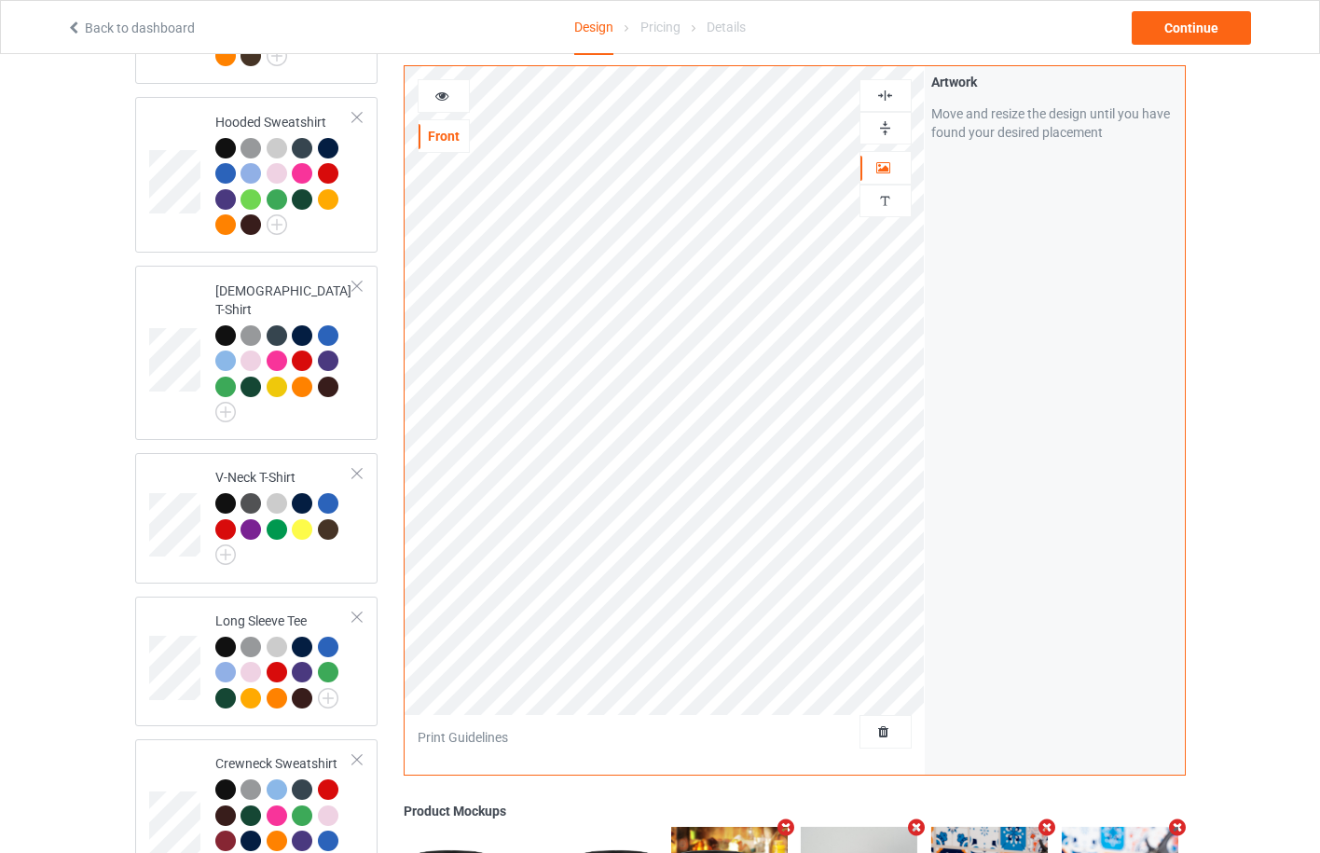
click at [438, 103] on div at bounding box center [444, 96] width 50 height 19
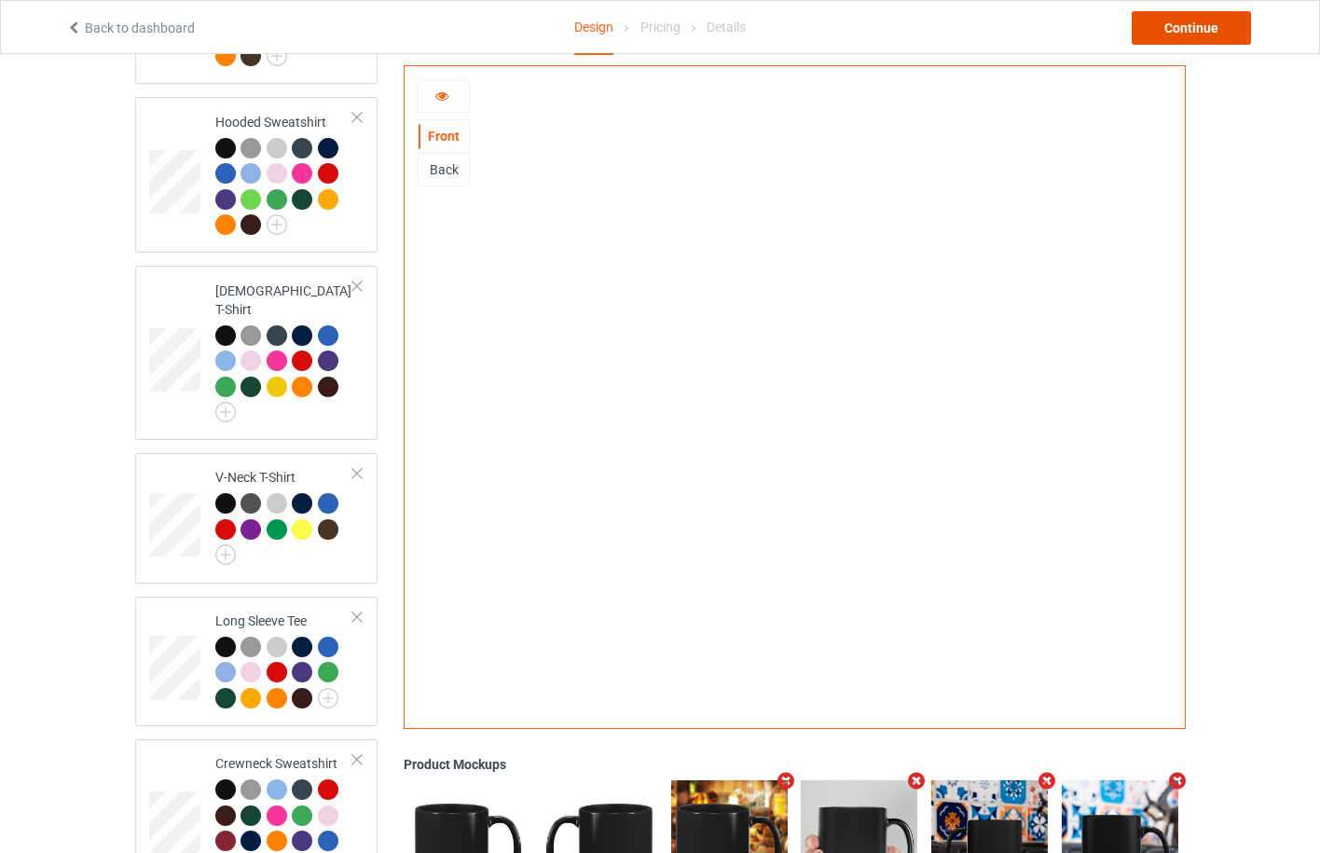
click at [1175, 25] on div "Continue" at bounding box center [1191, 28] width 119 height 34
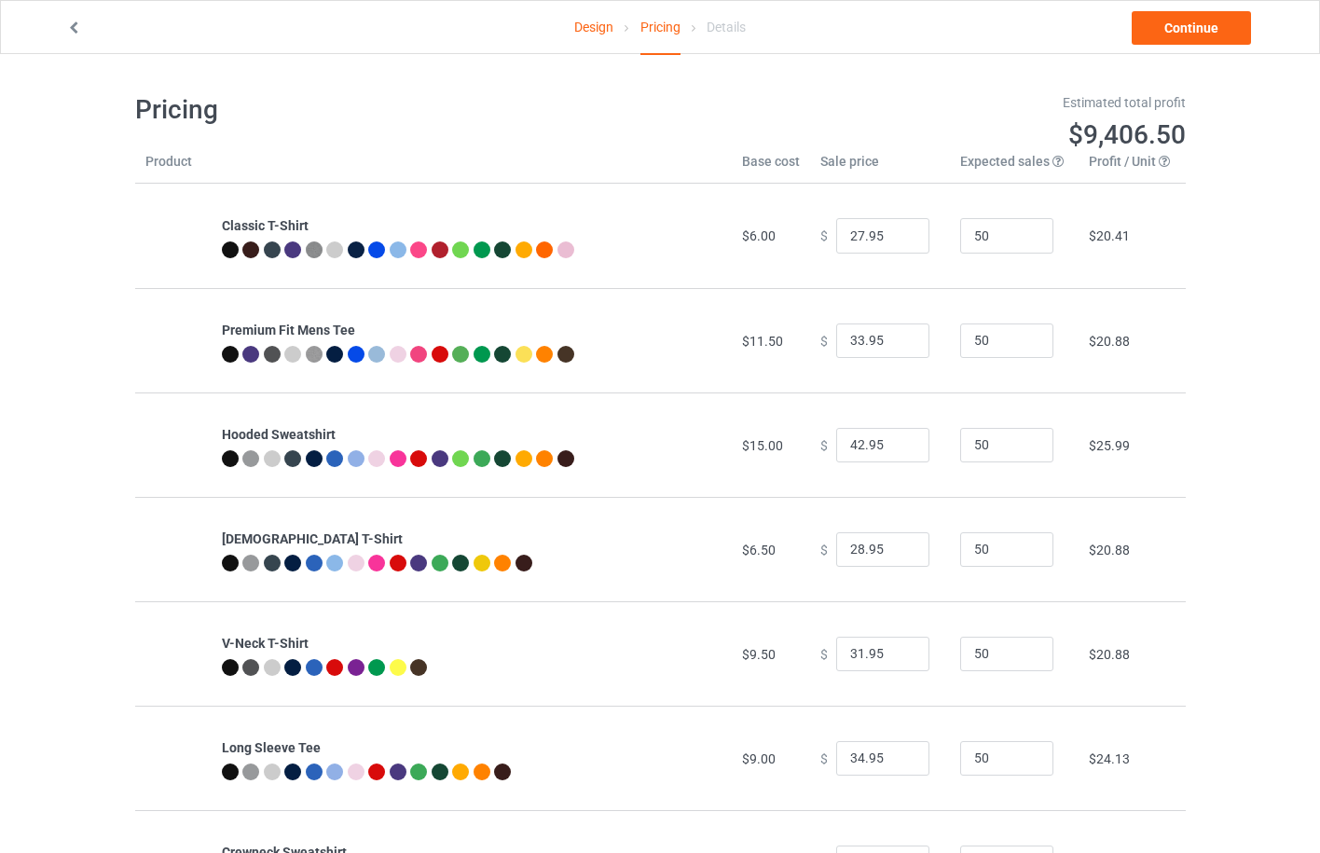
click at [593, 29] on link "Design" at bounding box center [593, 27] width 39 height 52
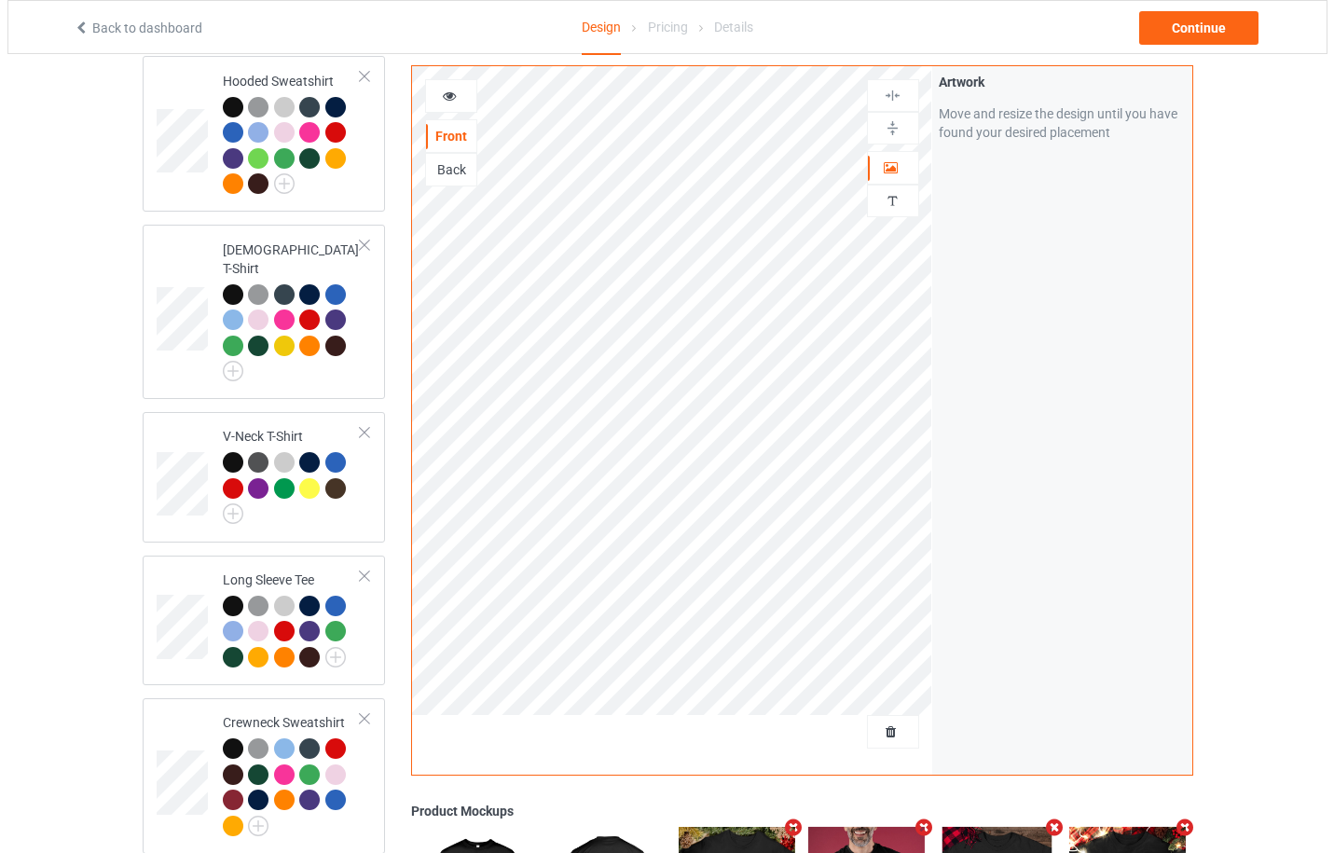
scroll to position [953, 0]
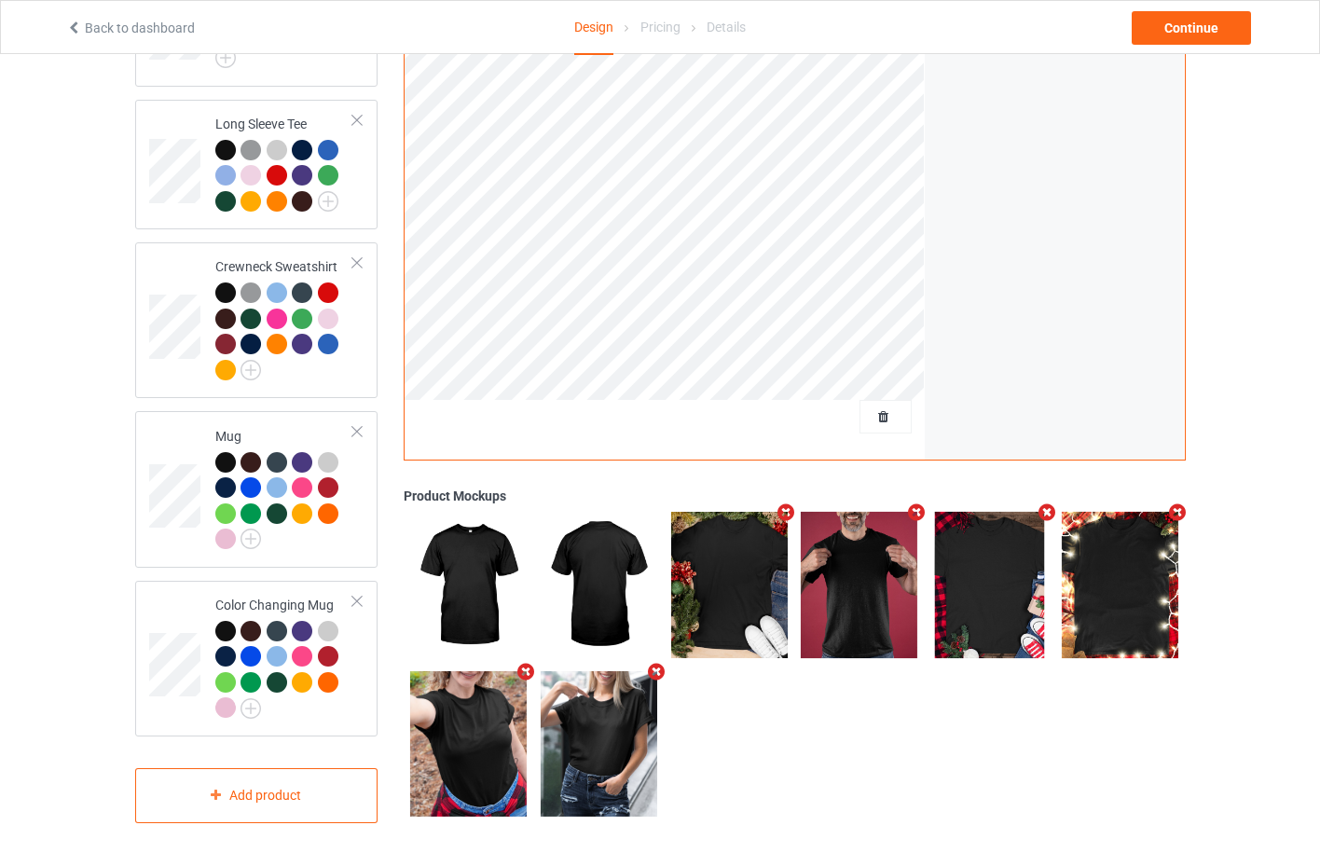
click at [657, 663] on icon "Remove mockup" at bounding box center [655, 671] width 23 height 20
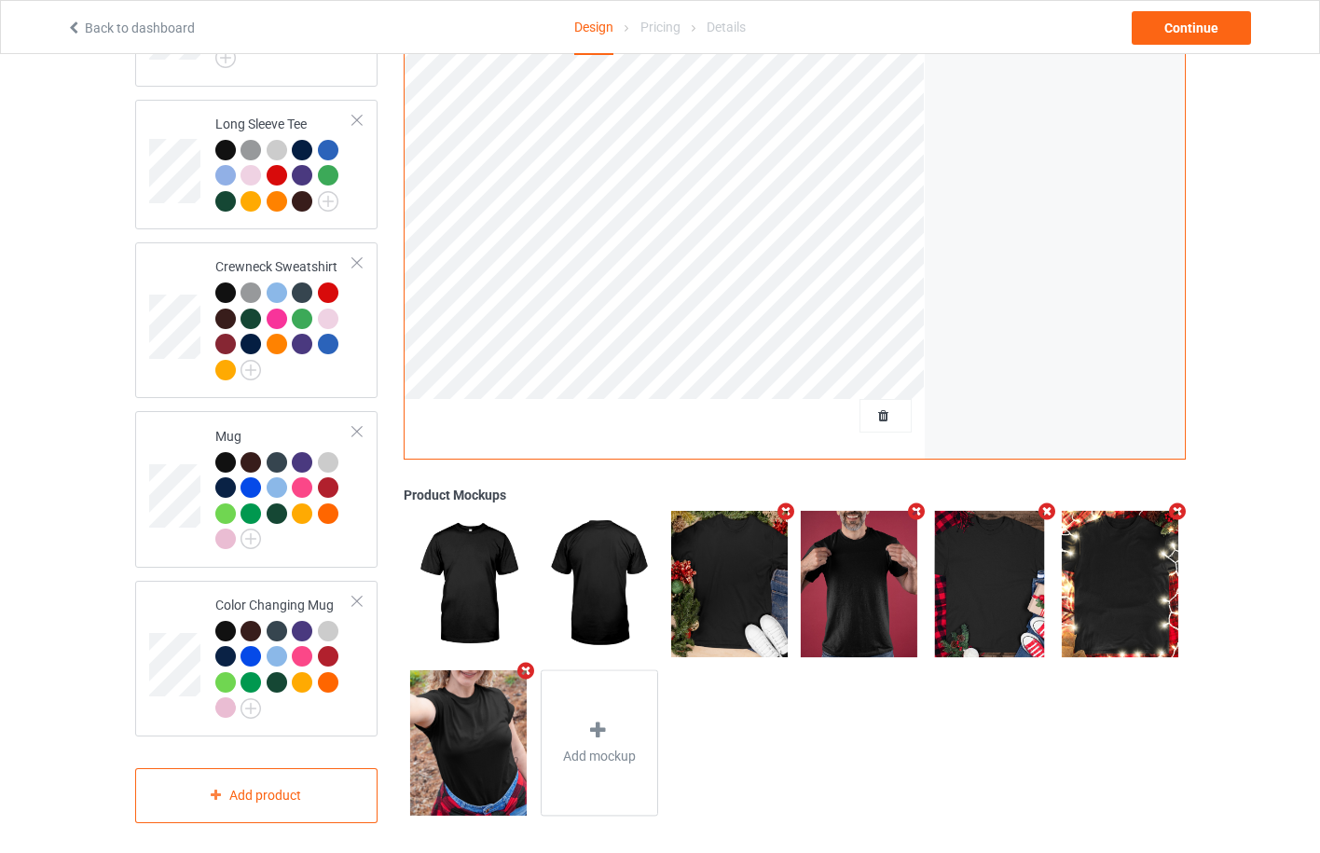
click at [521, 666] on icon "Remove mockup" at bounding box center [526, 671] width 23 height 20
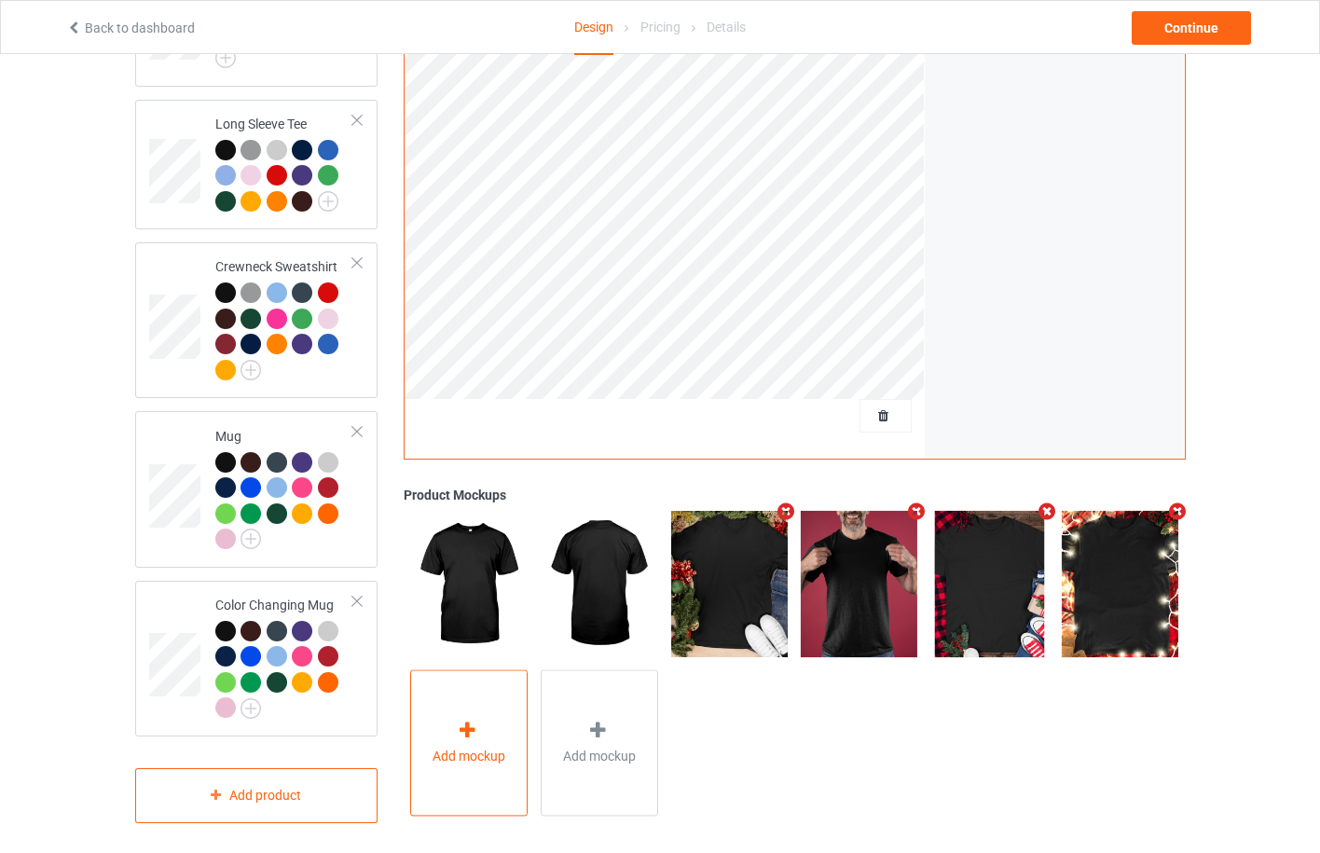
click at [464, 697] on div "Add mockup" at bounding box center [469, 743] width 118 height 146
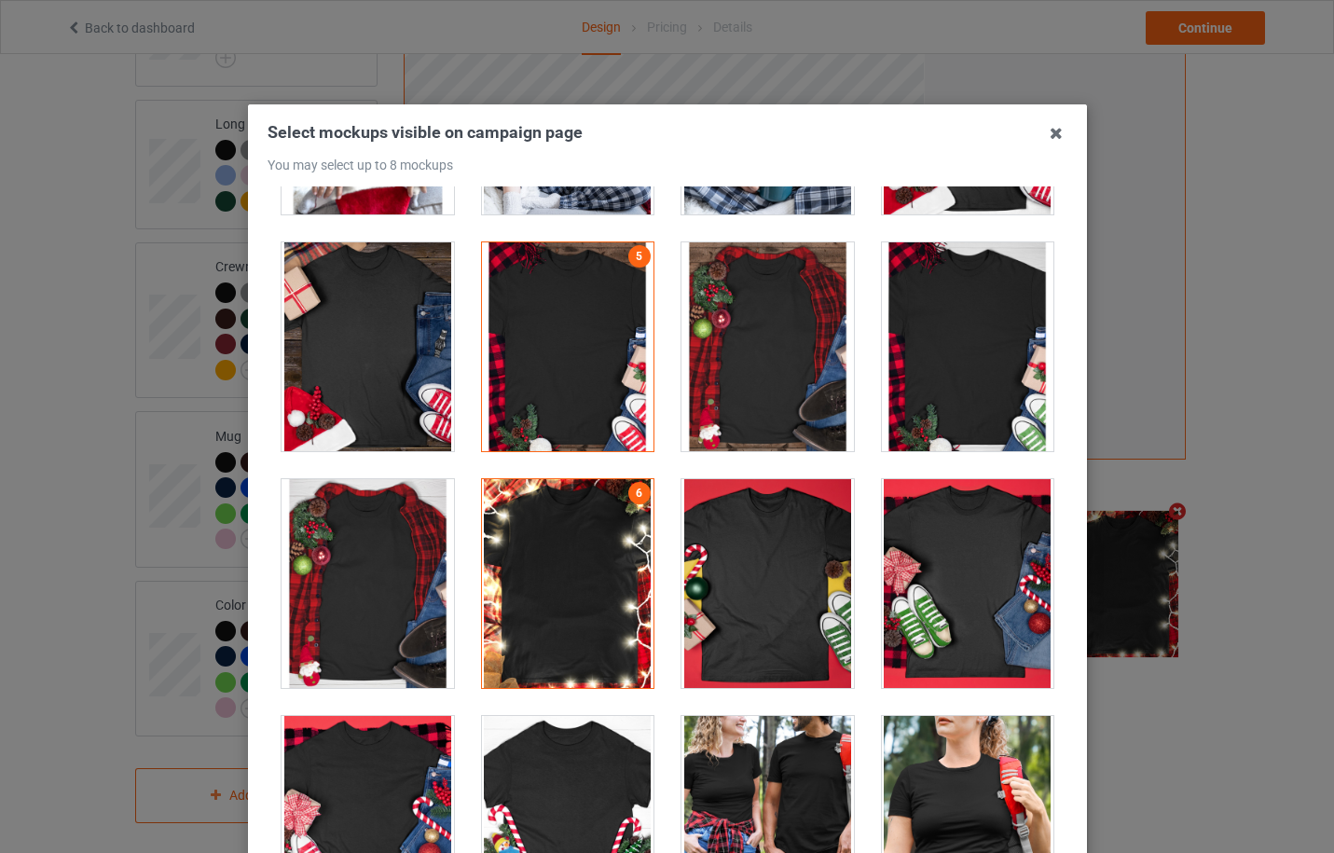
scroll to position [19594, 0]
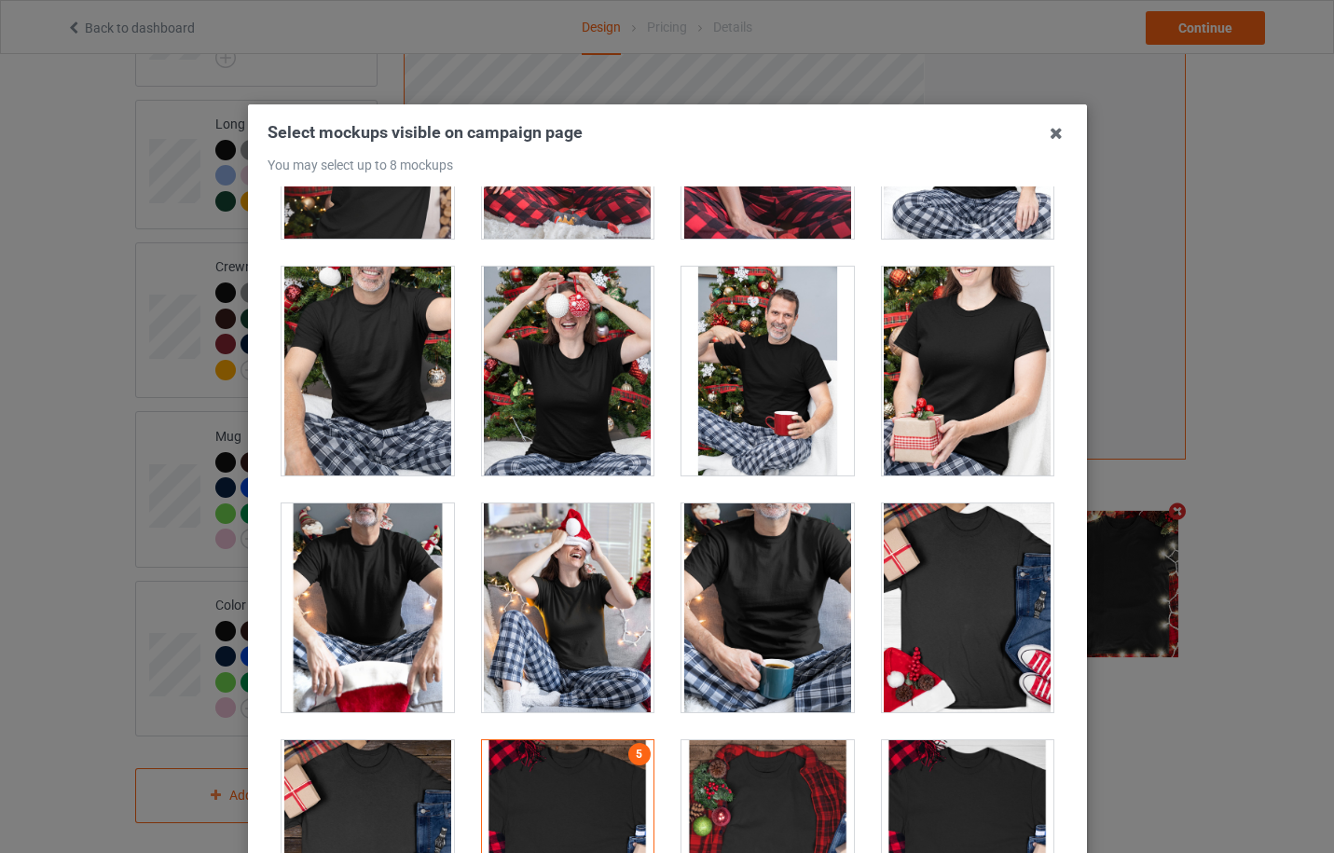
click at [740, 574] on div at bounding box center [768, 608] width 173 height 209
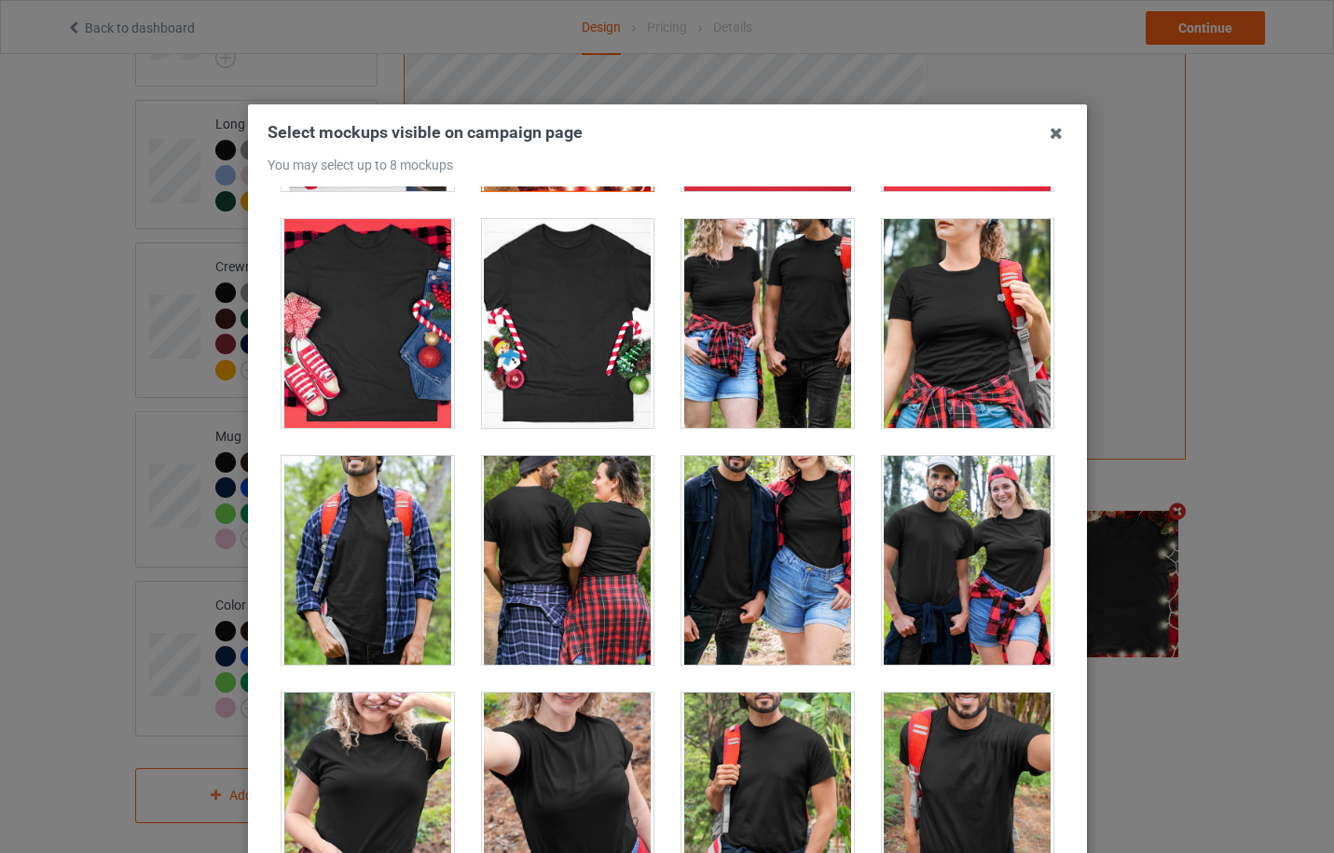
scroll to position [21086, 0]
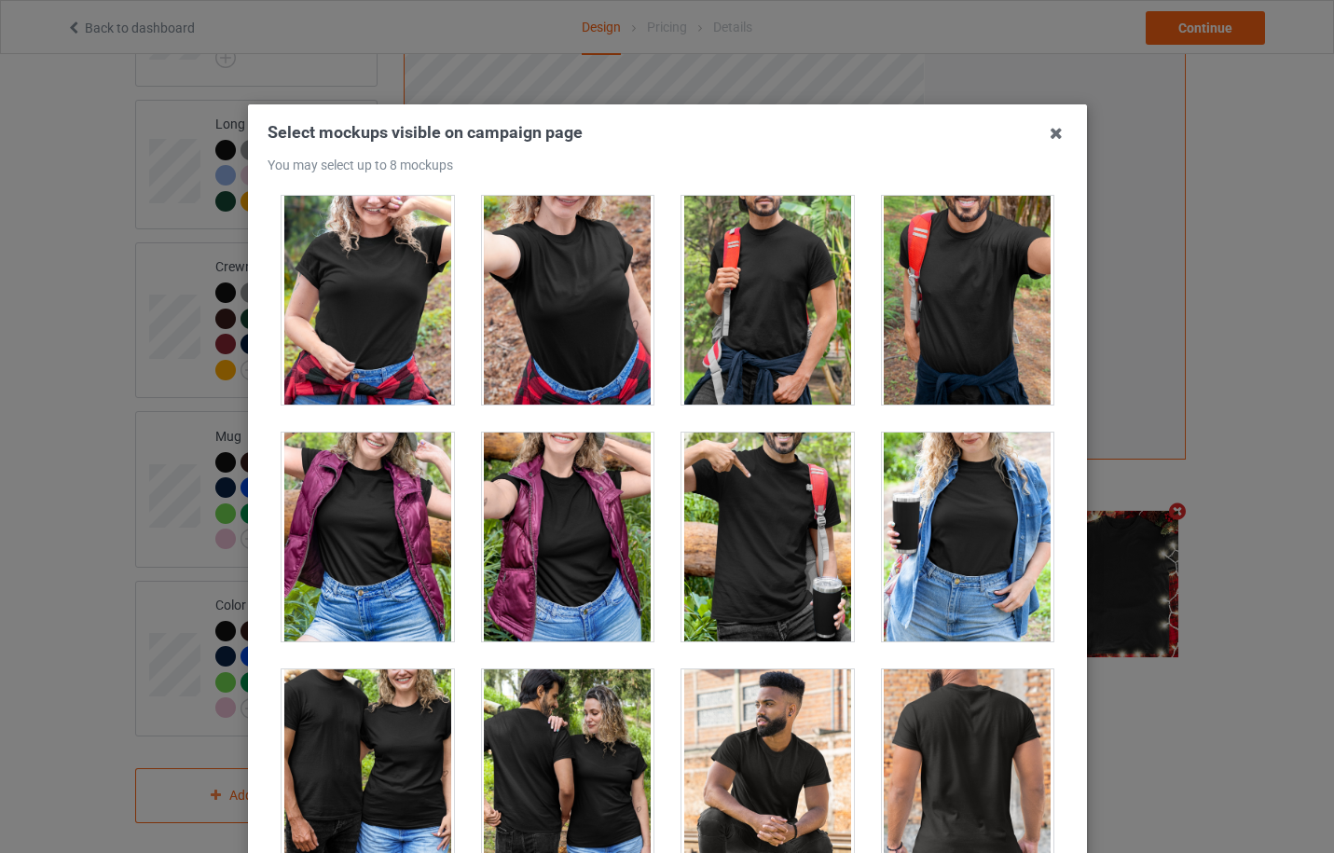
click at [933, 324] on div at bounding box center [967, 300] width 173 height 209
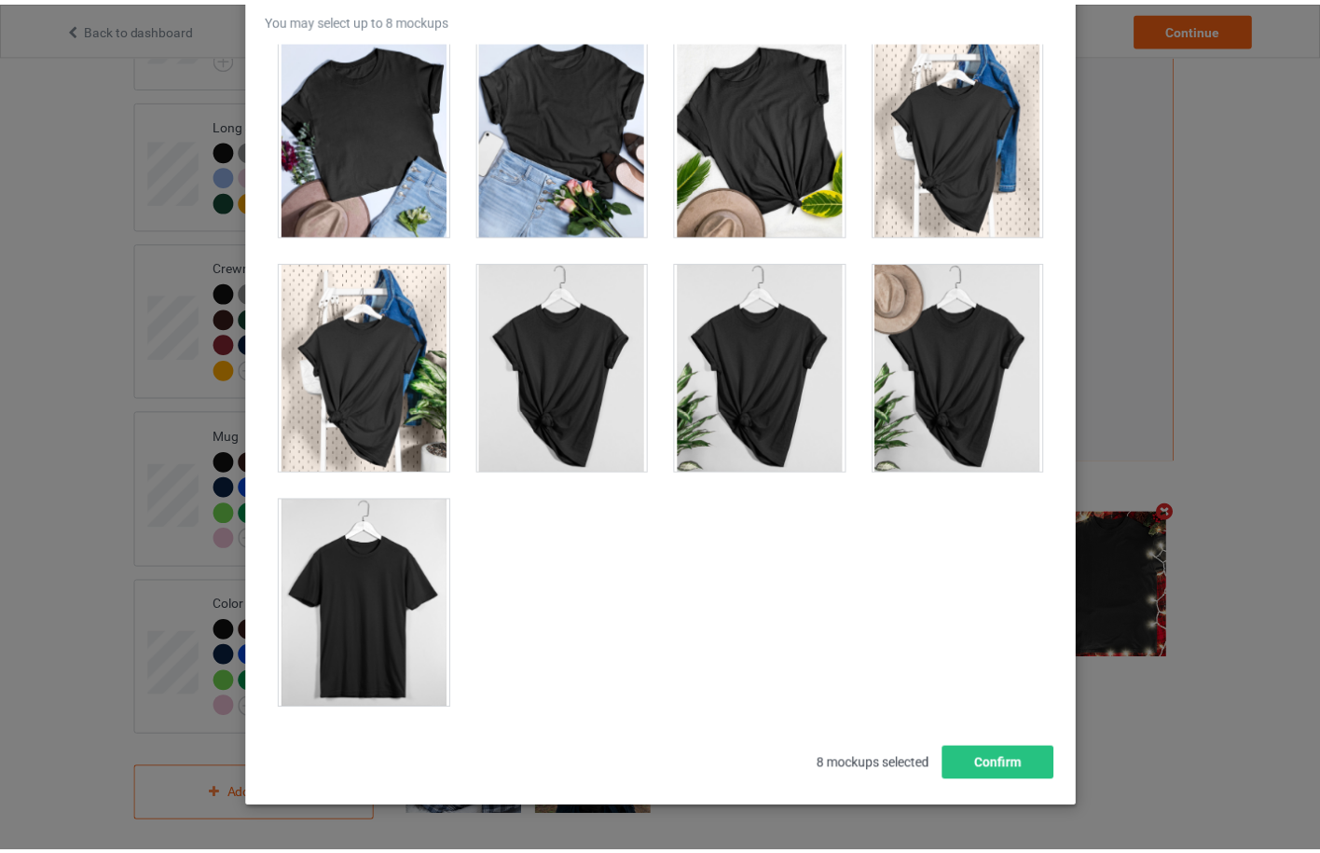
scroll to position [206, 0]
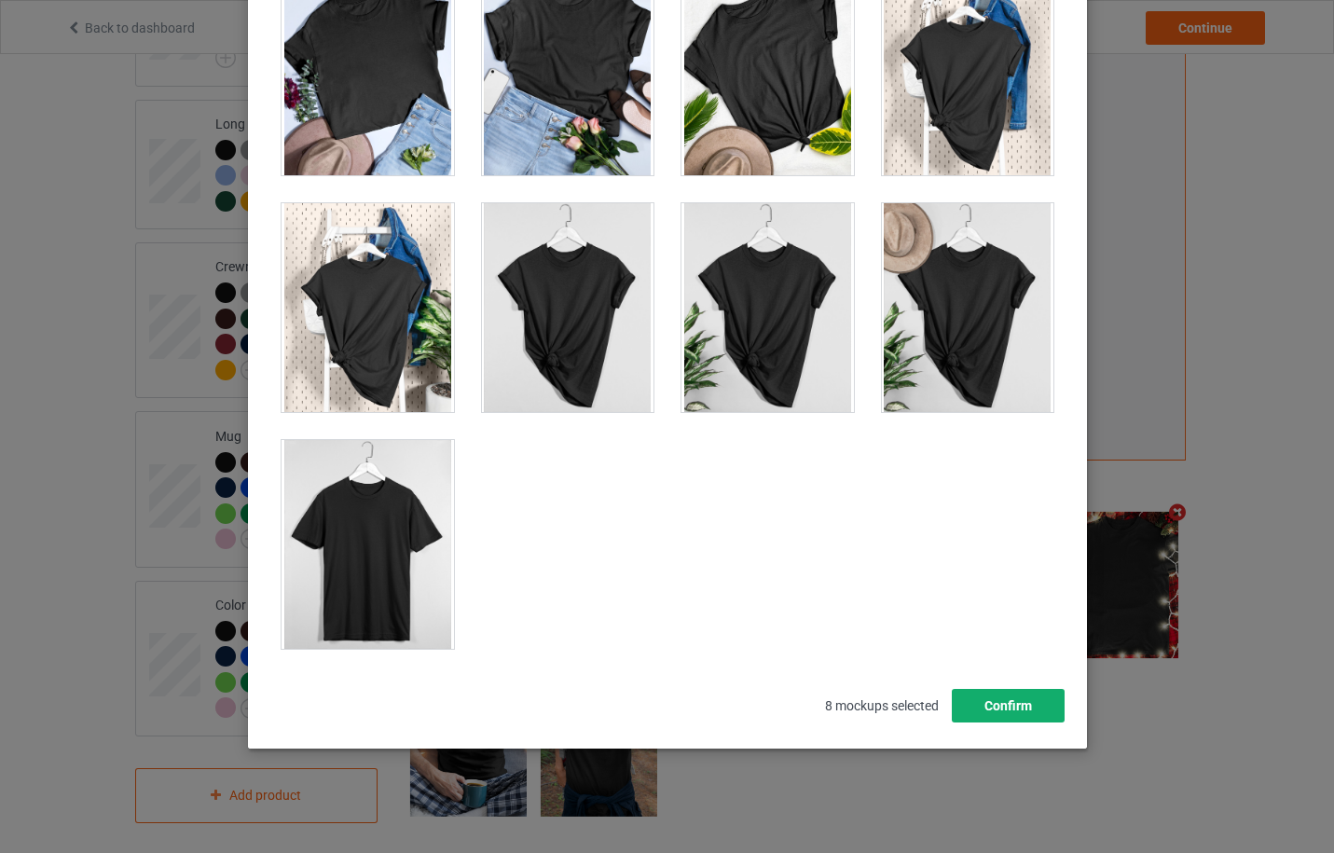
click at [976, 705] on button "Confirm" at bounding box center [1007, 706] width 113 height 34
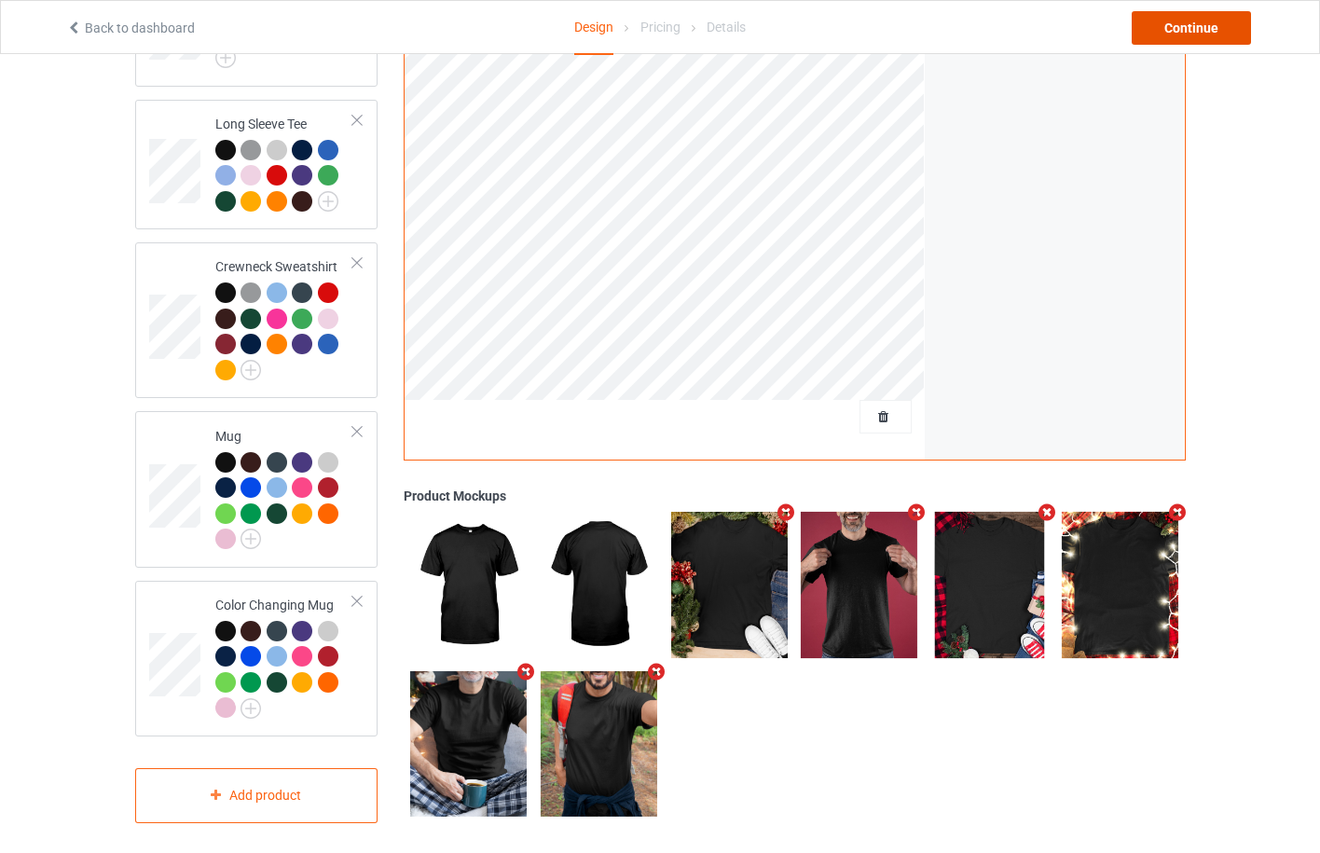
click at [1203, 27] on div "Continue" at bounding box center [1191, 28] width 119 height 34
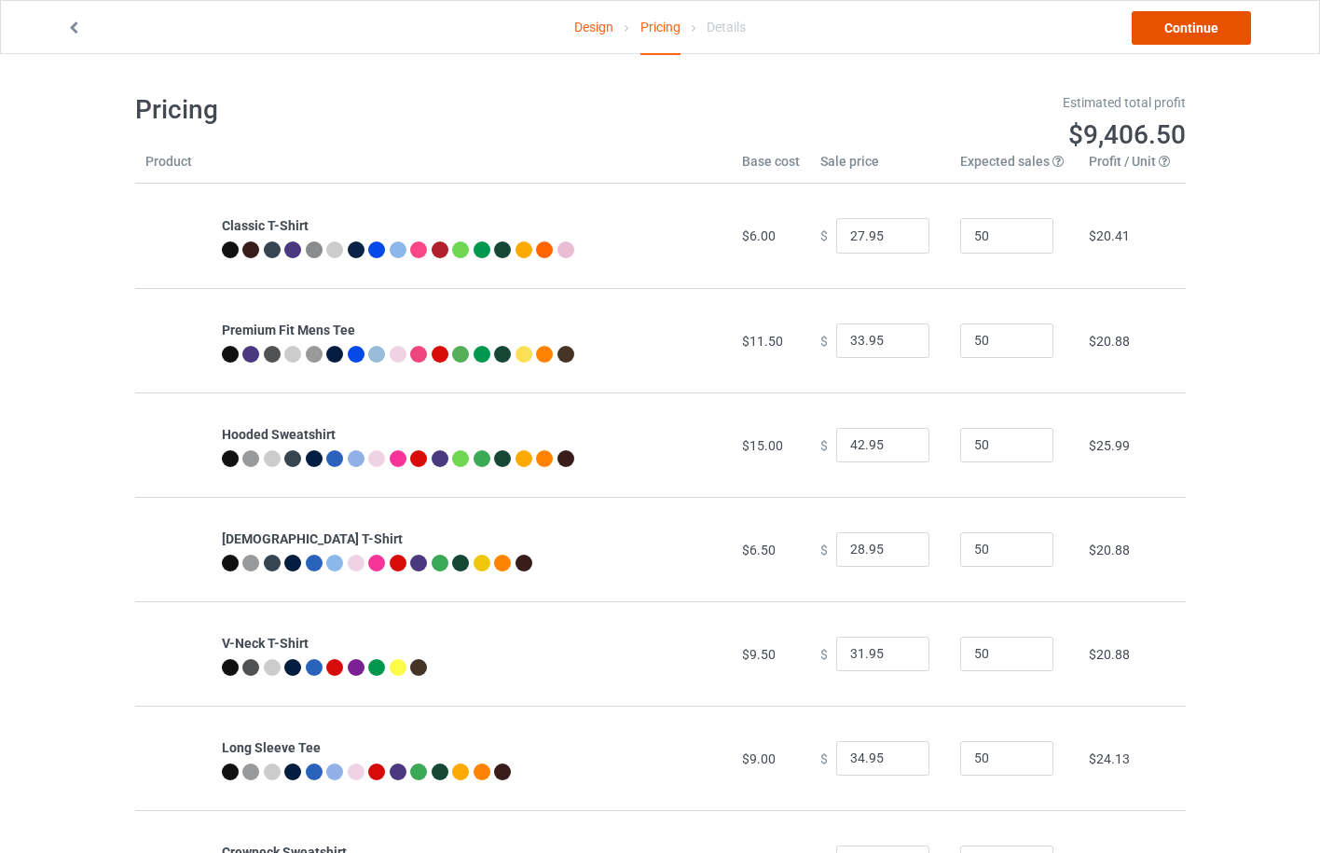
click at [1203, 27] on link "Continue" at bounding box center [1191, 28] width 119 height 34
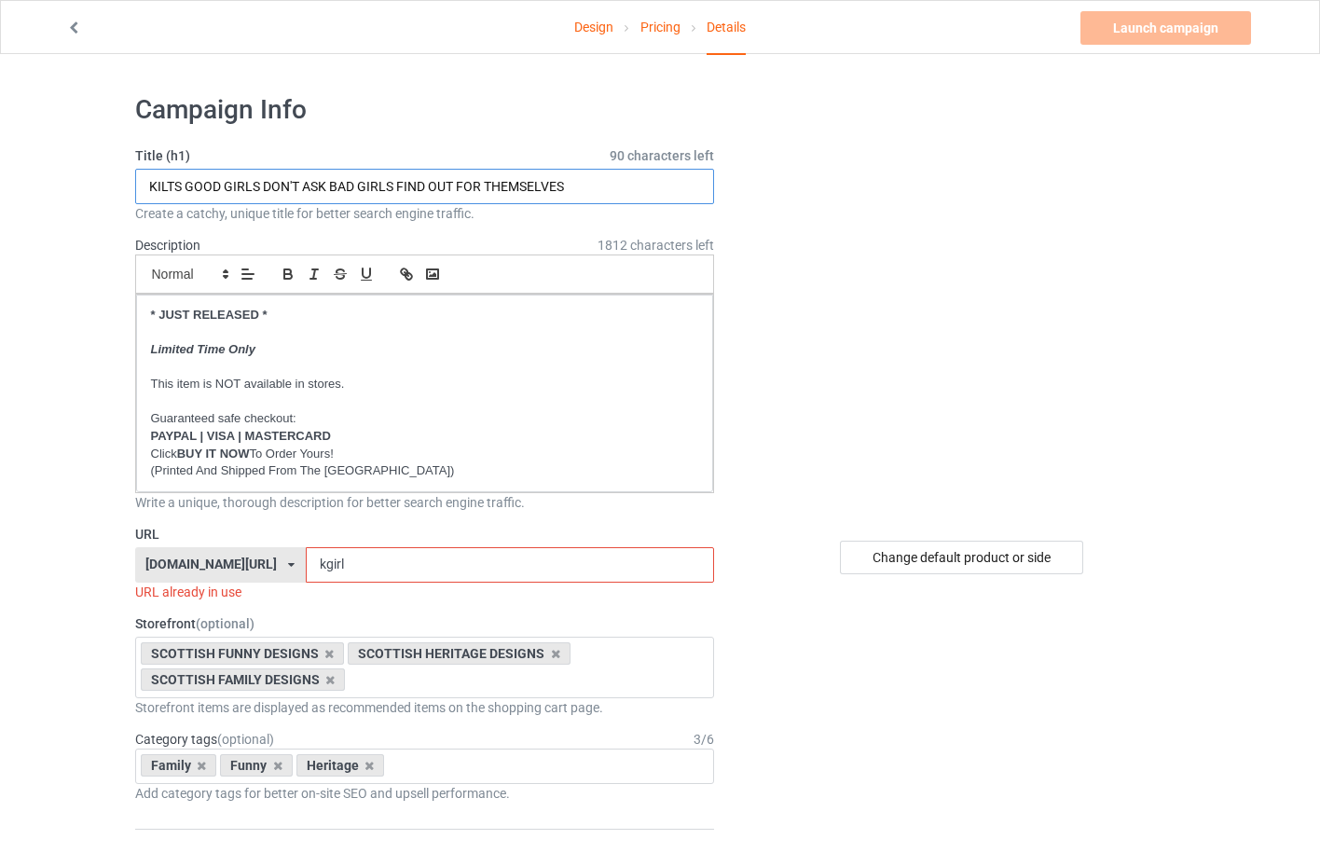
drag, startPoint x: 602, startPoint y: 186, endPoint x: 18, endPoint y: 155, distance: 585.5
type input "CLAN [PERSON_NAME] WREAKING HAVOC SINCE THE MIDDLE AGES"
drag, startPoint x: 353, startPoint y: 567, endPoint x: 308, endPoint y: 563, distance: 44.9
click at [308, 563] on input "kgirl" at bounding box center [510, 564] width 408 height 35
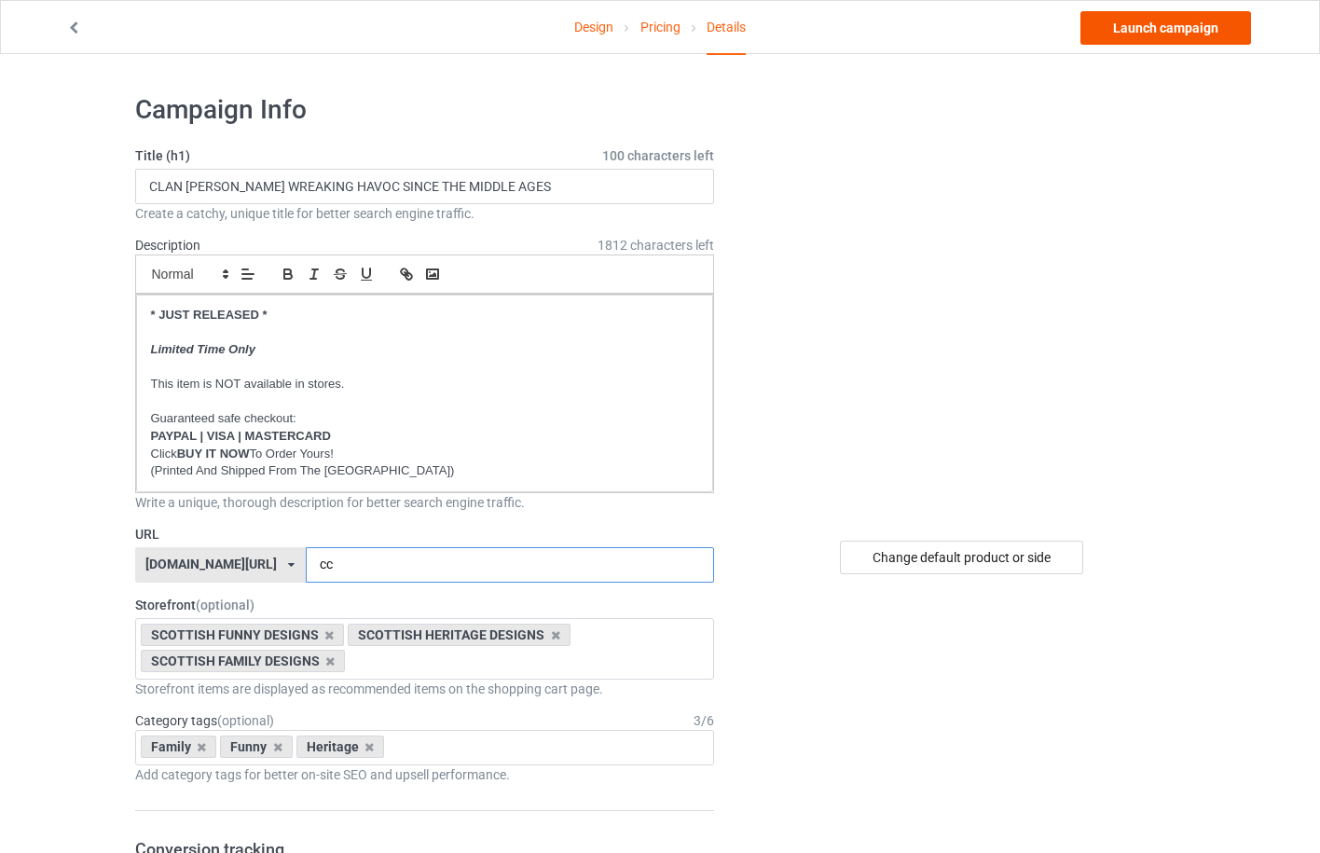
type input "cc"
click at [1169, 30] on link "Launch campaign" at bounding box center [1166, 28] width 171 height 34
